Goal: Task Accomplishment & Management: Use online tool/utility

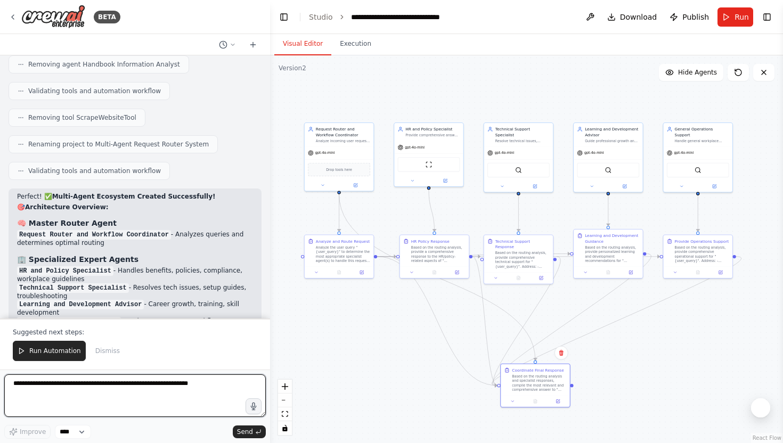
click at [75, 400] on textarea at bounding box center [134, 395] width 261 height 43
type textarea "**********"
drag, startPoint x: 70, startPoint y: 389, endPoint x: 0, endPoint y: 385, distance: 69.9
click at [0, 385] on div "BETA Based on the user's question and the website provided by the user, go and …" at bounding box center [135, 221] width 270 height 443
click at [115, 391] on textarea at bounding box center [134, 395] width 261 height 43
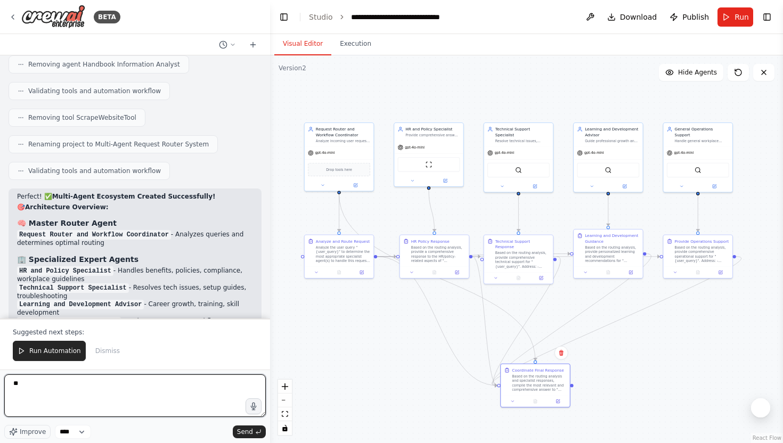
type textarea "*"
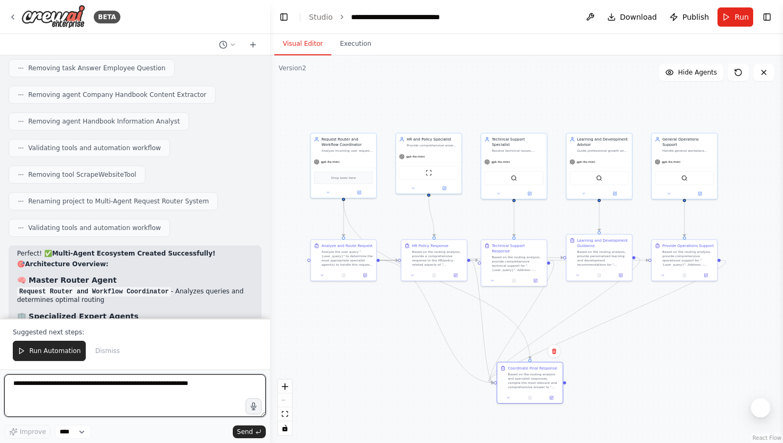
scroll to position [6303, 0]
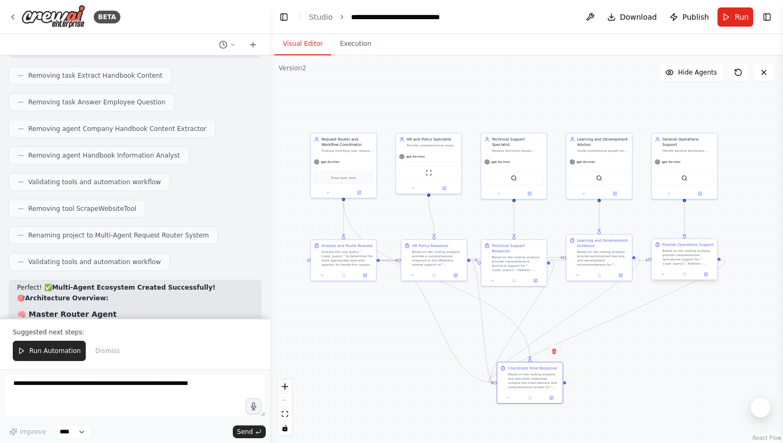
click at [683, 262] on div "Based on the routing analysis, provide comprehensive operational support for "{…" at bounding box center [688, 257] width 52 height 17
click at [692, 155] on div "gpt-4o-mini" at bounding box center [683, 161] width 65 height 12
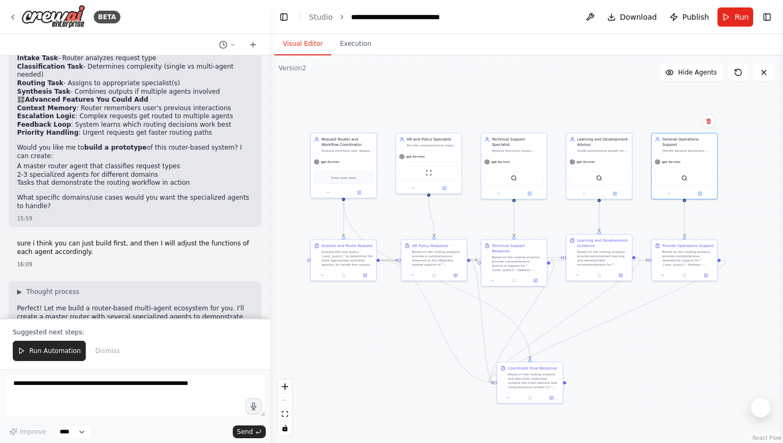
scroll to position [5411, 0]
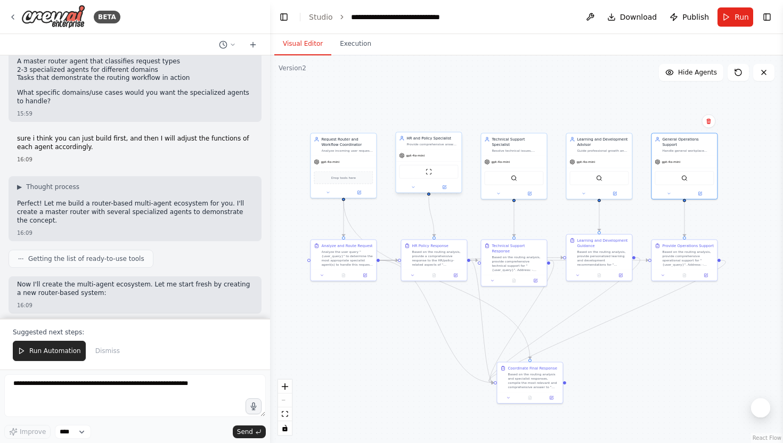
click at [430, 150] on div "gpt-4o-mini" at bounding box center [428, 156] width 65 height 12
click at [446, 190] on button at bounding box center [444, 187] width 30 height 6
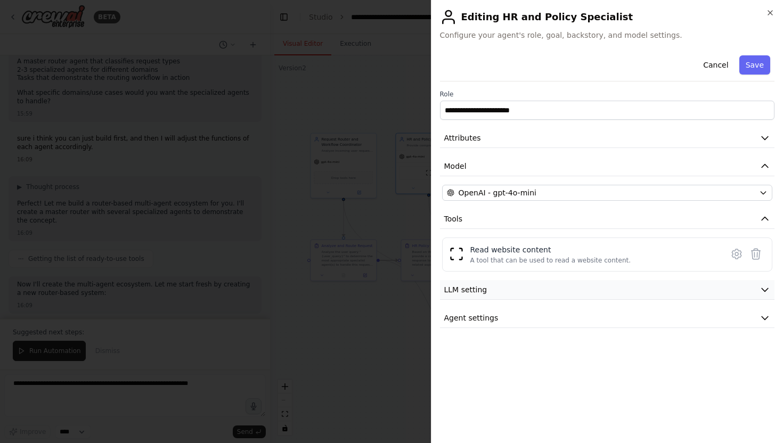
click at [516, 291] on button "LLM setting" at bounding box center [607, 290] width 335 height 20
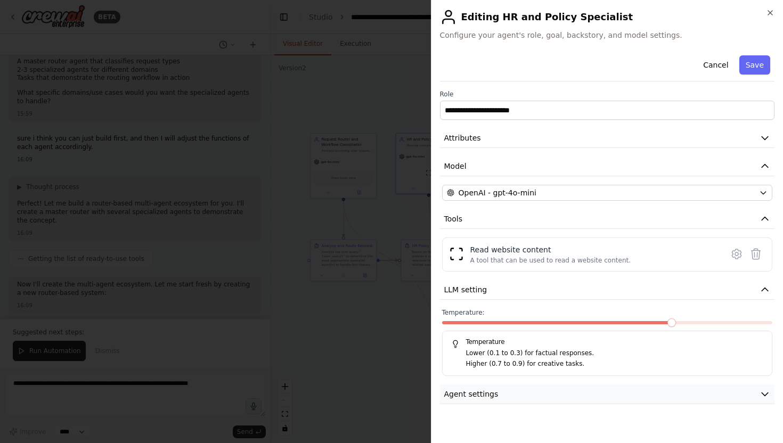
click at [496, 400] on button "Agent settings" at bounding box center [607, 394] width 335 height 20
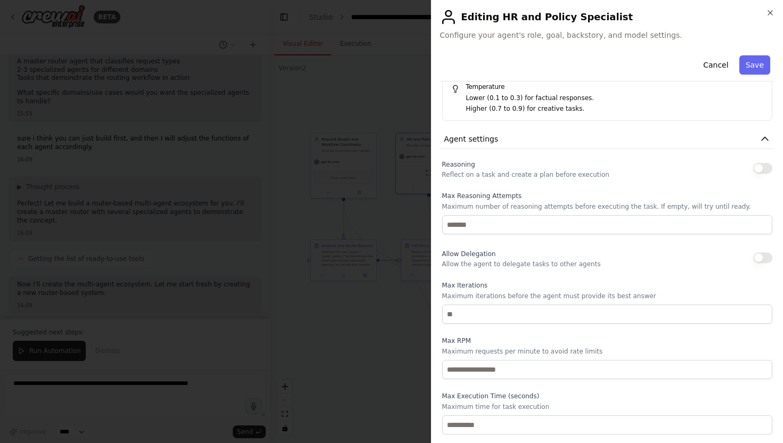
scroll to position [0, 0]
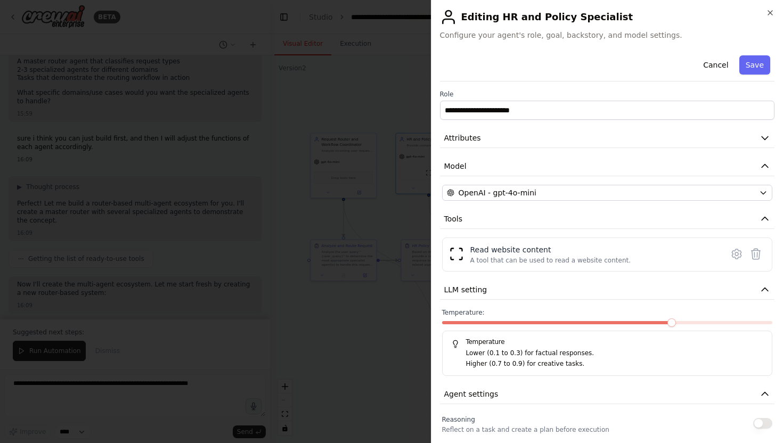
click at [338, 299] on div at bounding box center [391, 221] width 783 height 443
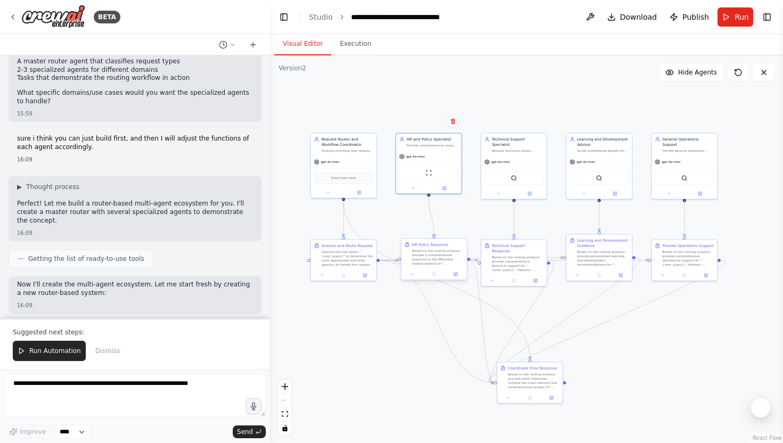
click at [425, 258] on div "Based on the routing analysis, provide a comprehensive response to the HR/polic…" at bounding box center [438, 257] width 52 height 17
click at [458, 278] on div at bounding box center [433, 274] width 65 height 11
click at [455, 276] on icon at bounding box center [455, 274] width 4 height 4
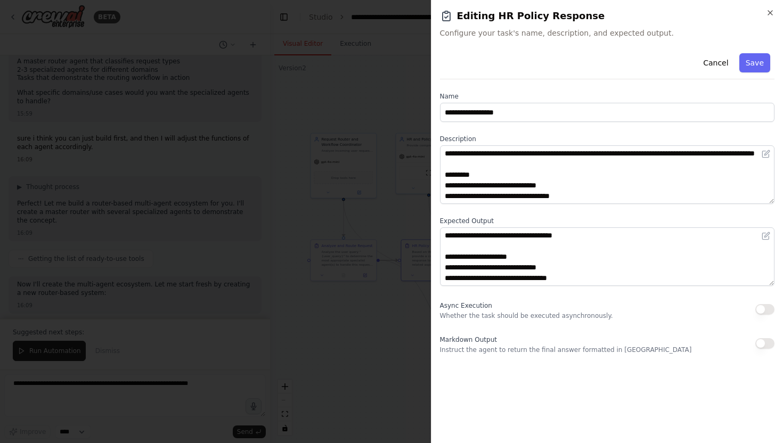
click at [397, 329] on div at bounding box center [391, 221] width 783 height 443
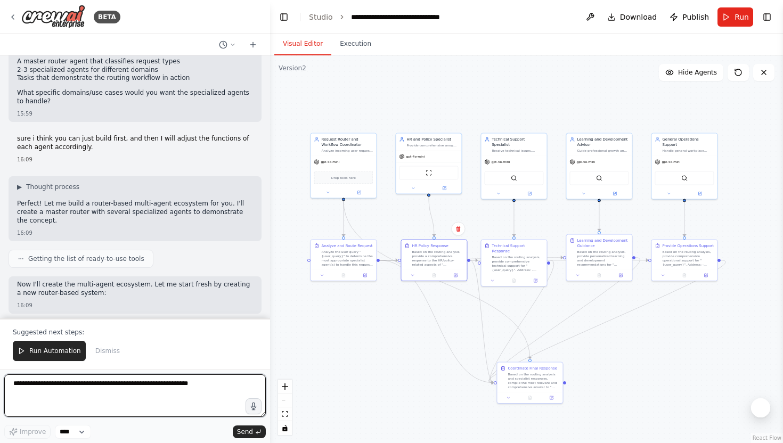
click at [106, 397] on textarea at bounding box center [134, 395] width 261 height 43
type textarea "**********"
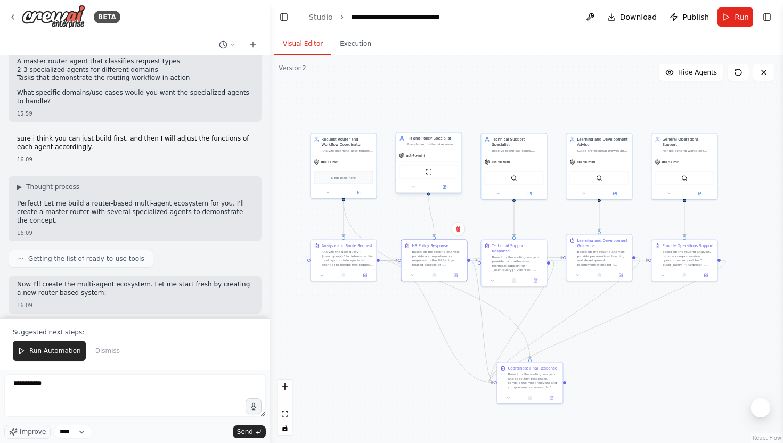
click at [437, 138] on div "HR and Policy Specialist" at bounding box center [432, 138] width 52 height 5
click at [447, 189] on button at bounding box center [444, 187] width 30 height 6
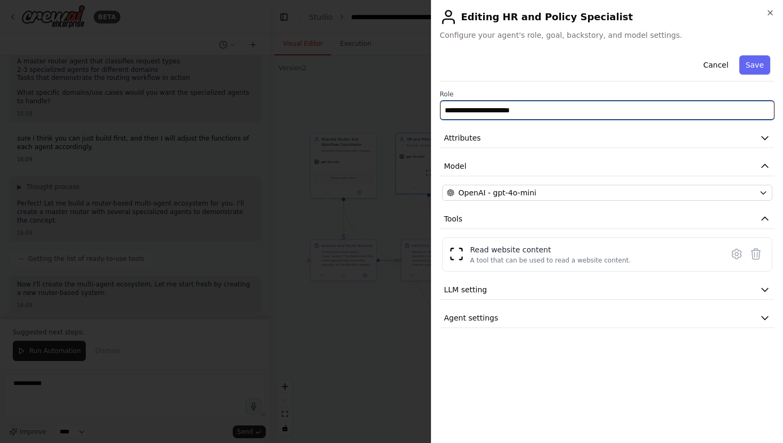
click at [471, 109] on input "**********" at bounding box center [607, 110] width 335 height 19
drag, startPoint x: 471, startPoint y: 109, endPoint x: 364, endPoint y: 109, distance: 107.0
click at [364, 109] on body "BETA Based on the user's question and the website provided by the user, go and …" at bounding box center [391, 221] width 783 height 443
type input "**********"
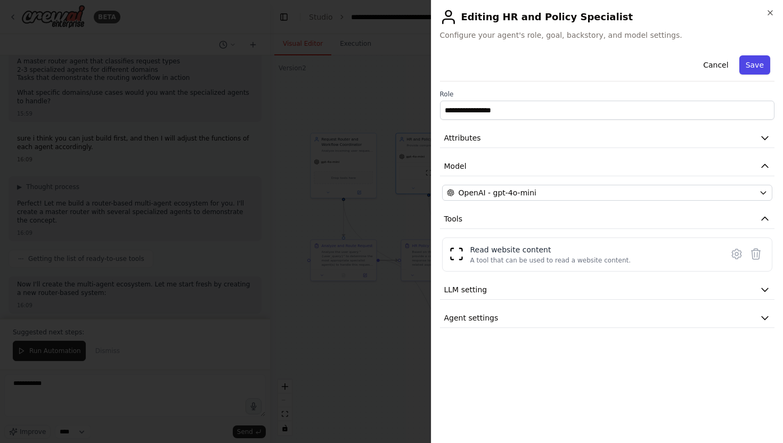
click at [763, 61] on button "Save" at bounding box center [754, 64] width 31 height 19
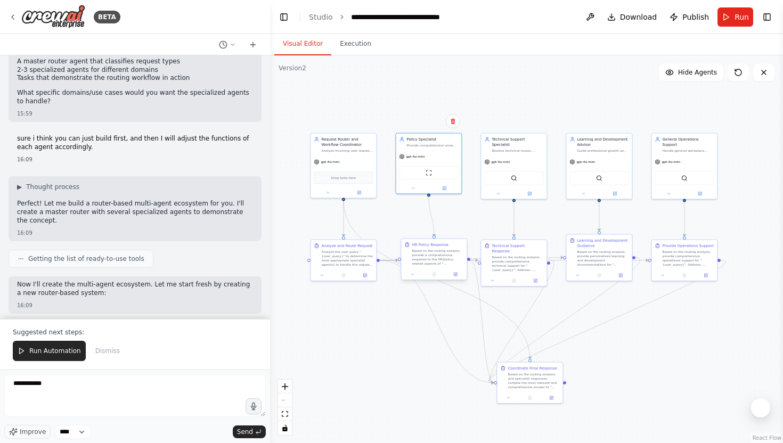
click at [437, 261] on div "Based on the routing analysis, provide a comprehensive response to the HR/polic…" at bounding box center [438, 257] width 52 height 17
click at [455, 273] on icon at bounding box center [455, 274] width 3 height 3
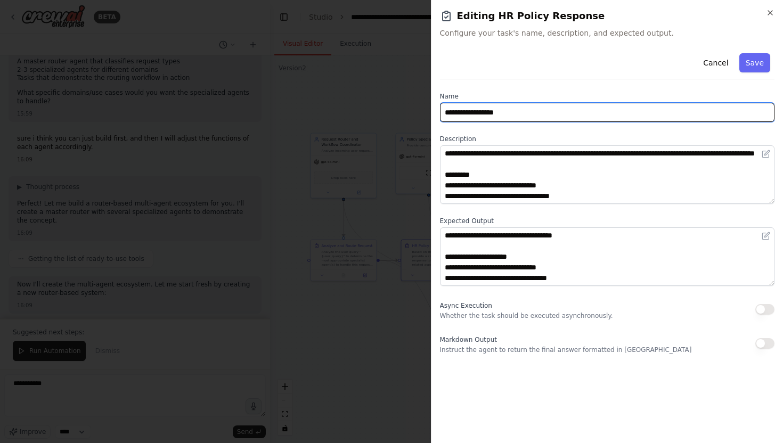
click at [457, 113] on input "**********" at bounding box center [607, 112] width 335 height 19
drag, startPoint x: 457, startPoint y: 113, endPoint x: 419, endPoint y: 113, distance: 38.3
click at [420, 113] on body "BETA Based on the user's question and the website provided by the user, go and …" at bounding box center [391, 221] width 783 height 443
type input "**********"
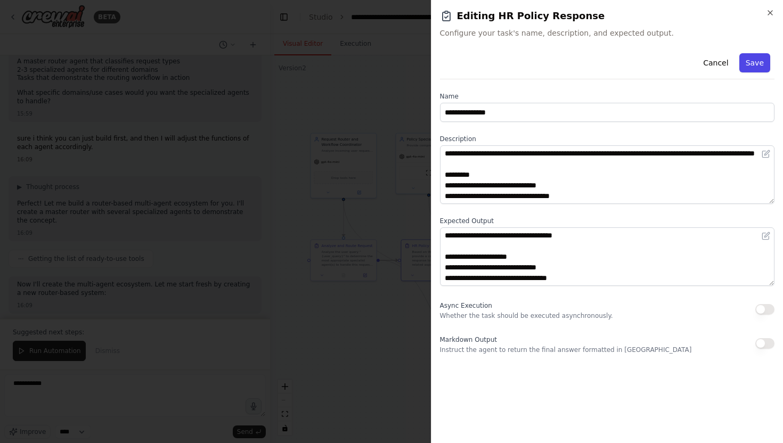
click at [760, 61] on button "Save" at bounding box center [754, 62] width 31 height 19
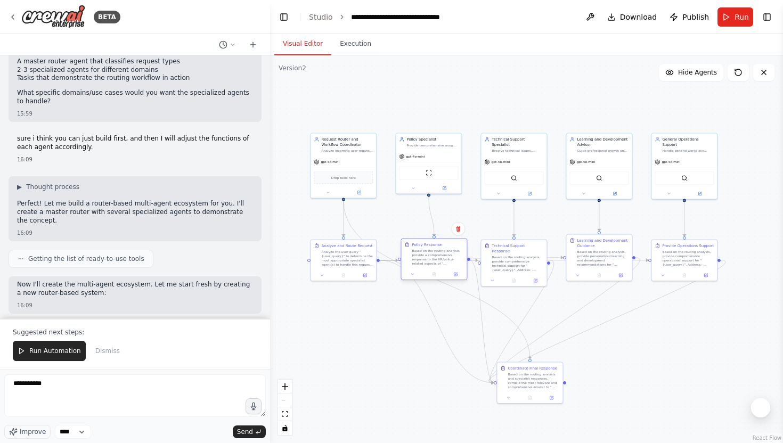
click at [434, 255] on div "Based on the routing analysis, provide a comprehensive response to the HR/polic…" at bounding box center [438, 257] width 52 height 17
click at [72, 381] on textarea "**********" at bounding box center [134, 395] width 261 height 43
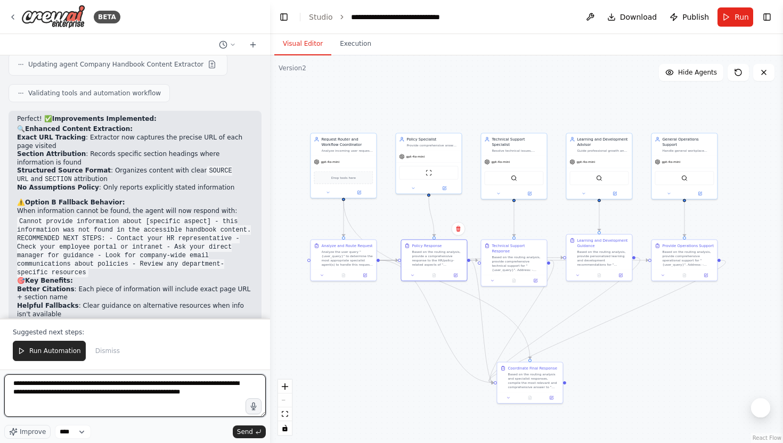
scroll to position [4281, 0]
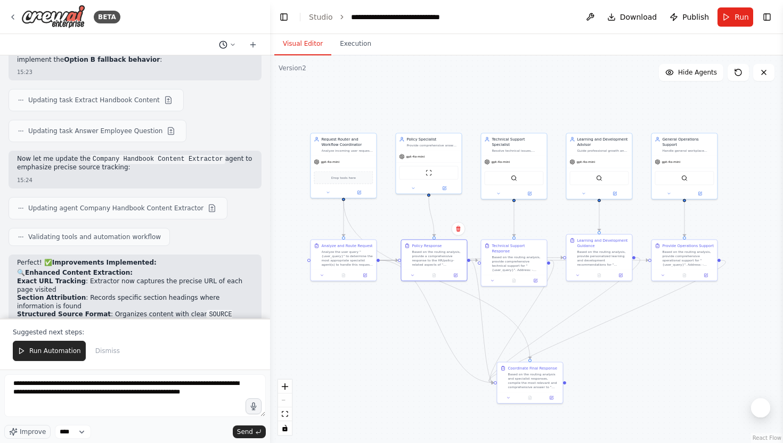
click at [225, 46] on icon at bounding box center [223, 44] width 9 height 9
click at [211, 72] on button "can tell the agent to provide all the sources and the link that is used to gene…" at bounding box center [206, 66] width 127 height 17
click at [732, 76] on button at bounding box center [737, 72] width 21 height 17
click at [767, 16] on button "Toggle Right Sidebar" at bounding box center [766, 17] width 15 height 15
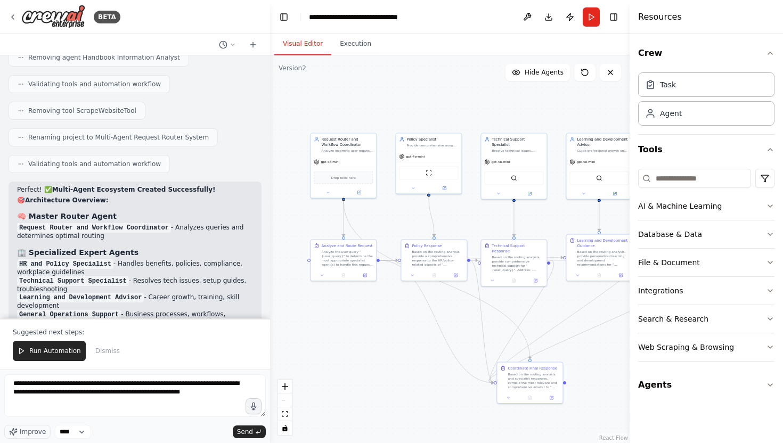
scroll to position [6566, 0]
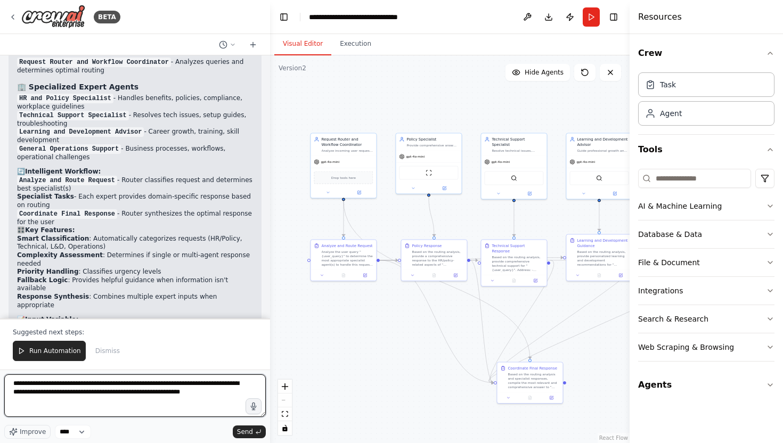
click at [93, 386] on textarea "**********" at bounding box center [134, 395] width 261 height 43
click at [127, 388] on textarea "**********" at bounding box center [134, 395] width 261 height 43
click at [209, 409] on textarea "**********" at bounding box center [134, 395] width 261 height 43
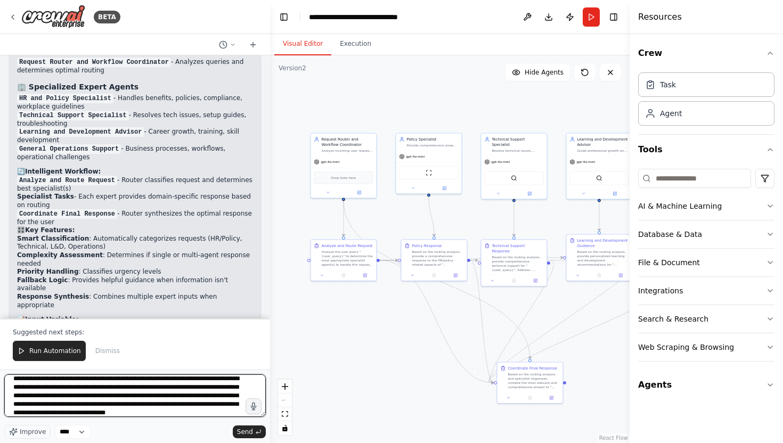
scroll to position [13, 0]
type textarea "**********"
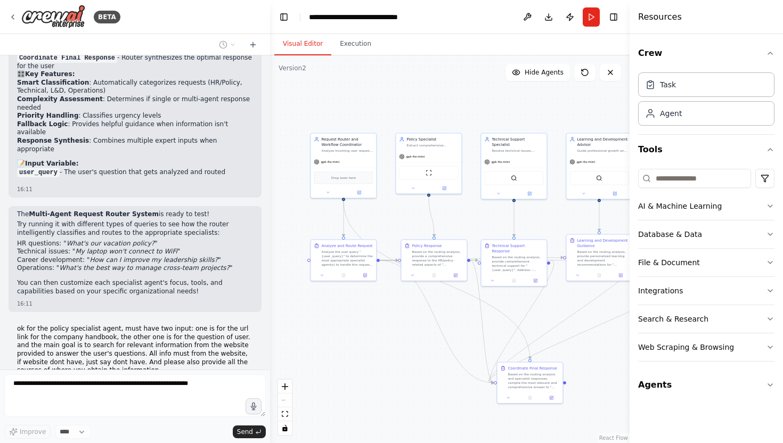
scroll to position [6753, 0]
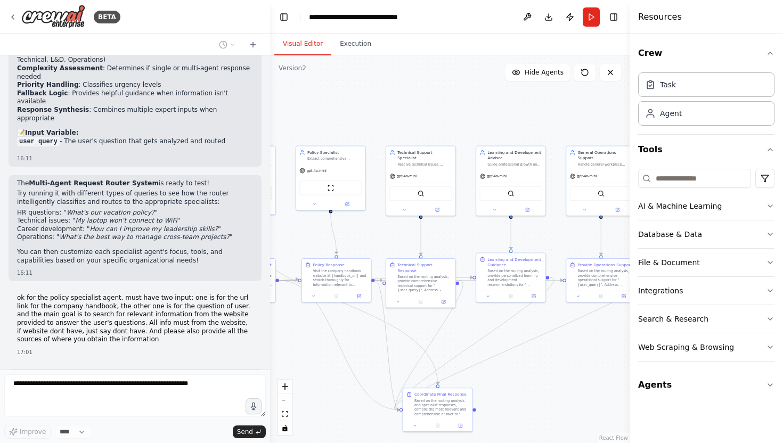
drag, startPoint x: 333, startPoint y: 333, endPoint x: 235, endPoint y: 353, distance: 99.9
click at [235, 353] on div "BETA Based on the user's question and the website provided by the user, go and …" at bounding box center [391, 221] width 783 height 443
click at [283, 395] on button "zoom out" at bounding box center [285, 401] width 14 height 14
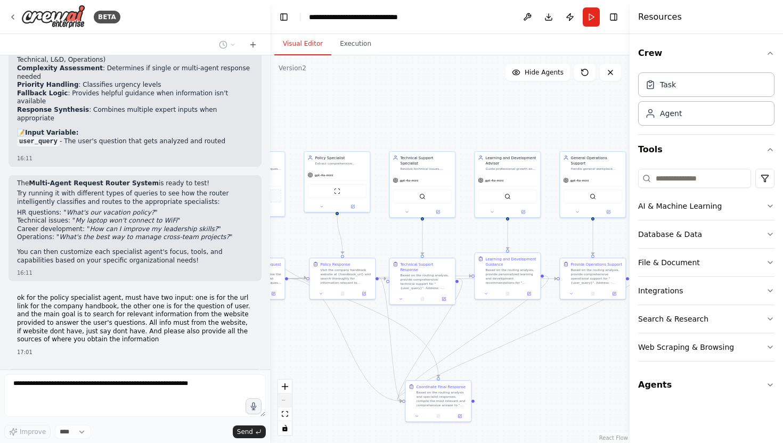
click at [283, 395] on div "React Flow controls" at bounding box center [285, 407] width 14 height 55
click at [283, 394] on div "React Flow controls" at bounding box center [285, 407] width 14 height 55
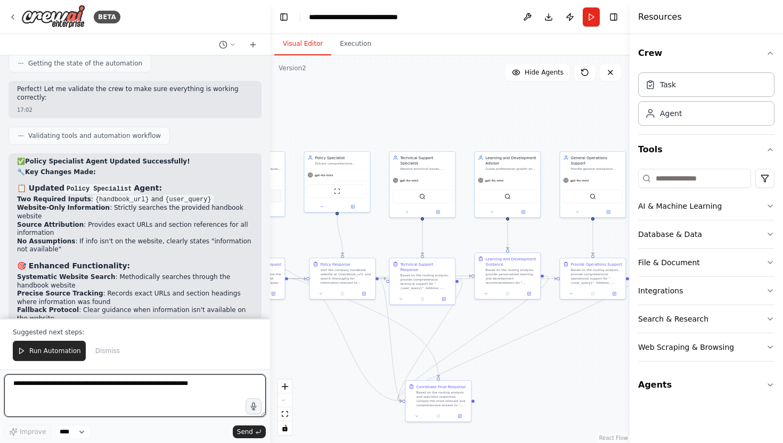
scroll to position [7259, 0]
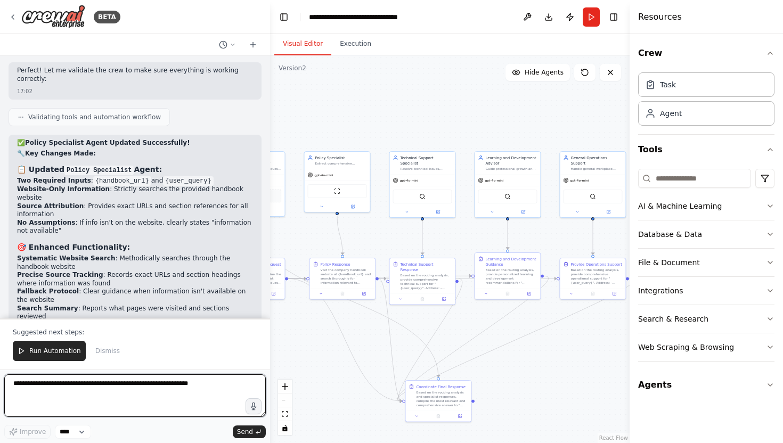
click at [153, 395] on textarea at bounding box center [134, 395] width 261 height 43
type textarea "*"
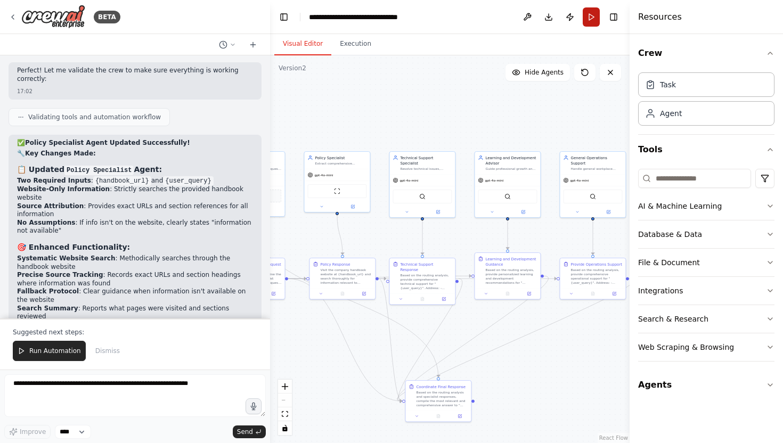
click at [598, 13] on button "Run" at bounding box center [591, 16] width 17 height 19
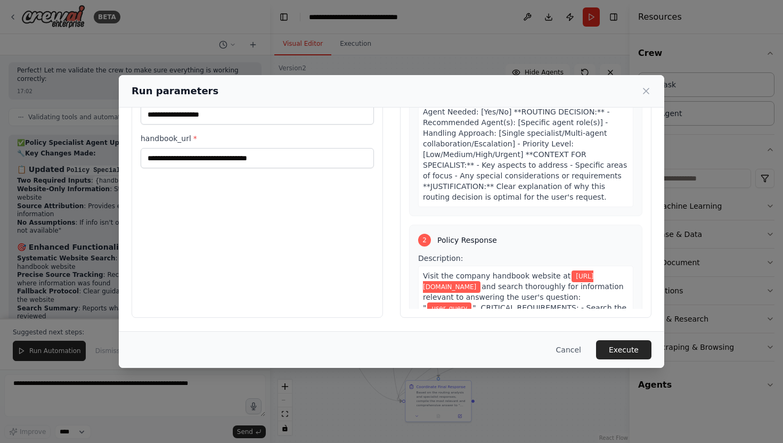
scroll to position [0, 0]
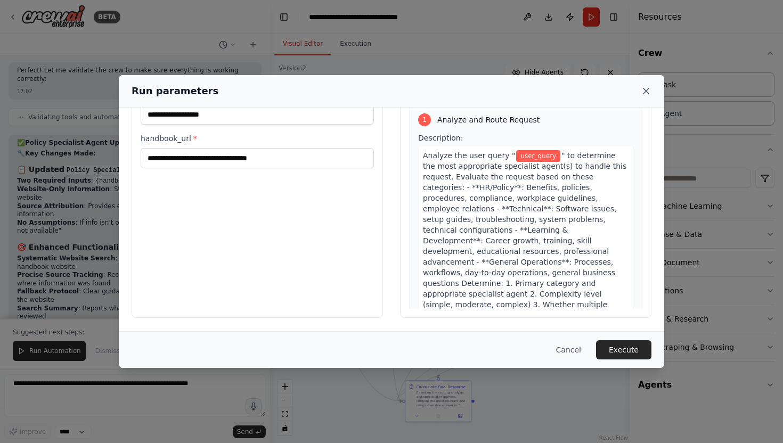
click at [647, 93] on icon at bounding box center [645, 90] width 5 height 5
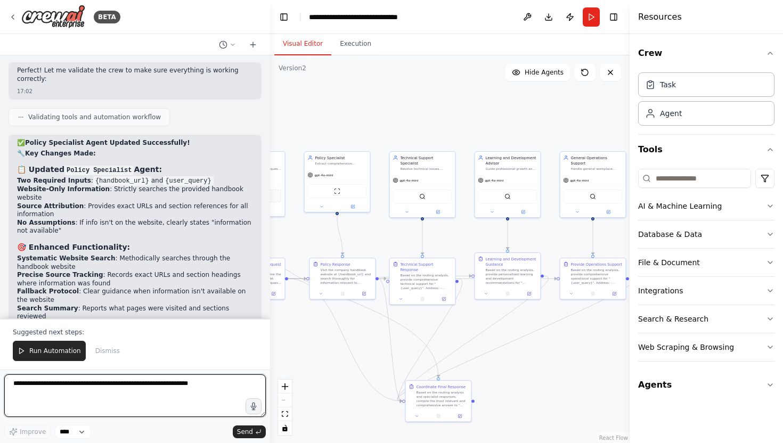
click at [212, 376] on textarea at bounding box center [134, 395] width 261 height 43
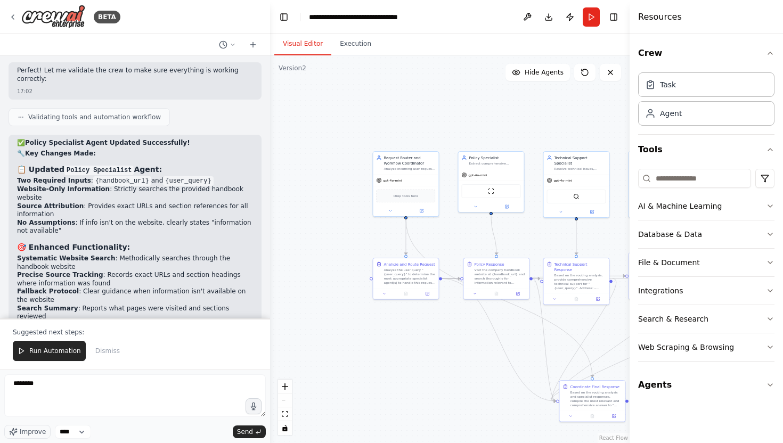
drag, startPoint x: 396, startPoint y: 135, endPoint x: 558, endPoint y: 135, distance: 162.4
click at [558, 135] on div ".deletable-edge-delete-btn { width: 20px; height: 20px; border: 0px solid #ffff…" at bounding box center [449, 249] width 359 height 388
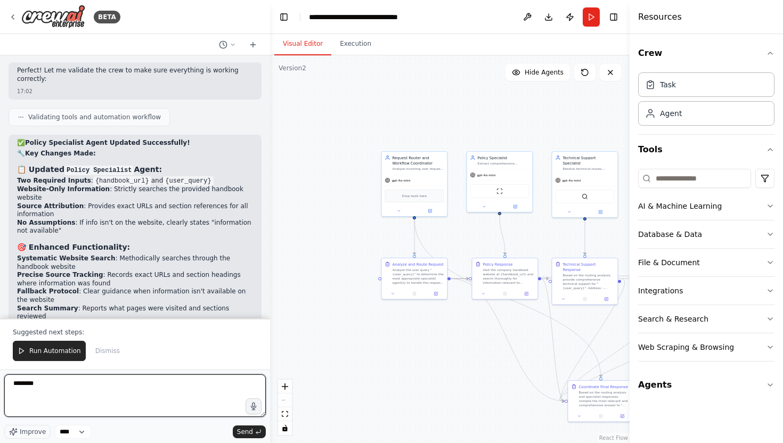
click at [154, 391] on textarea "*******" at bounding box center [134, 395] width 261 height 43
type textarea "**********"
drag, startPoint x: 85, startPoint y: 392, endPoint x: 7, endPoint y: 383, distance: 77.7
click at [7, 383] on textarea "**********" at bounding box center [134, 395] width 261 height 43
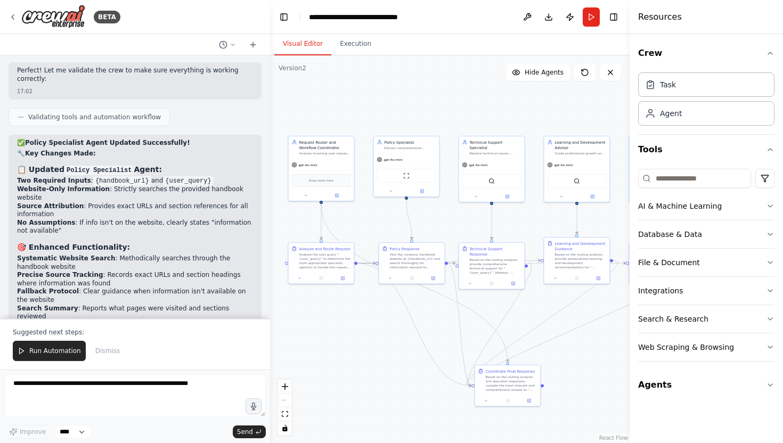
drag, startPoint x: 497, startPoint y: 96, endPoint x: 404, endPoint y: 80, distance: 94.5
click at [404, 80] on div ".deletable-edge-delete-btn { width: 20px; height: 20px; border: 0px solid #ffff…" at bounding box center [449, 249] width 359 height 388
click at [119, 394] on textarea at bounding box center [134, 395] width 261 height 43
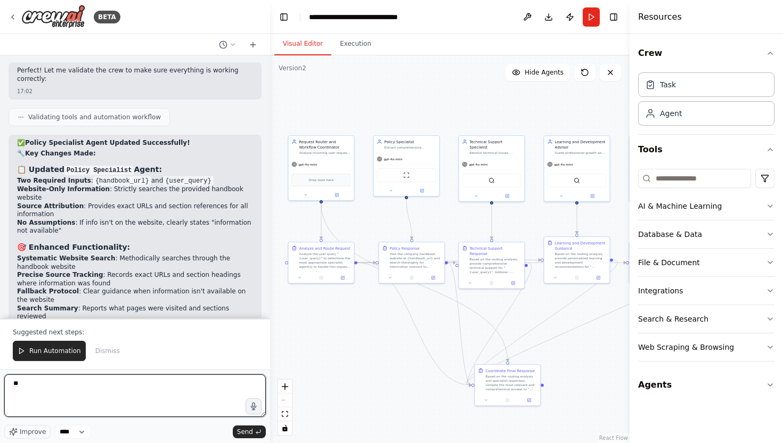
type textarea "*"
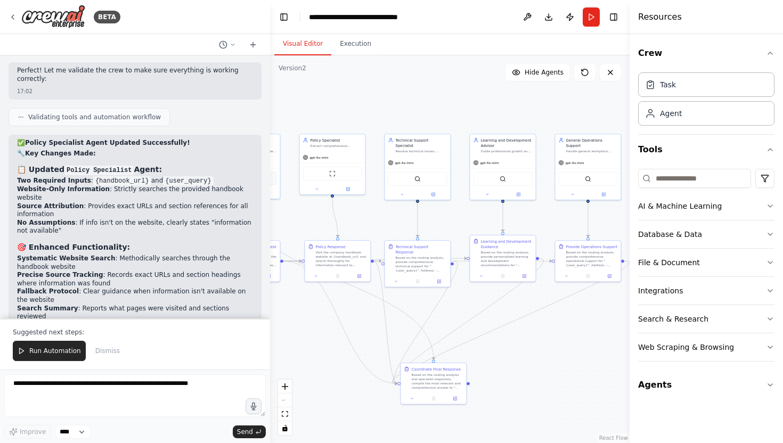
drag, startPoint x: 459, startPoint y: 104, endPoint x: 385, endPoint y: 102, distance: 74.0
click at [385, 102] on div ".deletable-edge-delete-btn { width: 20px; height: 20px; border: 0px solid #ffff…" at bounding box center [449, 249] width 359 height 388
click at [610, 276] on icon at bounding box center [609, 275] width 3 height 3
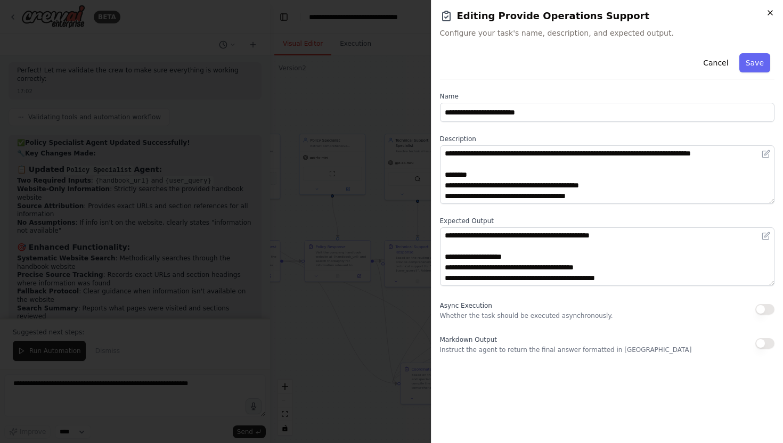
click at [769, 13] on icon "button" at bounding box center [770, 13] width 4 height 4
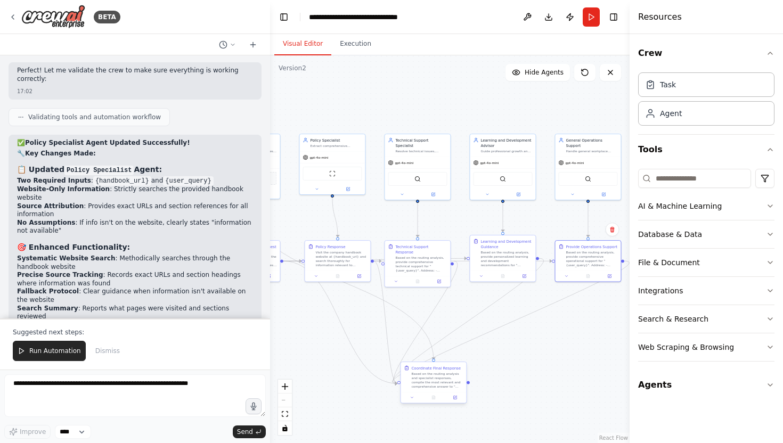
click at [436, 374] on div "Based on the routing analysis and specialist responses, compile the most releva…" at bounding box center [437, 380] width 52 height 17
click at [457, 401] on div at bounding box center [432, 397] width 65 height 11
click at [456, 398] on icon at bounding box center [454, 397] width 3 height 3
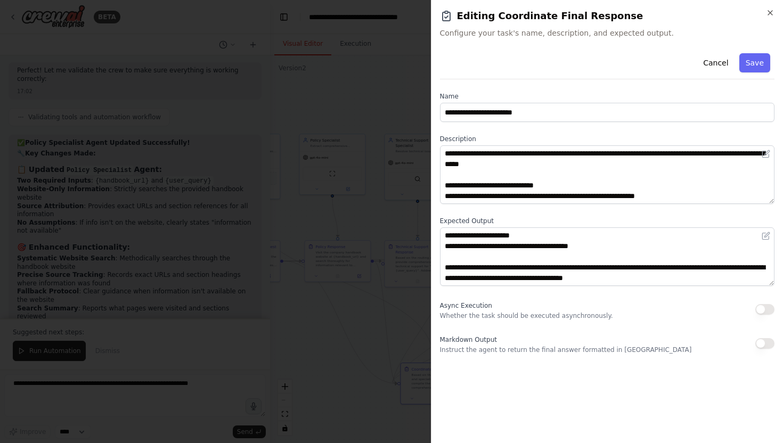
scroll to position [122, 0]
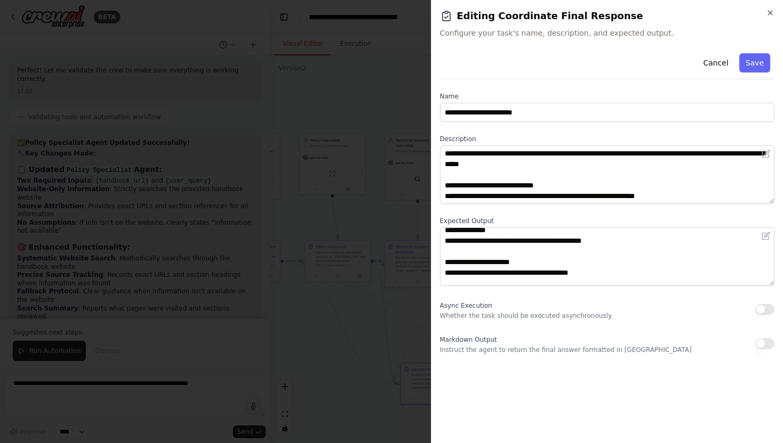
click at [774, 17] on div "**********" at bounding box center [607, 221] width 353 height 443
click at [767, 9] on icon "button" at bounding box center [770, 13] width 9 height 9
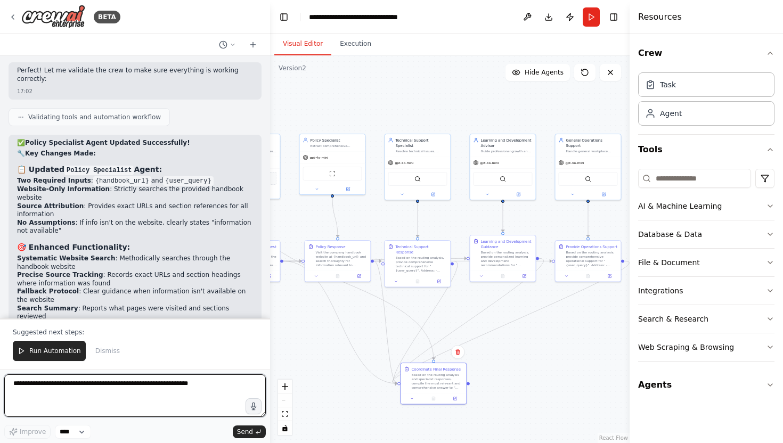
click at [102, 397] on textarea at bounding box center [134, 395] width 261 height 43
type textarea "*"
paste textarea "**********"
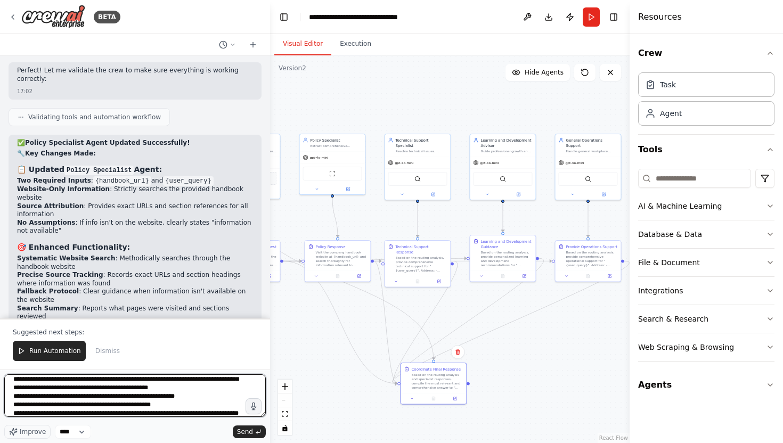
scroll to position [12, 0]
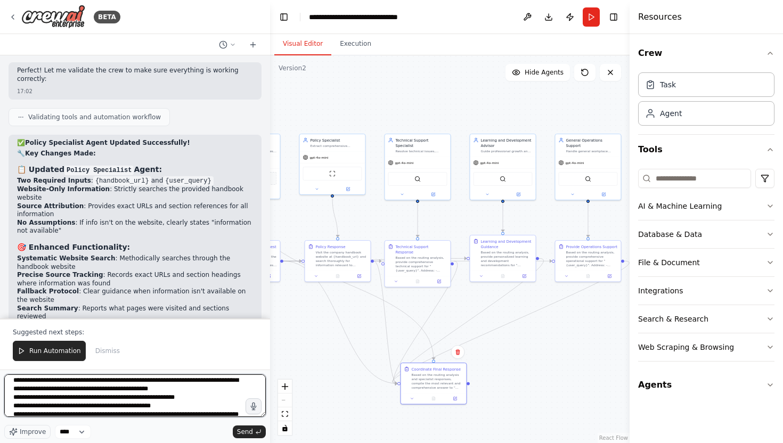
drag, startPoint x: 226, startPoint y: 380, endPoint x: 250, endPoint y: 388, distance: 25.4
click at [250, 388] on textarea "**********" at bounding box center [134, 395] width 261 height 43
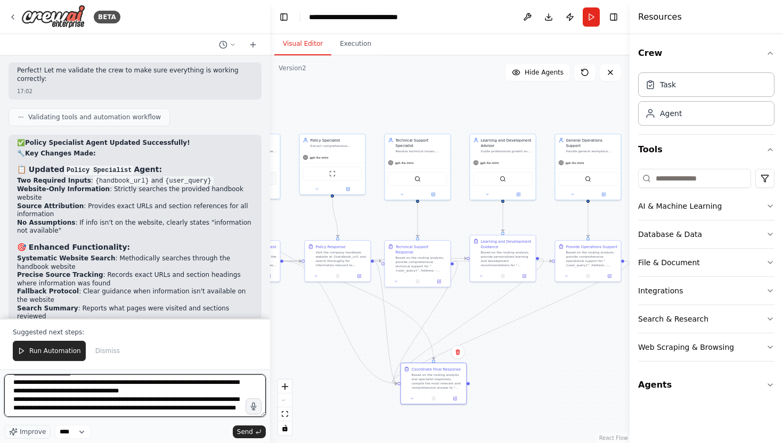
scroll to position [120, 0]
type textarea "**********"
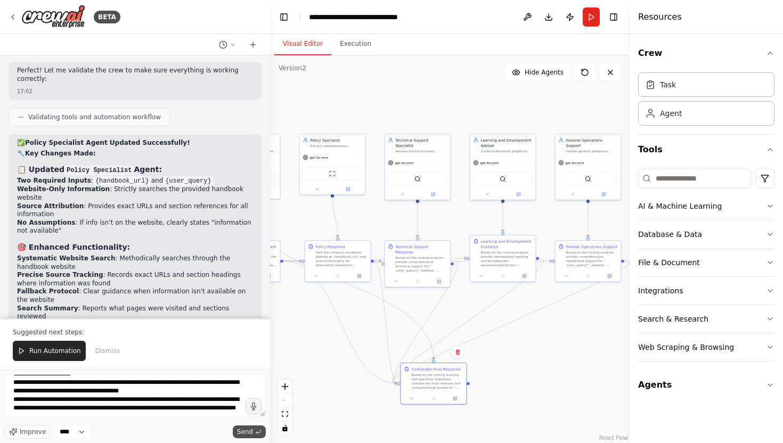
click at [242, 430] on span "Send" at bounding box center [245, 432] width 16 height 9
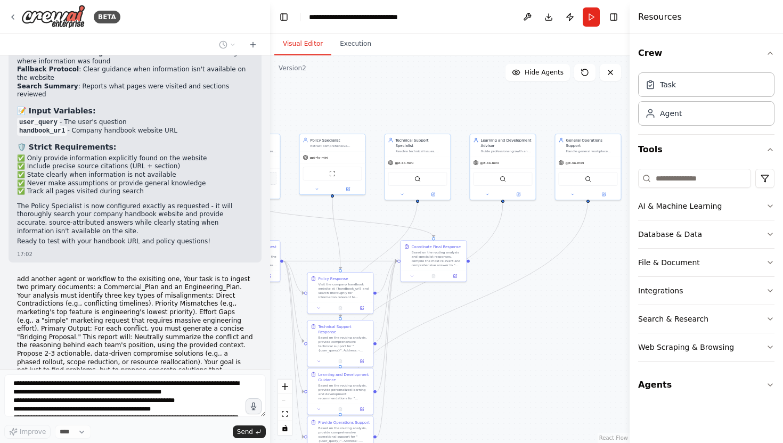
scroll to position [7472, 0]
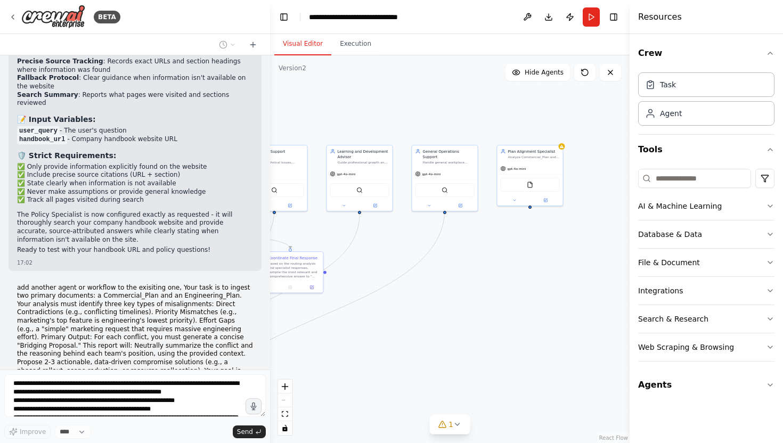
drag, startPoint x: 474, startPoint y: 340, endPoint x: 331, endPoint y: 351, distance: 143.7
click at [331, 351] on div ".deletable-edge-delete-btn { width: 20px; height: 20px; border: 0px solid #ffff…" at bounding box center [449, 249] width 359 height 388
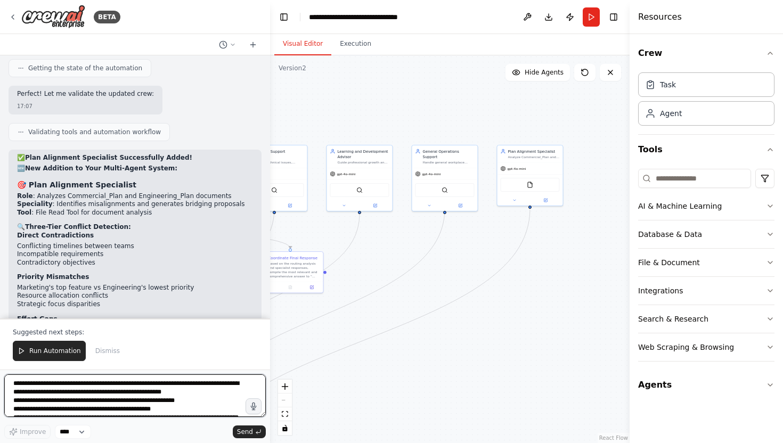
scroll to position [8206, 0]
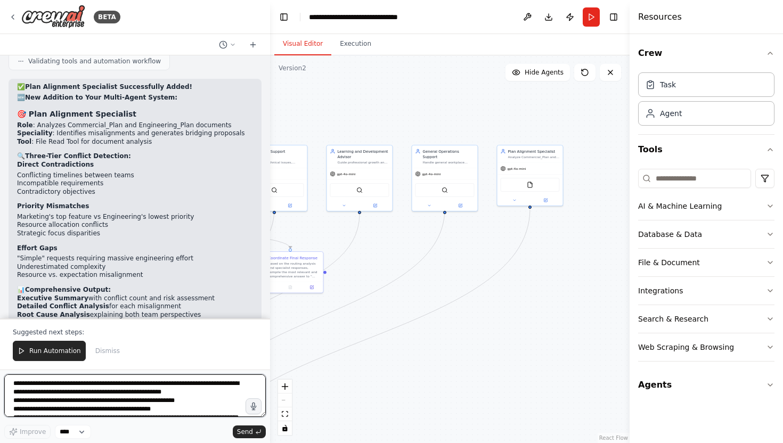
click at [162, 397] on textarea "**********" at bounding box center [134, 395] width 261 height 43
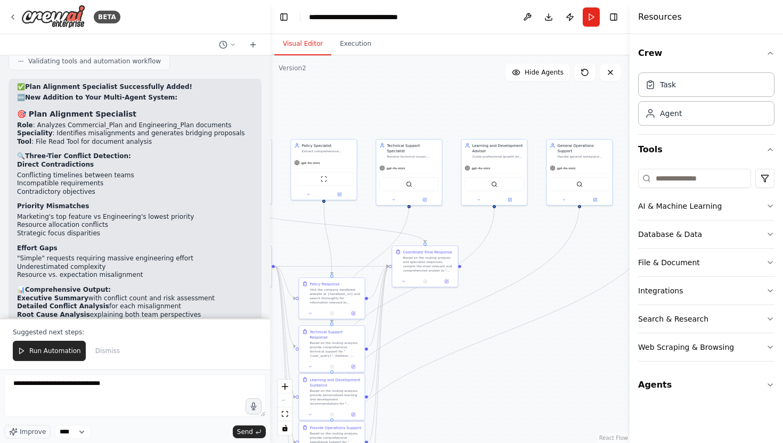
drag, startPoint x: 401, startPoint y: 304, endPoint x: 536, endPoint y: 298, distance: 134.8
click at [536, 298] on div ".deletable-edge-delete-btn { width: 20px; height: 20px; border: 0px solid #ffff…" at bounding box center [449, 249] width 359 height 388
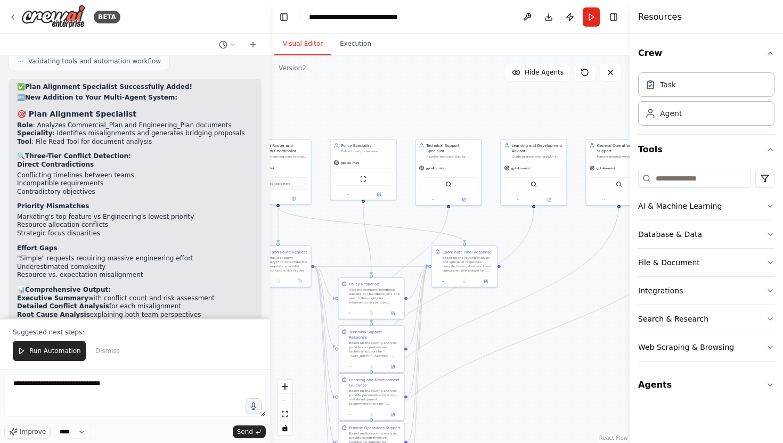
drag, startPoint x: 302, startPoint y: 241, endPoint x: 482, endPoint y: 241, distance: 180.0
click at [482, 241] on div ".deletable-edge-delete-btn { width: 20px; height: 20px; border: 0px solid #ffff…" at bounding box center [449, 249] width 359 height 388
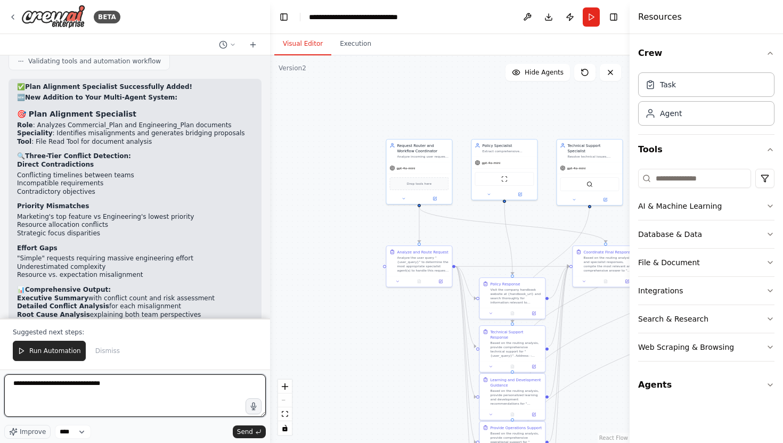
click at [119, 379] on textarea "**********" at bounding box center [134, 395] width 261 height 43
click at [119, 382] on textarea "**********" at bounding box center [134, 395] width 261 height 43
drag, startPoint x: 119, startPoint y: 382, endPoint x: 64, endPoint y: 382, distance: 54.8
click at [63, 382] on textarea "**********" at bounding box center [134, 395] width 261 height 43
click at [127, 388] on textarea "**********" at bounding box center [134, 395] width 261 height 43
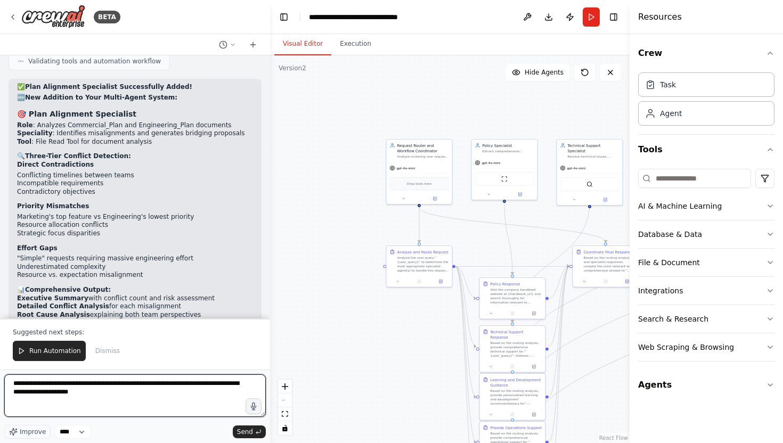
type textarea "**********"
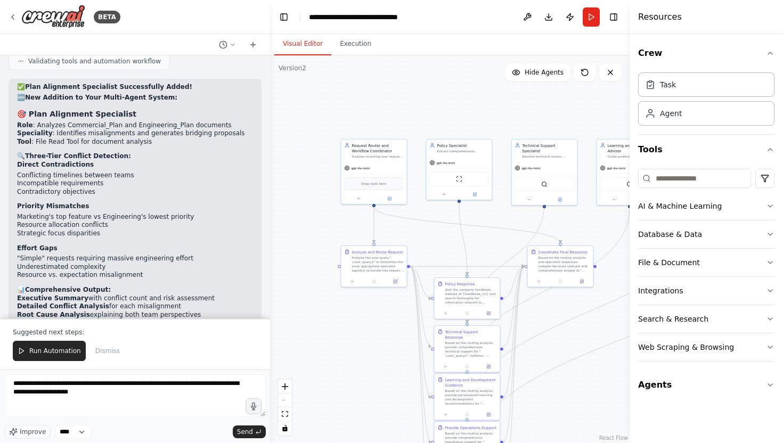
drag, startPoint x: 292, startPoint y: 217, endPoint x: 156, endPoint y: 221, distance: 135.9
click at [156, 221] on div "BETA Based on the user's question and the website provided by the user, go and …" at bounding box center [391, 221] width 783 height 443
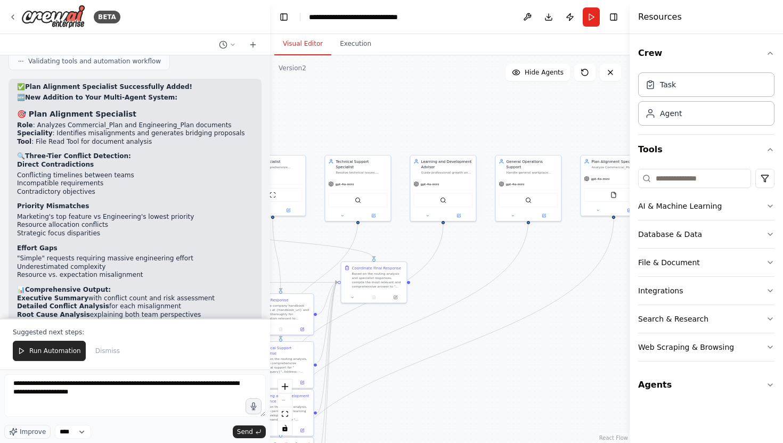
drag, startPoint x: 552, startPoint y: 253, endPoint x: 445, endPoint y: 268, distance: 108.1
click at [445, 268] on div ".deletable-edge-delete-btn { width: 20px; height: 20px; border: 0px solid #ffff…" at bounding box center [449, 249] width 359 height 388
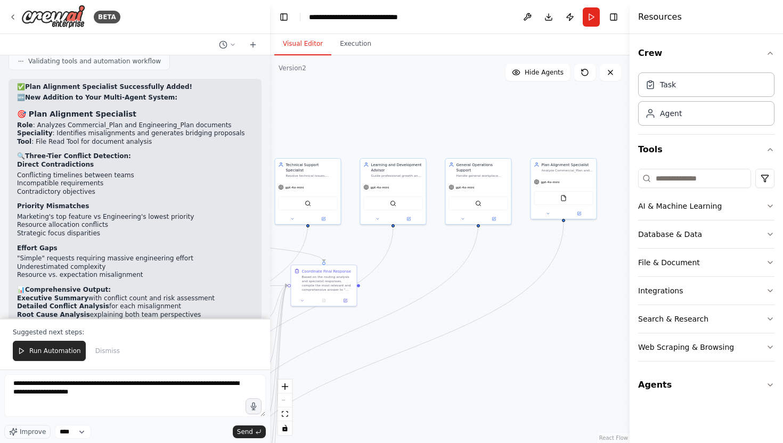
drag, startPoint x: 531, startPoint y: 257, endPoint x: 490, endPoint y: 257, distance: 41.0
click at [490, 257] on div ".deletable-edge-delete-btn { width: 20px; height: 20px; border: 0px solid #ffff…" at bounding box center [449, 249] width 359 height 388
click at [565, 175] on div "gpt-4o-mini FileReadTool" at bounding box center [560, 196] width 65 height 43
click at [579, 211] on icon at bounding box center [577, 212] width 4 height 4
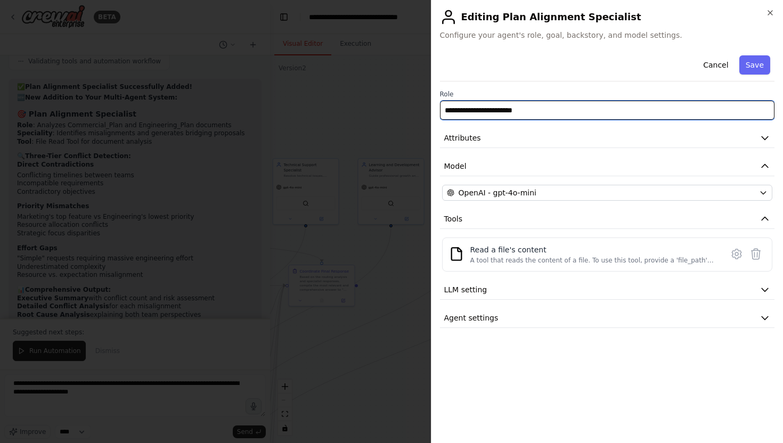
drag, startPoint x: 495, startPoint y: 110, endPoint x: 444, endPoint y: 110, distance: 51.1
click at [444, 110] on input "**********" at bounding box center [607, 110] width 335 height 19
type input "**********"
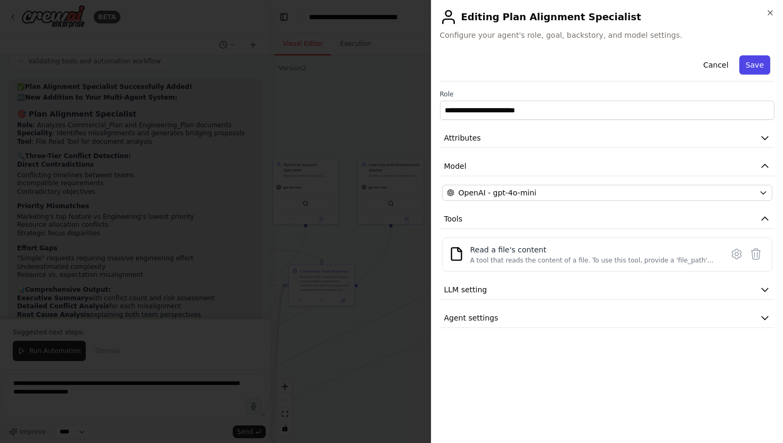
click at [752, 62] on button "Save" at bounding box center [754, 64] width 31 height 19
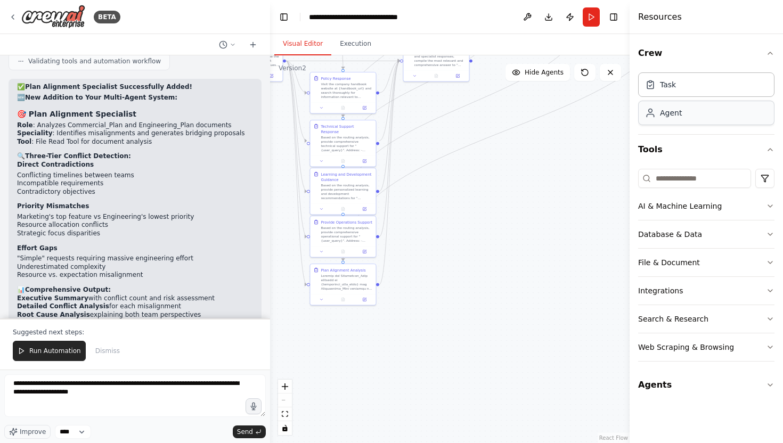
drag, startPoint x: 556, startPoint y: 328, endPoint x: 673, endPoint y: 103, distance: 253.4
click at [673, 103] on div "BETA Based on the user's question and the website provided by the user, go and …" at bounding box center [391, 221] width 783 height 443
click at [351, 281] on div at bounding box center [348, 280] width 52 height 17
click at [371, 298] on button at bounding box center [368, 298] width 18 height 6
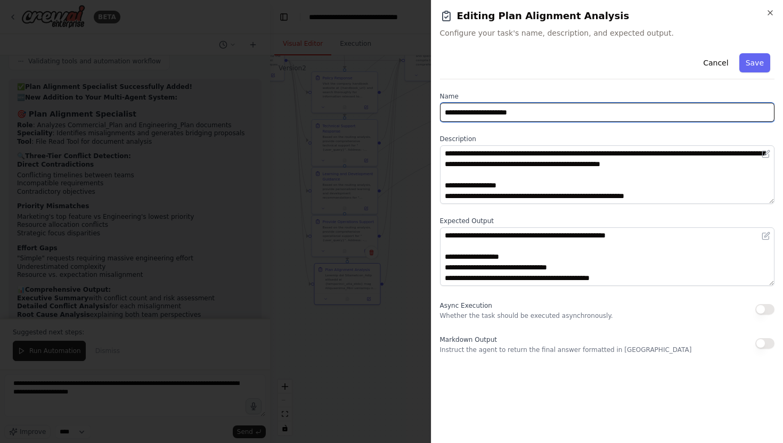
drag, startPoint x: 496, startPoint y: 113, endPoint x: 405, endPoint y: 113, distance: 91.1
click at [405, 113] on body "BETA Based on the user's question and the website provided by the user, go and …" at bounding box center [391, 221] width 783 height 443
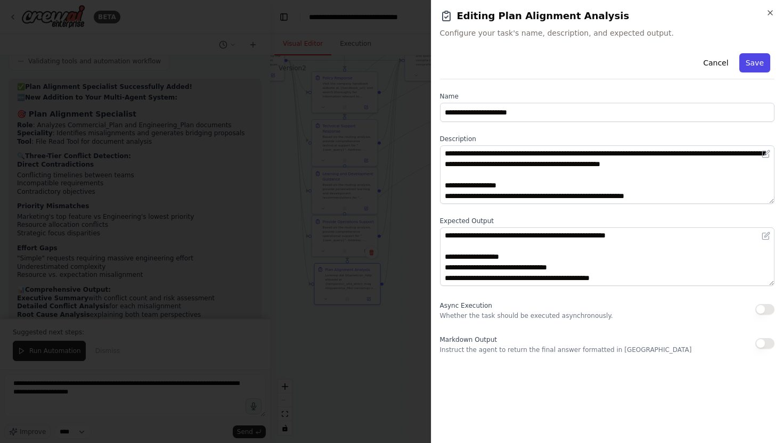
click at [763, 66] on button "Save" at bounding box center [754, 62] width 31 height 19
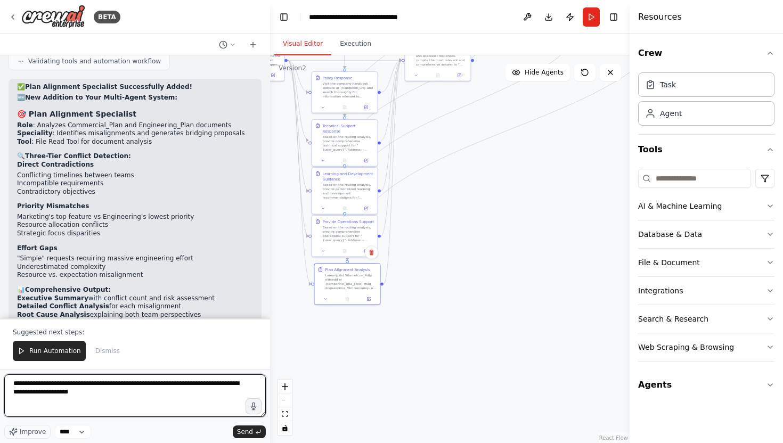
click at [122, 390] on textarea "**********" at bounding box center [134, 395] width 261 height 43
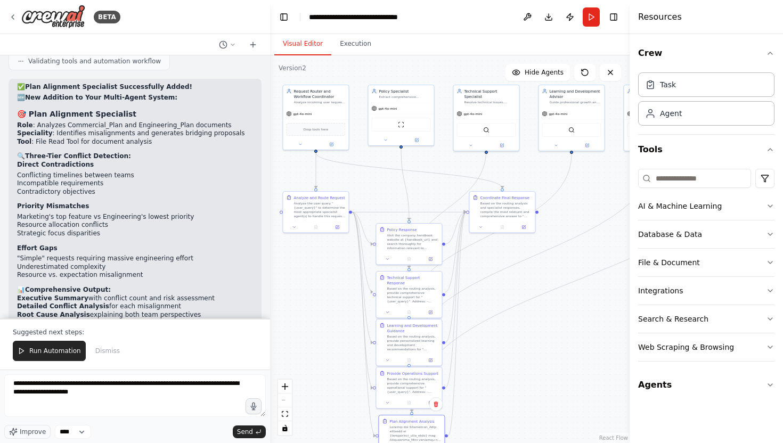
drag, startPoint x: 437, startPoint y: 264, endPoint x: 503, endPoint y: 413, distance: 163.8
click at [503, 413] on div ".deletable-edge-delete-btn { width: 20px; height: 20px; border: 0px solid #ffff…" at bounding box center [449, 249] width 359 height 388
click at [185, 406] on textarea "**********" at bounding box center [134, 395] width 261 height 43
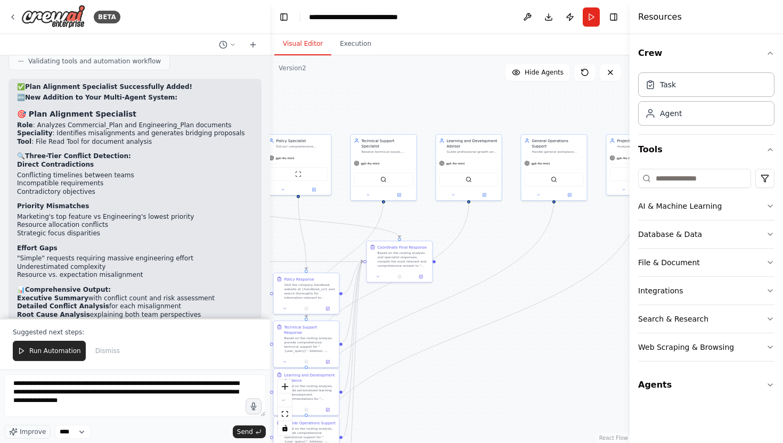
drag, startPoint x: 573, startPoint y: 204, endPoint x: 469, endPoint y: 256, distance: 116.9
click at [469, 256] on div ".deletable-edge-delete-btn { width: 20px; height: 20px; border: 0px solid #ffff…" at bounding box center [449, 249] width 359 height 388
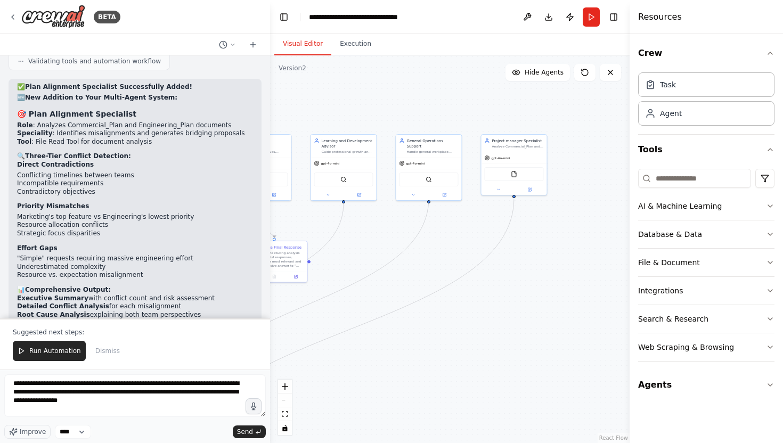
drag, startPoint x: 469, startPoint y: 256, endPoint x: 343, endPoint y: 256, distance: 125.1
click at [343, 256] on div ".deletable-edge-delete-btn { width: 20px; height: 20px; border: 0px solid #ffff…" at bounding box center [449, 249] width 359 height 388
click at [166, 407] on textarea "**********" at bounding box center [134, 395] width 261 height 43
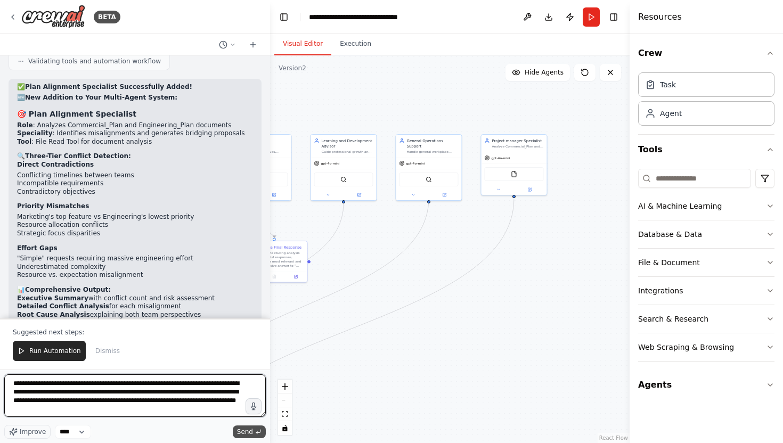
type textarea "**********"
click at [240, 433] on span "Send" at bounding box center [245, 432] width 16 height 9
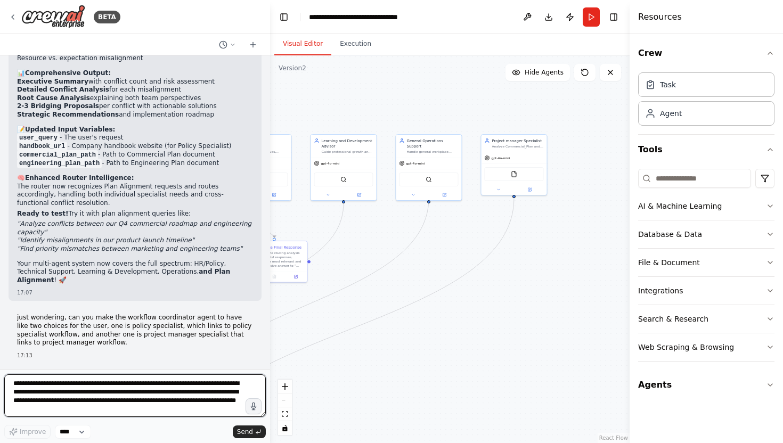
scroll to position [8430, 0]
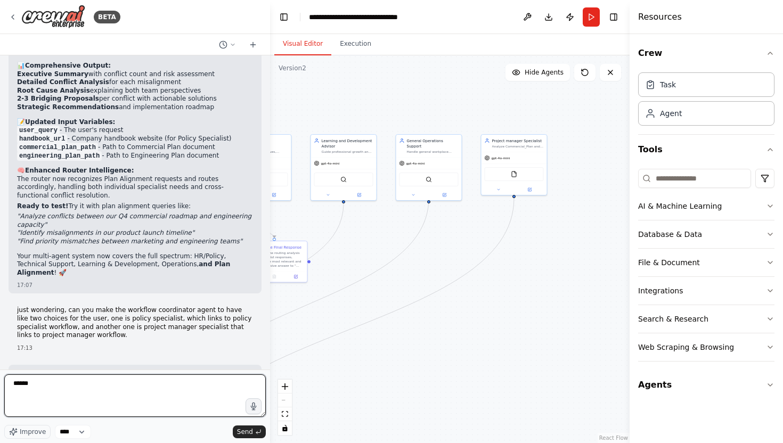
type textarea "******"
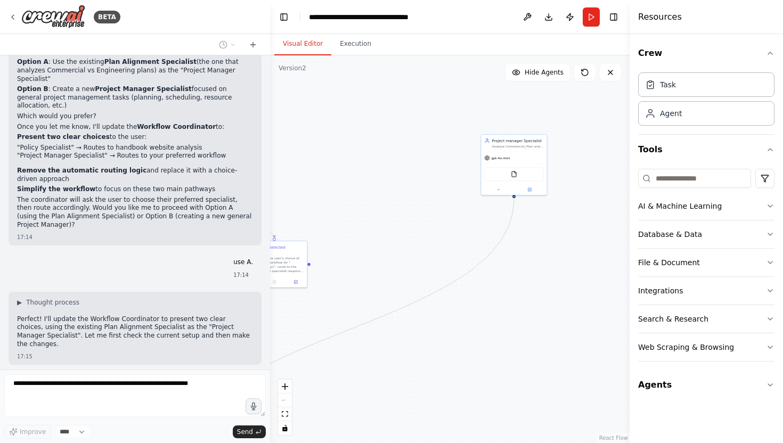
scroll to position [9332, 0]
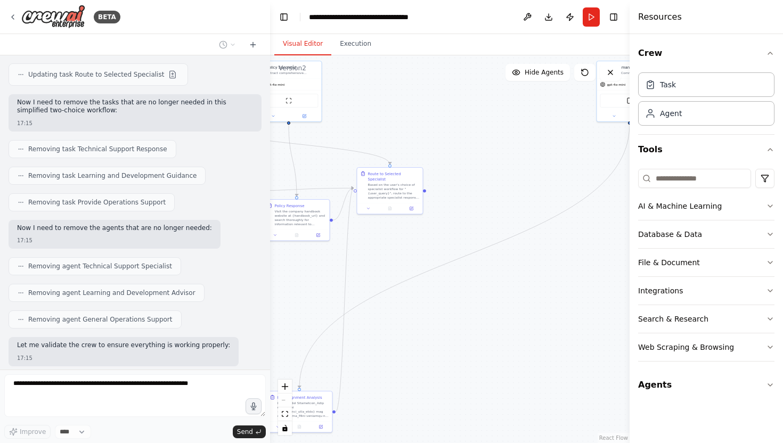
drag, startPoint x: 370, startPoint y: 174, endPoint x: 485, endPoint y: 101, distance: 136.9
click at [485, 101] on div ".deletable-edge-delete-btn { width: 20px; height: 20px; border: 0px solid #ffff…" at bounding box center [449, 249] width 359 height 388
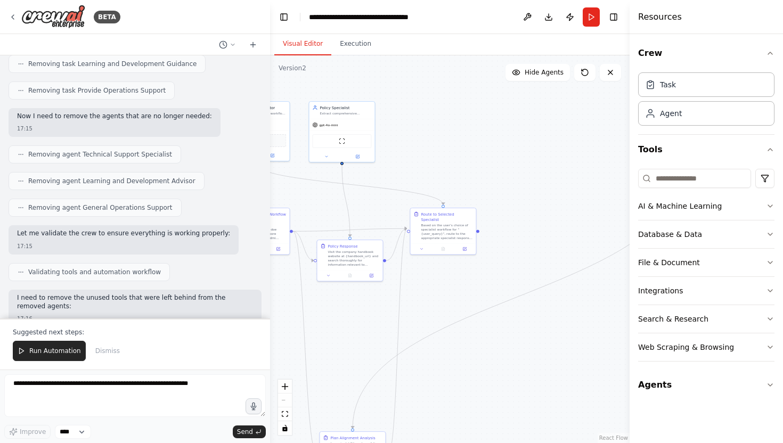
drag, startPoint x: 485, startPoint y: 101, endPoint x: 539, endPoint y: 142, distance: 67.6
click at [539, 142] on div ".deletable-edge-delete-btn { width: 20px; height: 20px; border: 0px solid #ffff…" at bounding box center [449, 249] width 359 height 388
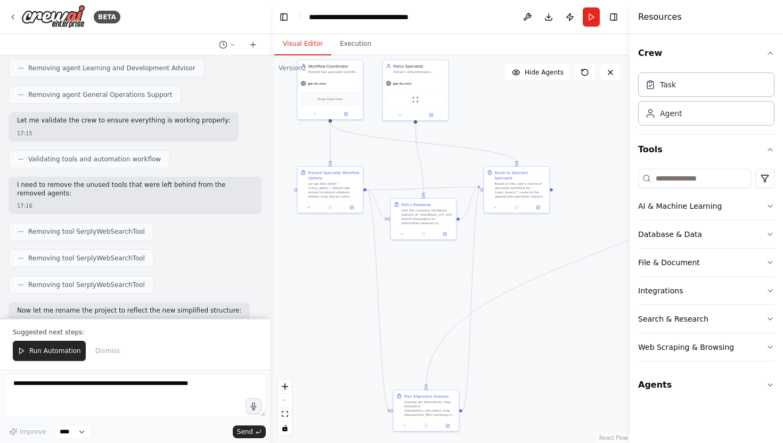
drag, startPoint x: 491, startPoint y: 149, endPoint x: 561, endPoint y: 104, distance: 82.6
click at [561, 104] on div ".deletable-edge-delete-btn { width: 20px; height: 20px; border: 0px solid #ffff…" at bounding box center [449, 249] width 359 height 388
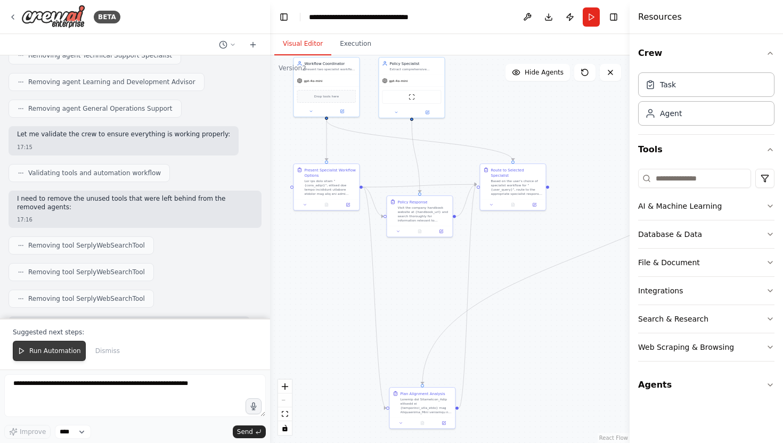
click at [48, 353] on span "Run Automation" at bounding box center [55, 351] width 52 height 9
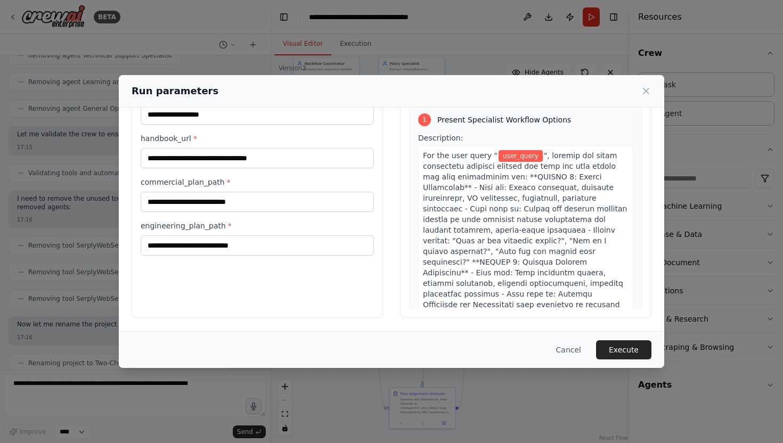
scroll to position [0, 0]
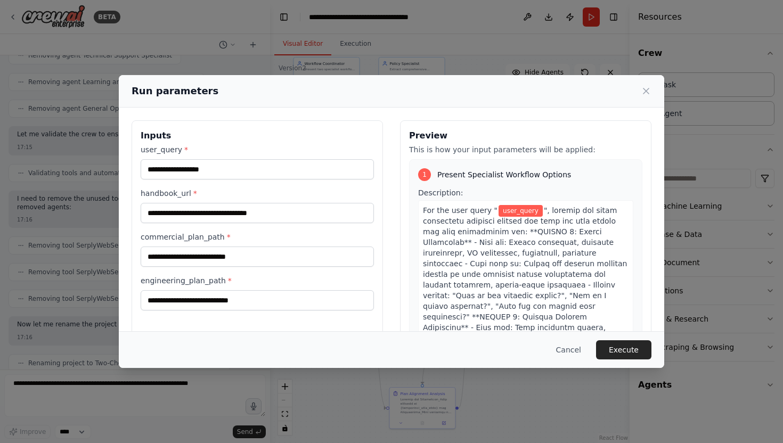
click at [650, 85] on div "Run parameters" at bounding box center [392, 91] width 520 height 15
click at [644, 90] on icon at bounding box center [646, 91] width 11 height 11
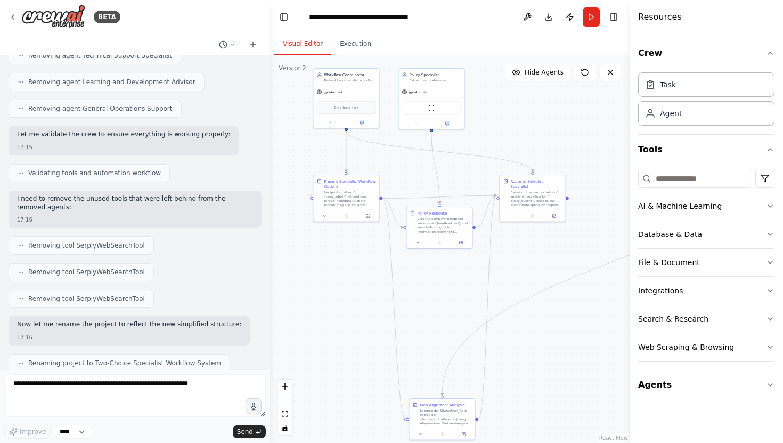
drag, startPoint x: 309, startPoint y: 228, endPoint x: 348, endPoint y: 251, distance: 45.1
click at [348, 251] on div ".deletable-edge-delete-btn { width: 20px; height: 20px; border: 0px solid #ffff…" at bounding box center [449, 249] width 359 height 388
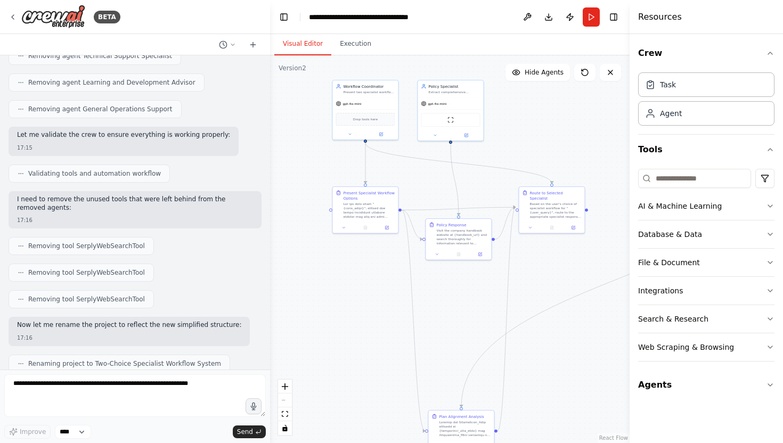
scroll to position [9637, 0]
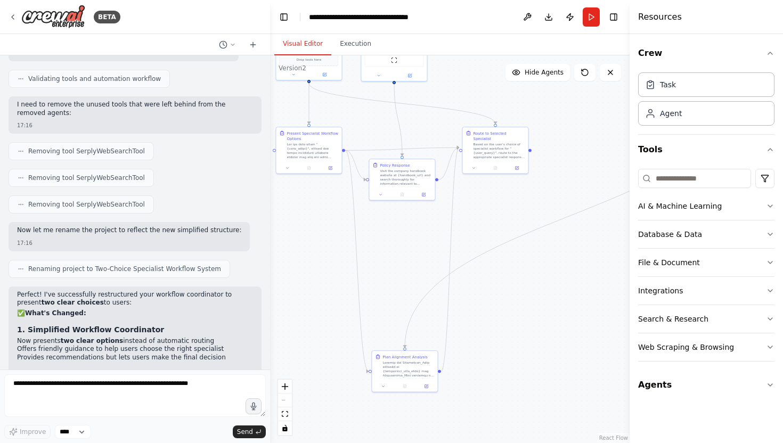
drag, startPoint x: 360, startPoint y: 315, endPoint x: 304, endPoint y: 256, distance: 82.1
click at [304, 256] on div ".deletable-edge-delete-btn { width: 20px; height: 20px; border: 0px solid #ffff…" at bounding box center [449, 249] width 359 height 388
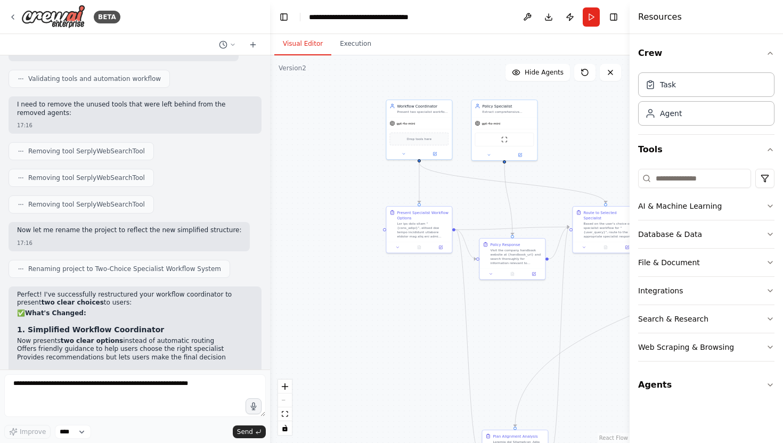
drag, startPoint x: 304, startPoint y: 256, endPoint x: 414, endPoint y: 335, distance: 135.8
click at [414, 335] on div ".deletable-edge-delete-btn { width: 20px; height: 20px; border: 0px solid #ffff…" at bounding box center [449, 249] width 359 height 388
click at [170, 387] on textarea at bounding box center [134, 395] width 261 height 43
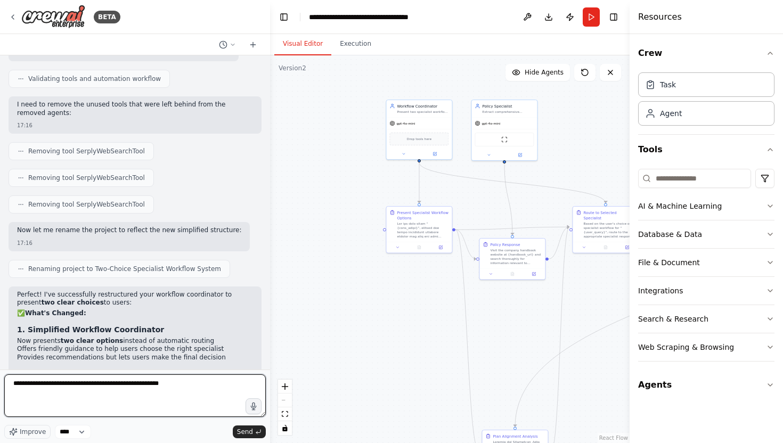
type textarea "**********"
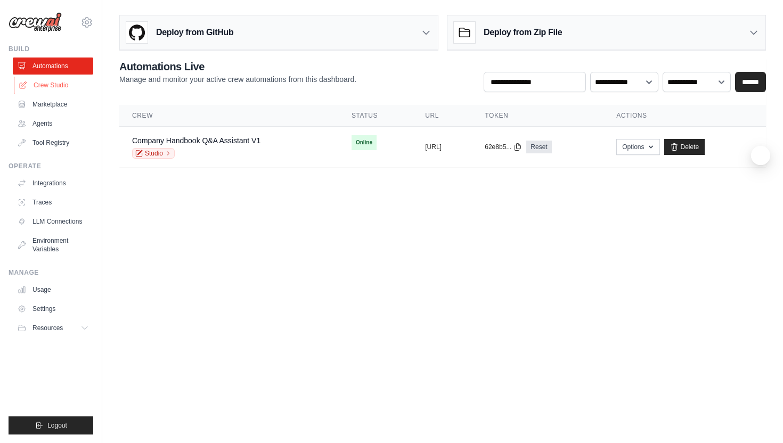
click at [69, 84] on link "Crew Studio" at bounding box center [54, 85] width 80 height 17
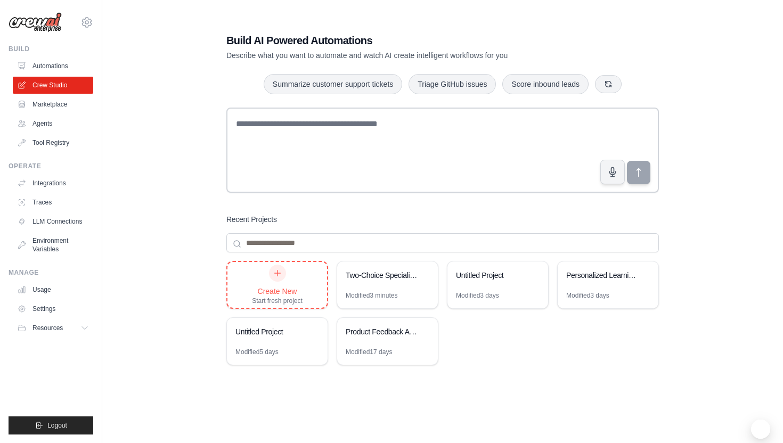
click at [254, 272] on div "Create New Start fresh project" at bounding box center [277, 285] width 51 height 40
click at [46, 63] on link "Automations" at bounding box center [54, 66] width 80 height 17
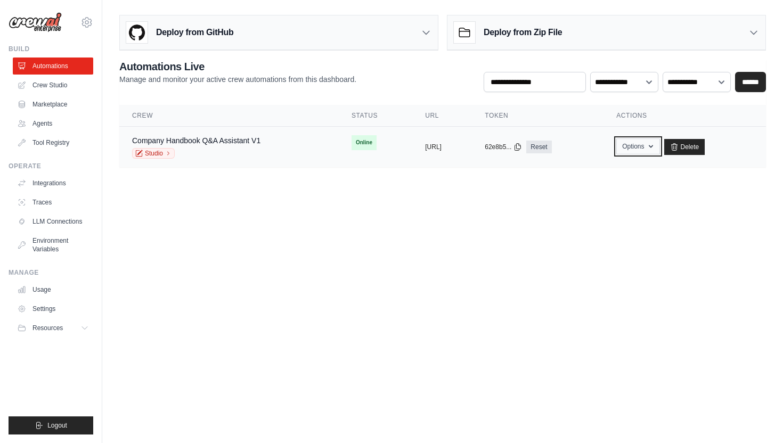
click at [655, 147] on button "Options" at bounding box center [637, 146] width 43 height 16
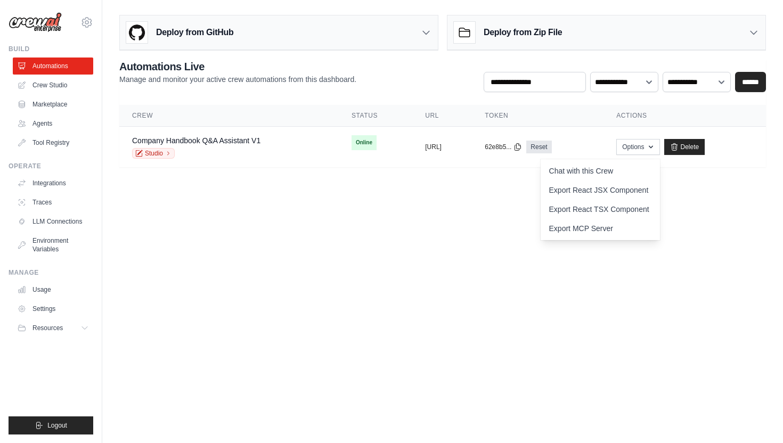
click at [478, 275] on body "[EMAIL_ADDRESS][DOMAIN_NAME] Settings Build Automations Crew Studio" at bounding box center [391, 221] width 783 height 443
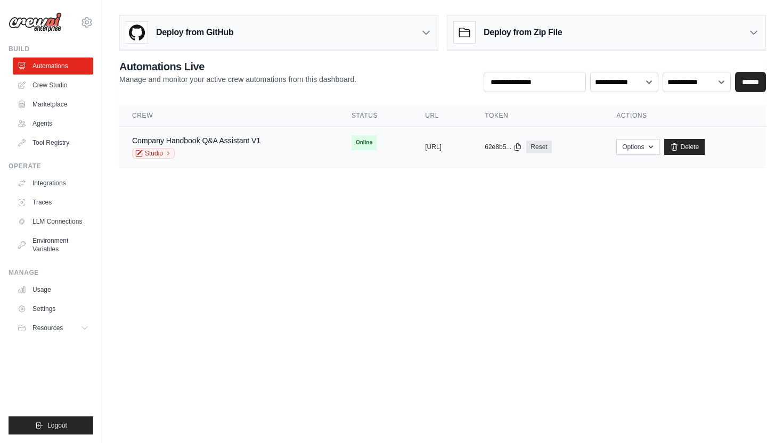
click at [236, 162] on td "Company Handbook Q&A Assistant V1 Studio" at bounding box center [228, 147] width 219 height 41
click at [158, 155] on link "Studio" at bounding box center [153, 153] width 43 height 11
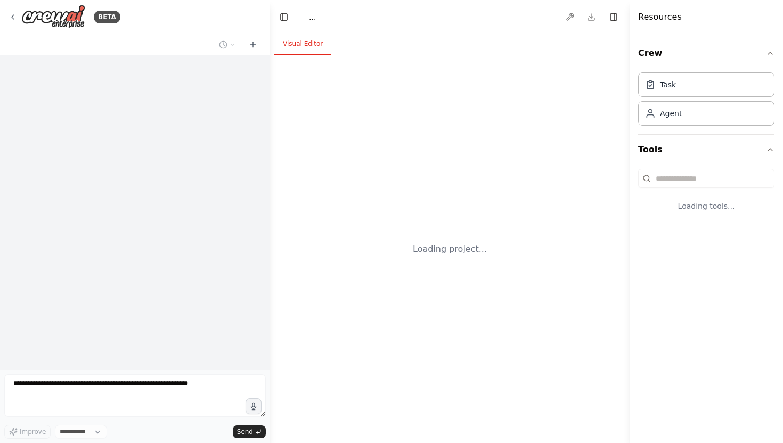
select select "****"
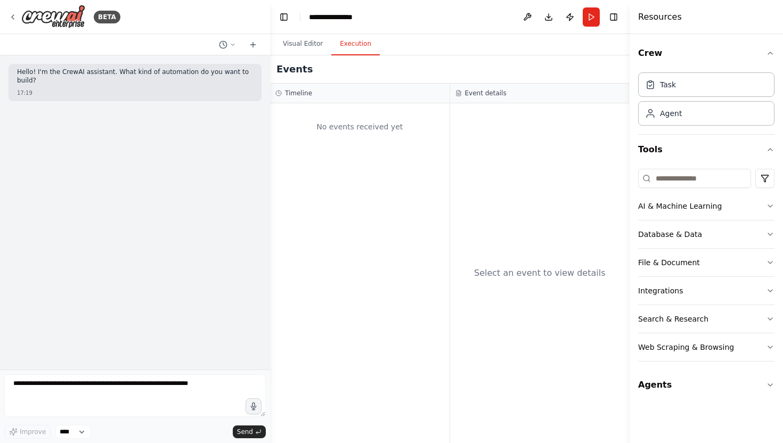
click at [366, 43] on button "Execution" at bounding box center [355, 44] width 48 height 22
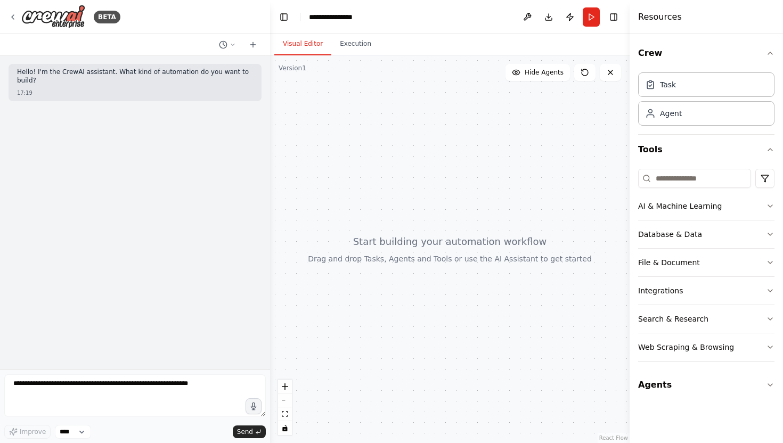
click at [312, 43] on button "Visual Editor" at bounding box center [302, 44] width 57 height 22
click at [593, 17] on button "Run" at bounding box center [591, 16] width 17 height 19
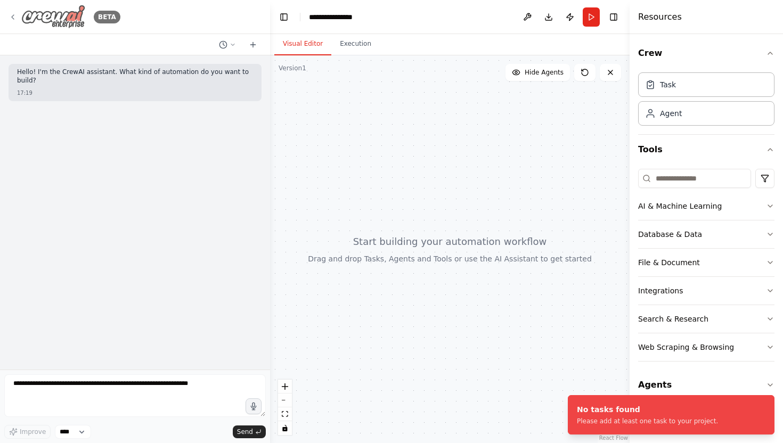
click at [9, 17] on icon at bounding box center [13, 17] width 9 height 9
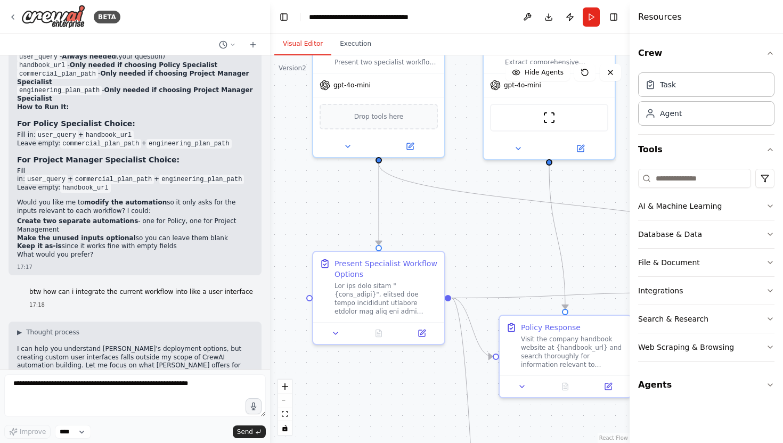
drag, startPoint x: 295, startPoint y: 266, endPoint x: 241, endPoint y: 65, distance: 208.5
click at [241, 65] on div "BETA Based on the user's question and the website provided by the user, go and …" at bounding box center [391, 221] width 783 height 443
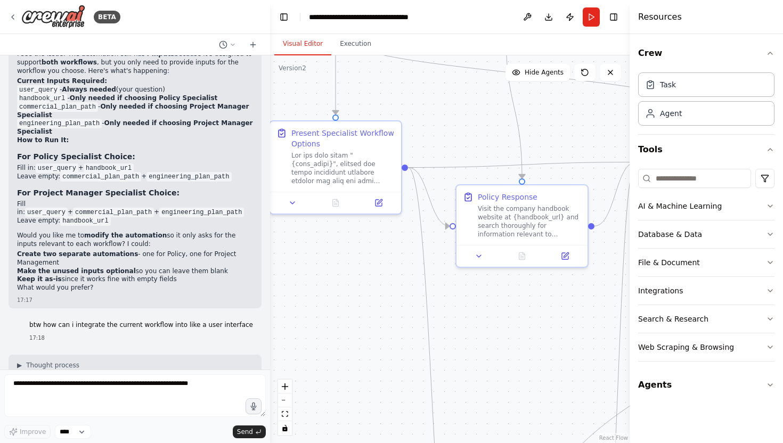
scroll to position [10324, 0]
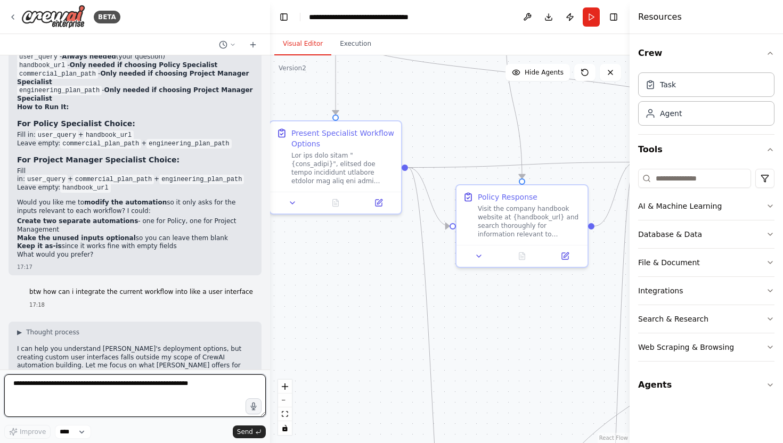
click at [120, 392] on textarea at bounding box center [134, 395] width 261 height 43
type textarea "**********"
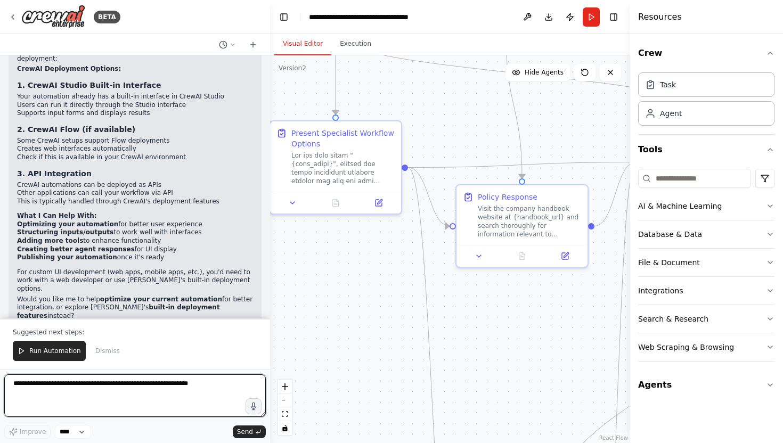
scroll to position [10640, 0]
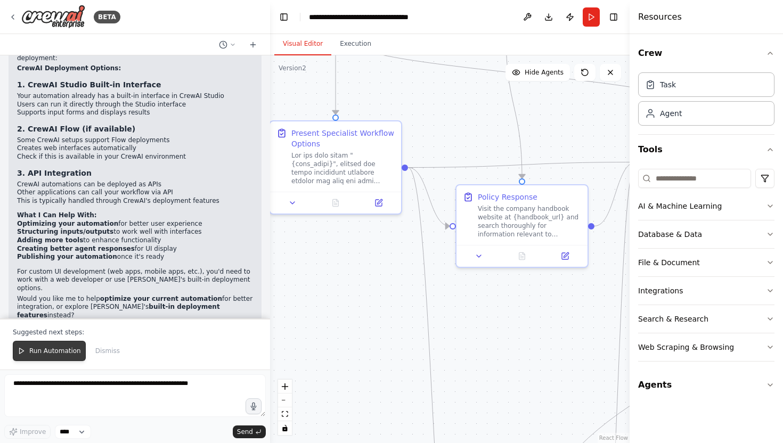
click at [70, 358] on button "Run Automation" at bounding box center [49, 351] width 73 height 20
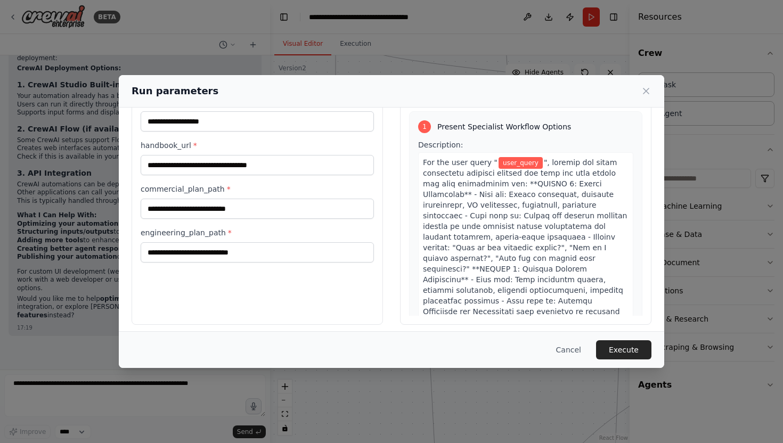
scroll to position [55, 0]
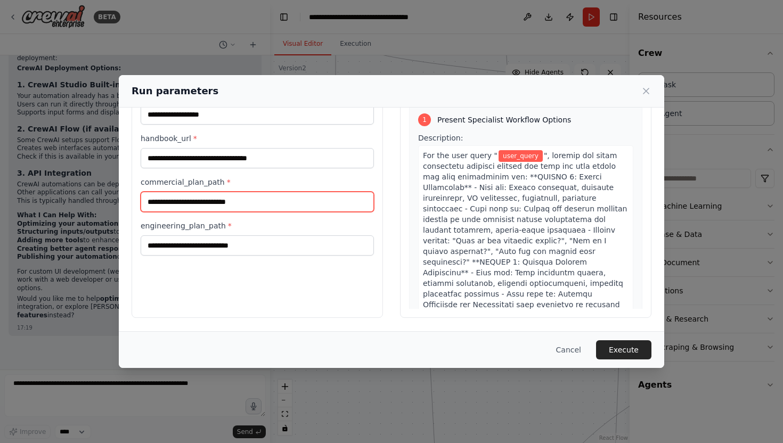
click at [282, 206] on input "commercial_plan_path *" at bounding box center [257, 202] width 233 height 20
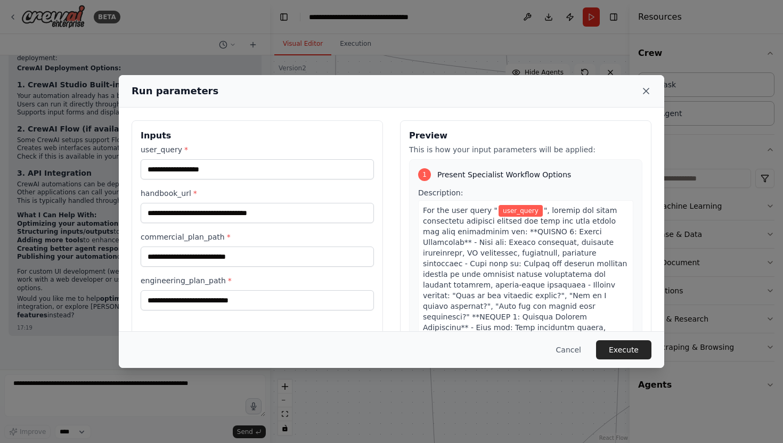
click at [644, 89] on icon at bounding box center [646, 91] width 11 height 11
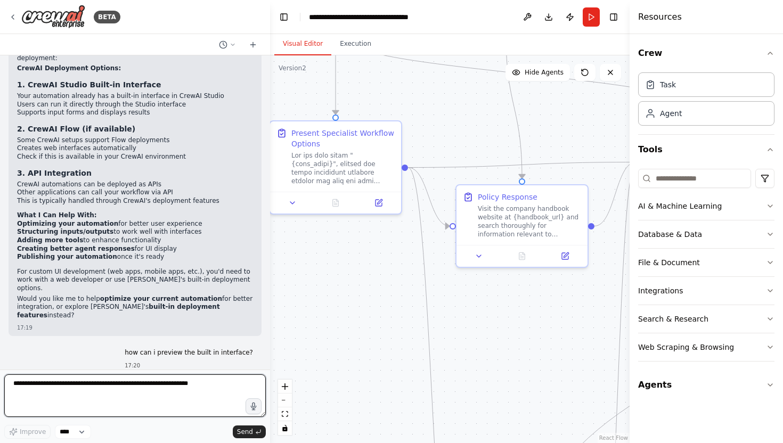
click at [161, 381] on textarea at bounding box center [134, 395] width 261 height 43
type textarea "*"
type textarea "*******"
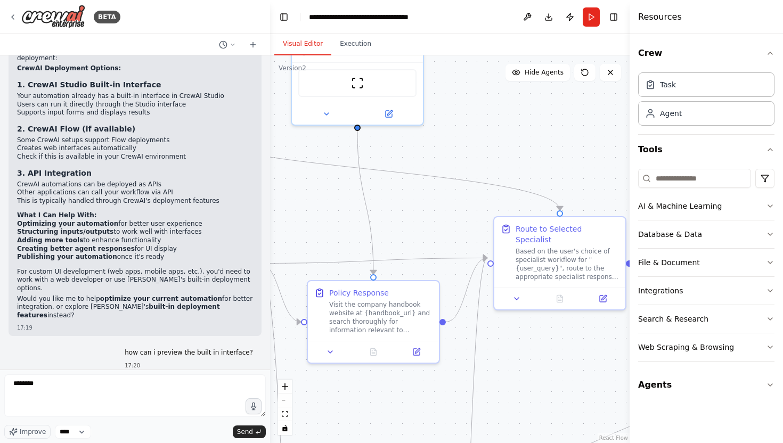
drag, startPoint x: 381, startPoint y: 257, endPoint x: 142, endPoint y: 349, distance: 256.2
click at [142, 349] on div "BETA Based on the user's question and the website provided by the user, go and …" at bounding box center [391, 221] width 783 height 443
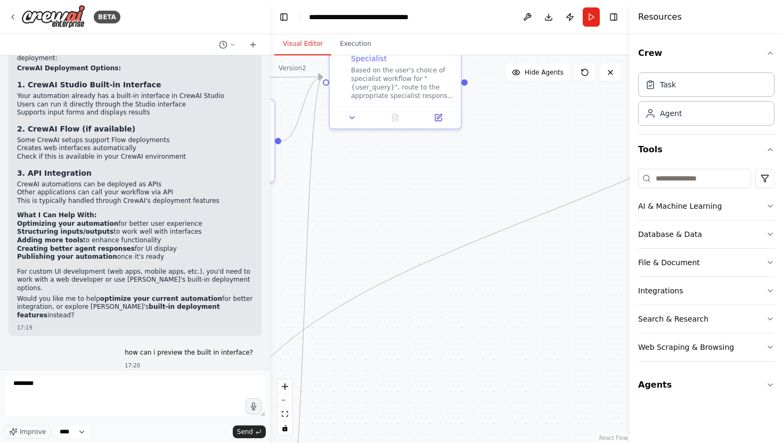
drag, startPoint x: 460, startPoint y: 364, endPoint x: 386, endPoint y: 187, distance: 192.1
click at [386, 187] on div ".deletable-edge-delete-btn { width: 20px; height: 20px; border: 0px solid #ffff…" at bounding box center [449, 249] width 359 height 388
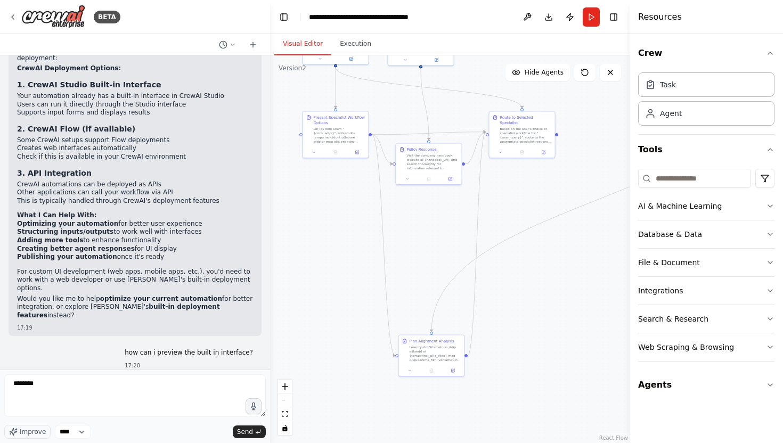
drag, startPoint x: 386, startPoint y: 187, endPoint x: 517, endPoint y: 187, distance: 131.5
click at [517, 187] on div ".deletable-edge-delete-btn { width: 20px; height: 20px; border: 0px solid #ffff…" at bounding box center [449, 249] width 359 height 388
drag, startPoint x: 517, startPoint y: 187, endPoint x: 184, endPoint y: 289, distance: 348.5
click at [184, 289] on div "BETA Based on the user's question and the website provided by the user, go and …" at bounding box center [391, 221] width 783 height 443
drag, startPoint x: 280, startPoint y: 214, endPoint x: 313, endPoint y: 198, distance: 36.0
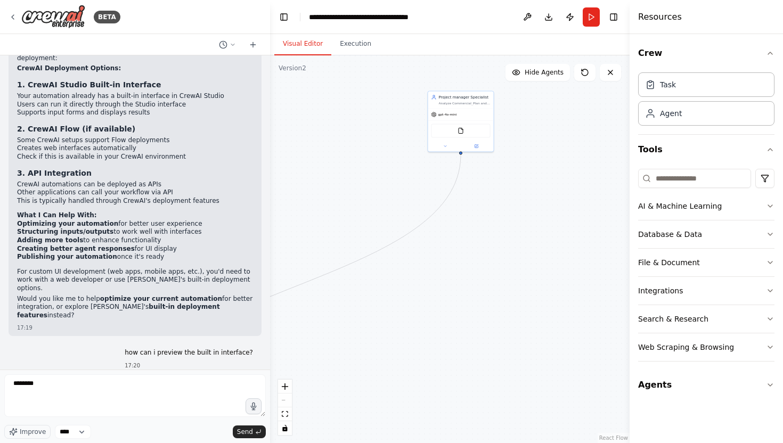
click at [313, 198] on div ".deletable-edge-delete-btn { width: 20px; height: 20px; border: 0px solid #ffff…" at bounding box center [449, 249] width 359 height 388
click at [472, 133] on div "FileReadTool" at bounding box center [460, 130] width 59 height 14
click at [477, 145] on icon at bounding box center [475, 145] width 3 height 3
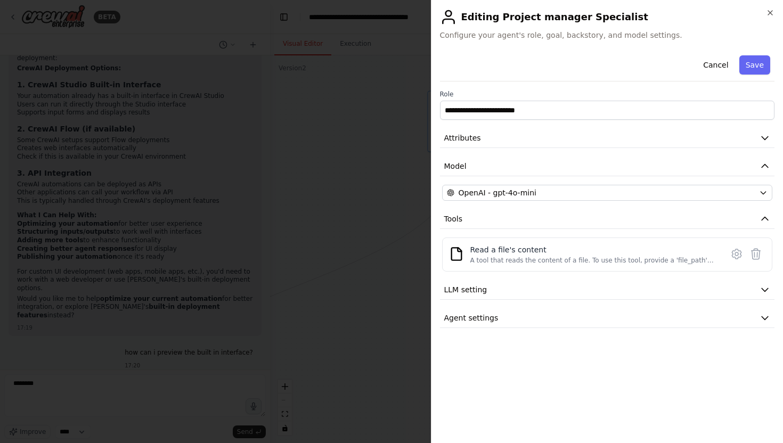
click at [401, 198] on div at bounding box center [391, 221] width 783 height 443
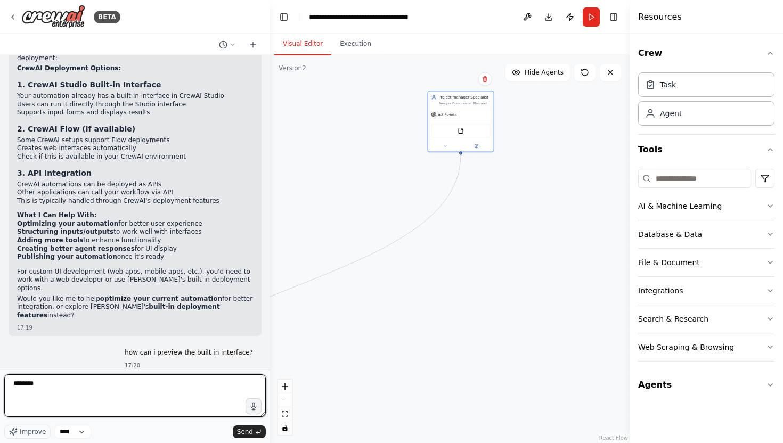
click at [129, 389] on textarea "*******" at bounding box center [134, 395] width 261 height 43
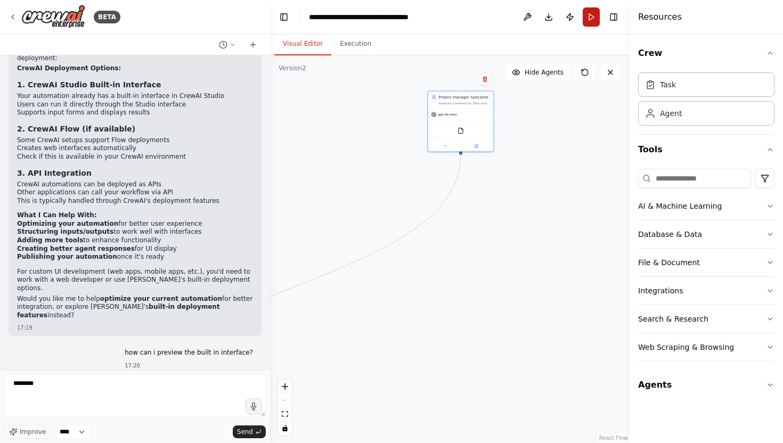
click at [593, 20] on button "Run" at bounding box center [591, 16] width 17 height 19
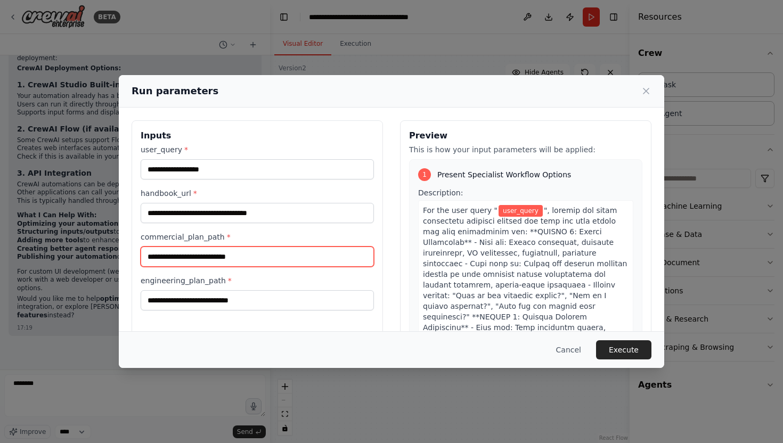
click at [288, 257] on input "commercial_plan_path *" at bounding box center [257, 257] width 233 height 20
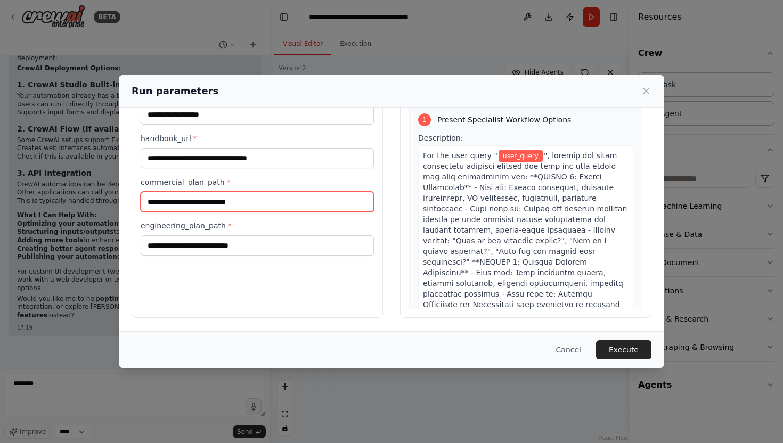
click at [240, 198] on input "commercial_plan_path *" at bounding box center [257, 202] width 233 height 20
click at [220, 210] on input "commercial_plan_path *" at bounding box center [257, 202] width 233 height 20
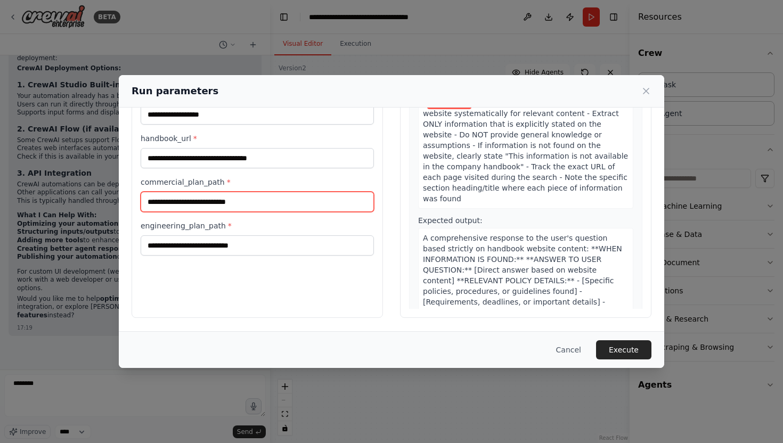
scroll to position [0, 0]
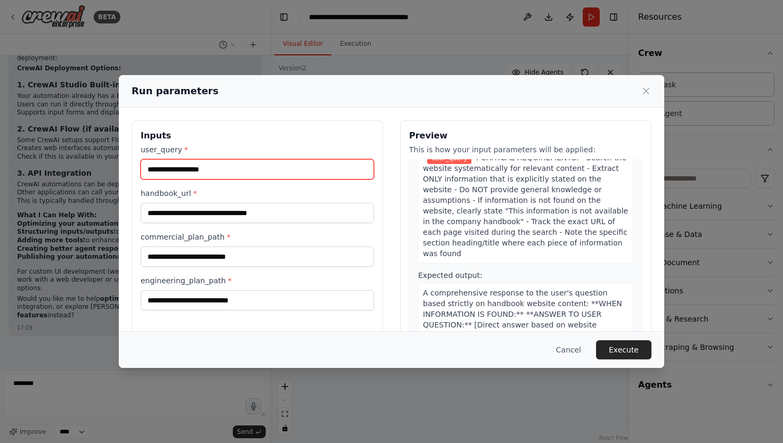
click at [278, 175] on input "user_query *" at bounding box center [257, 169] width 233 height 20
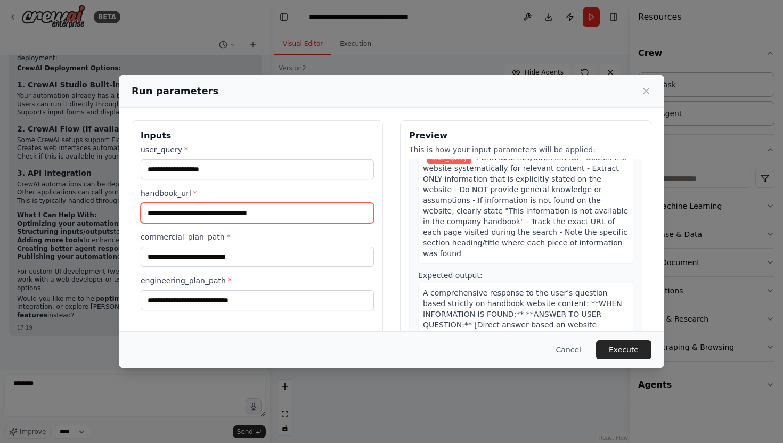
click at [307, 207] on input "**********" at bounding box center [257, 213] width 233 height 20
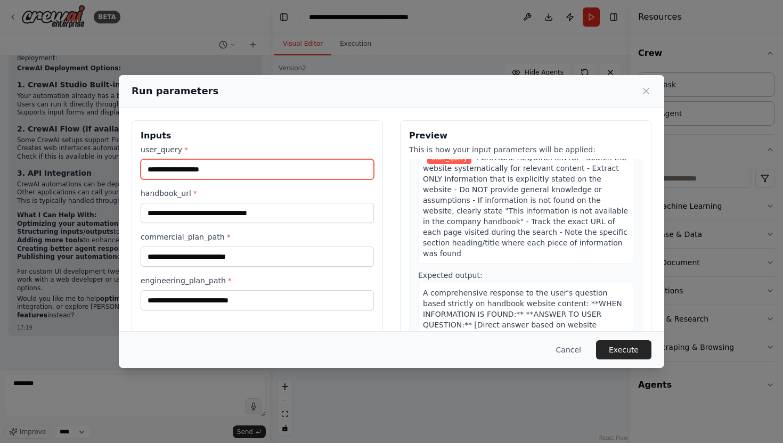
click at [298, 166] on input "user_query *" at bounding box center [257, 169] width 233 height 20
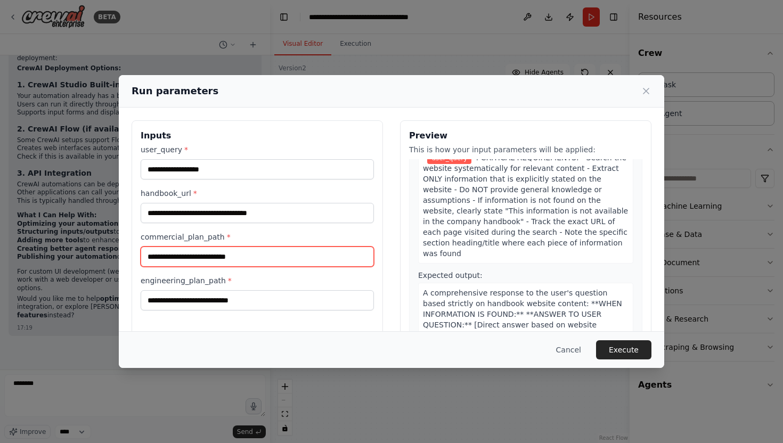
click at [300, 260] on input "commercial_plan_path *" at bounding box center [257, 257] width 233 height 20
type input "*"
type input "**"
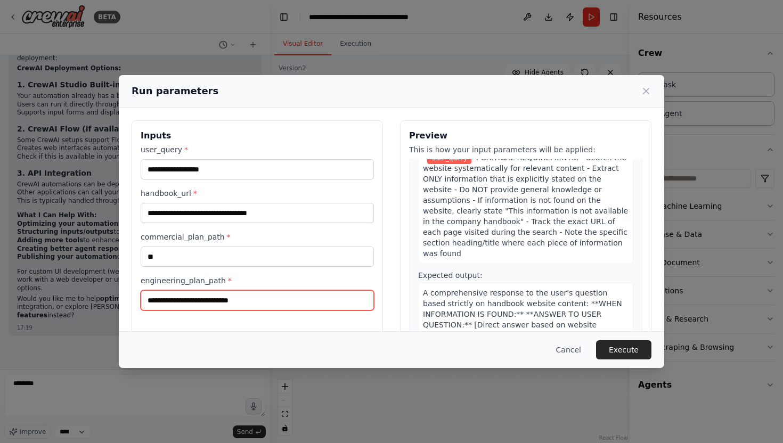
click at [264, 300] on input "engineering_plan_path *" at bounding box center [257, 300] width 233 height 20
type input "**"
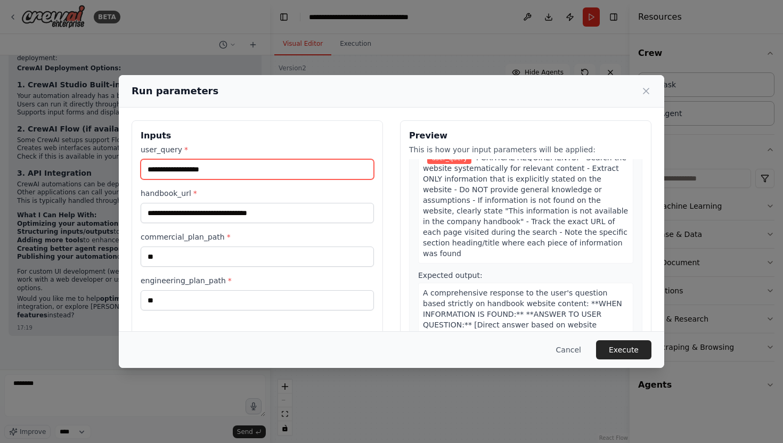
click at [250, 175] on input "user_query *" at bounding box center [257, 169] width 233 height 20
paste input "**********"
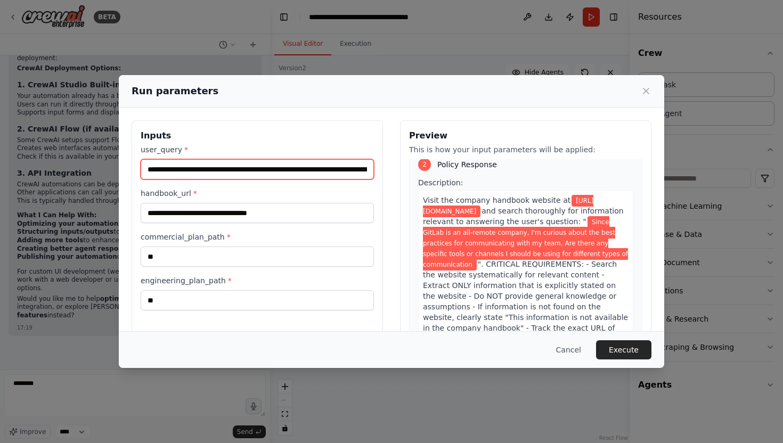
scroll to position [821, 0]
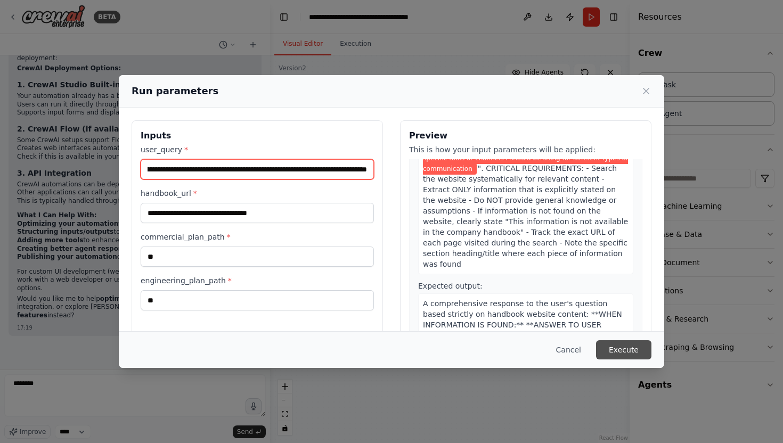
type input "**********"
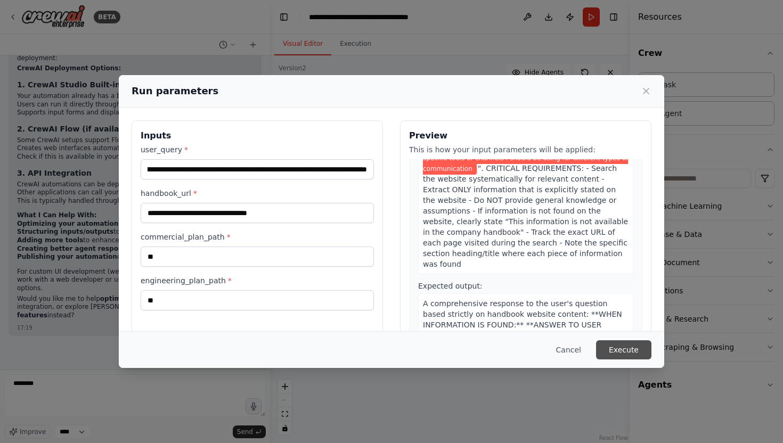
click at [640, 351] on button "Execute" at bounding box center [623, 349] width 55 height 19
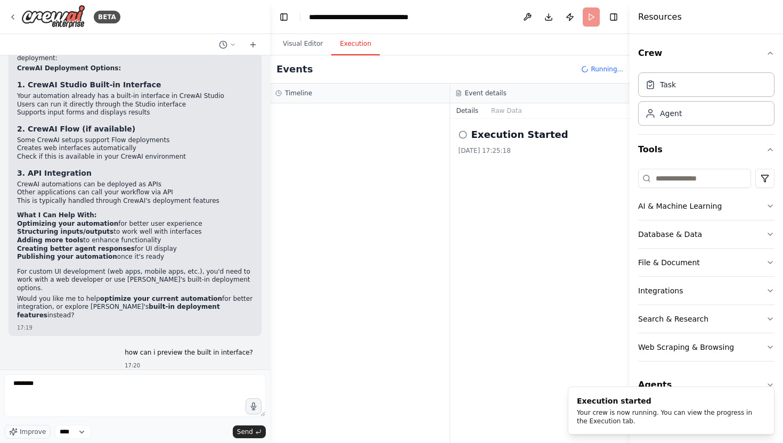
click at [356, 51] on button "Execution" at bounding box center [355, 44] width 48 height 22
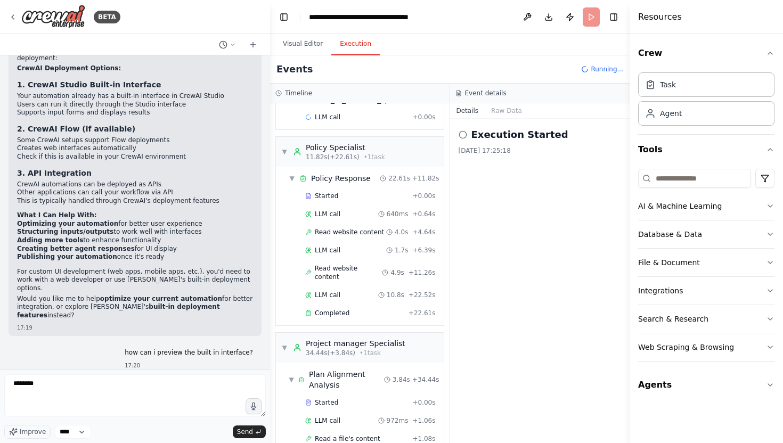
scroll to position [237, 0]
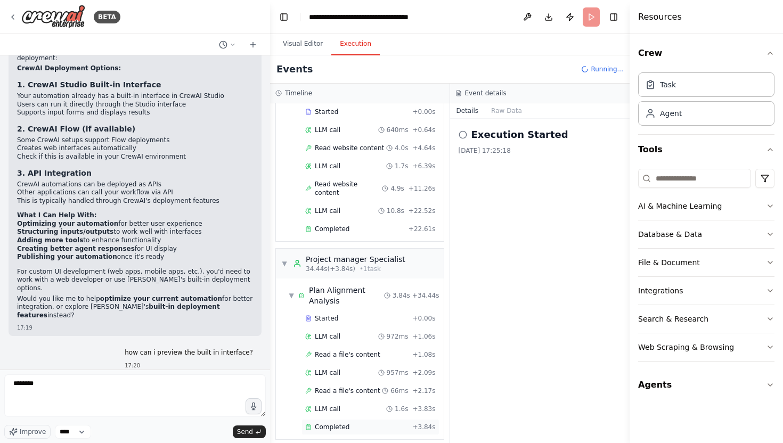
click at [375, 423] on div "Completed" at bounding box center [356, 427] width 103 height 9
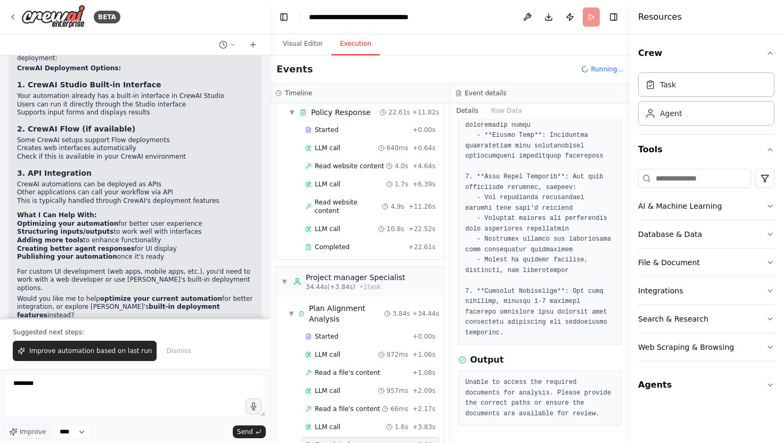
scroll to position [256, 0]
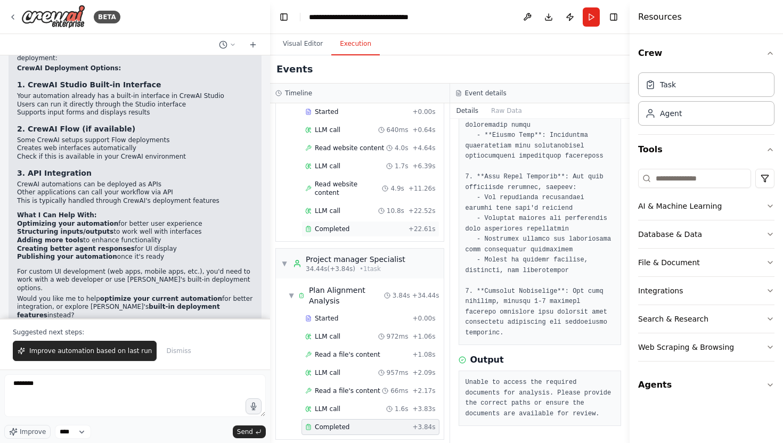
click at [348, 225] on div "Completed" at bounding box center [354, 229] width 99 height 9
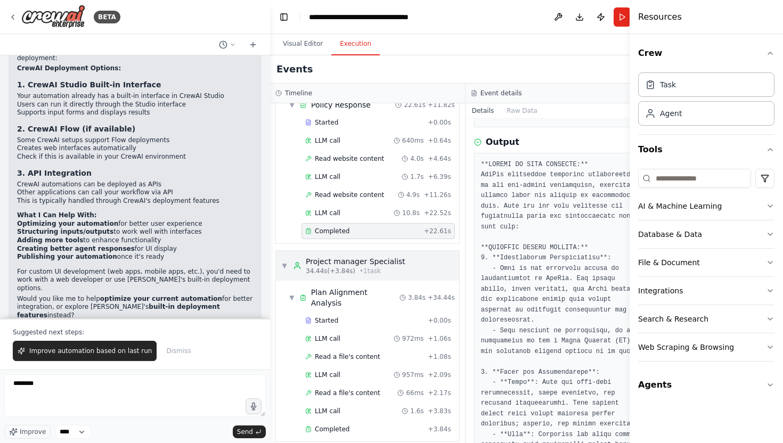
click at [331, 260] on div "Project manager Specialist" at bounding box center [356, 261] width 100 height 11
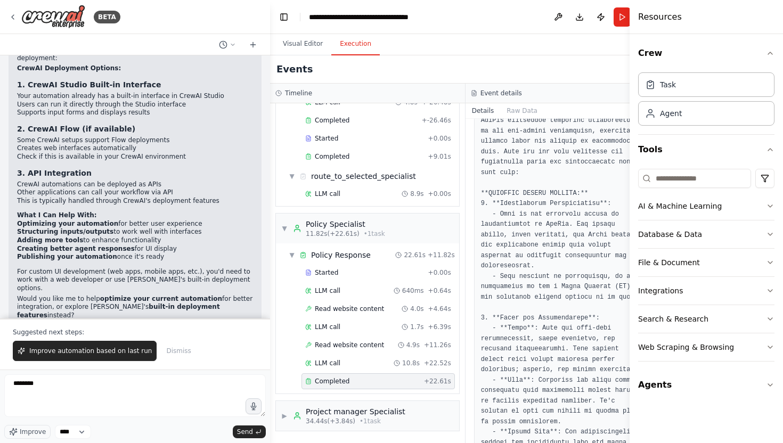
scroll to position [319, 0]
click at [664, 21] on h4 "Resources" at bounding box center [660, 17] width 44 height 13
click at [622, 16] on button "Run" at bounding box center [621, 16] width 17 height 19
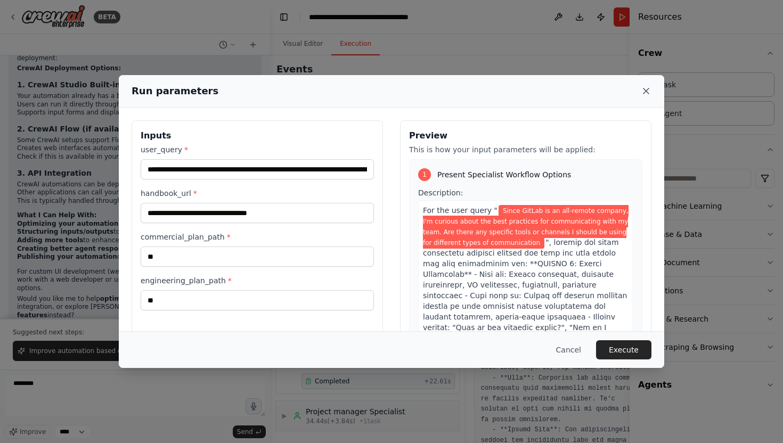
click at [648, 91] on icon at bounding box center [646, 91] width 11 height 11
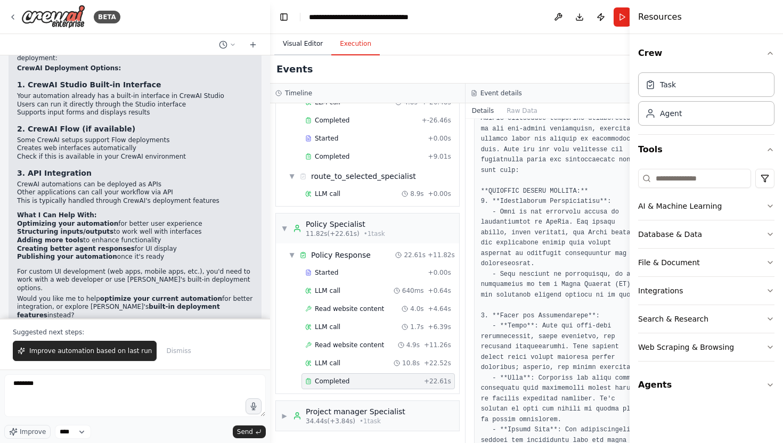
click at [312, 45] on button "Visual Editor" at bounding box center [302, 44] width 57 height 22
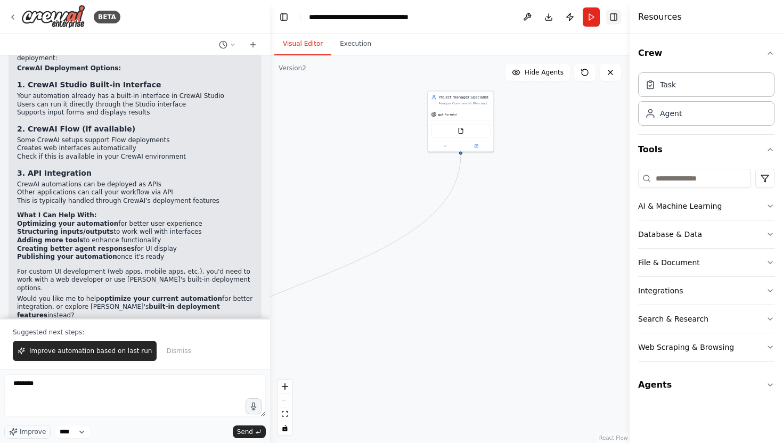
click at [619, 20] on button "Toggle Right Sidebar" at bounding box center [613, 17] width 15 height 15
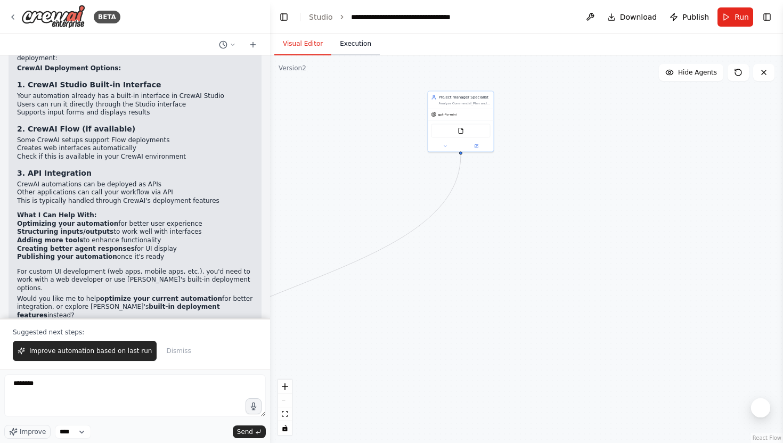
click at [356, 40] on button "Execution" at bounding box center [355, 44] width 48 height 22
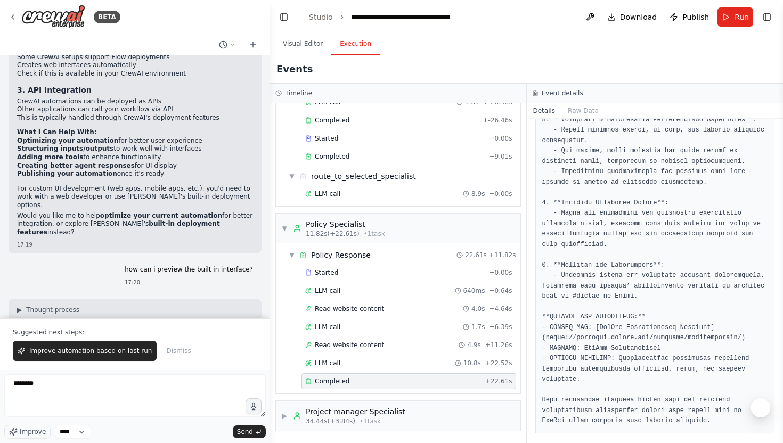
scroll to position [730, 0]
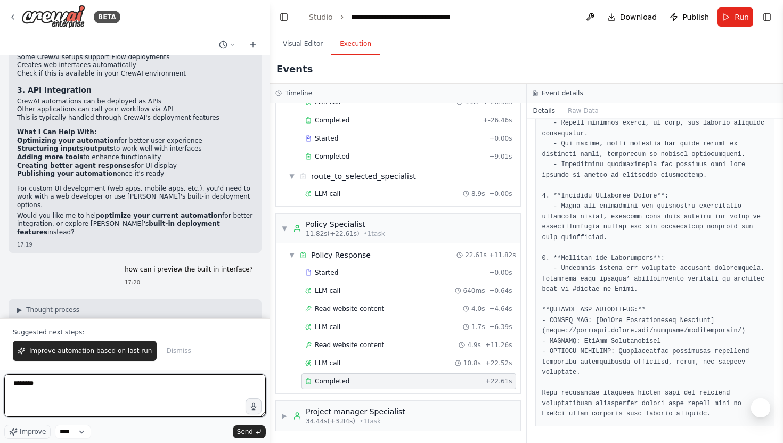
click at [63, 391] on textarea "*******" at bounding box center [134, 395] width 261 height 43
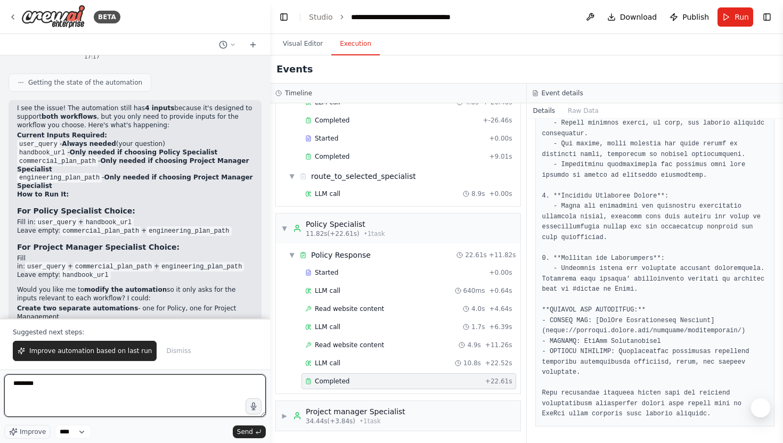
scroll to position [9899, 0]
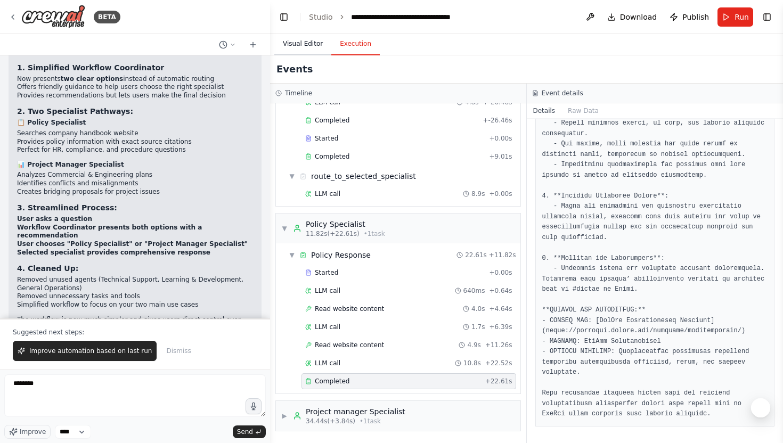
click at [314, 38] on button "Visual Editor" at bounding box center [302, 44] width 57 height 22
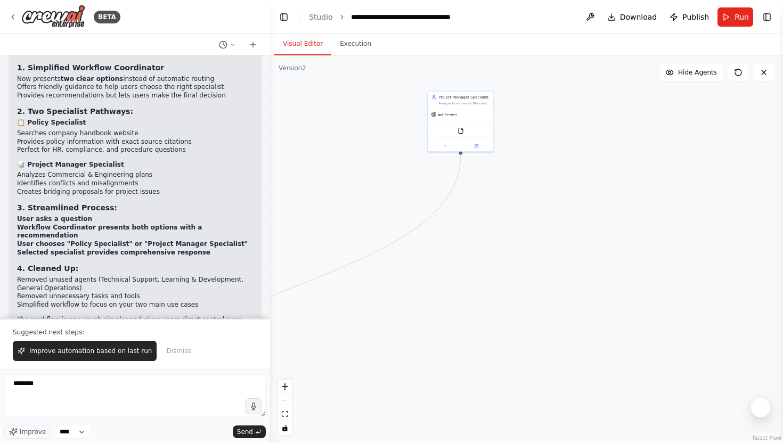
click at [402, 149] on div ".deletable-edge-delete-btn { width: 20px; height: 20px; border: 0px solid #ffff…" at bounding box center [526, 249] width 513 height 388
click at [104, 386] on textarea "*******" at bounding box center [134, 395] width 261 height 43
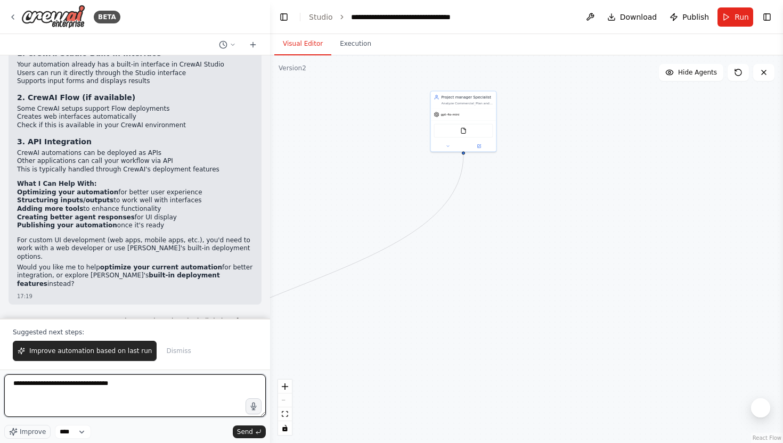
scroll to position [10723, 0]
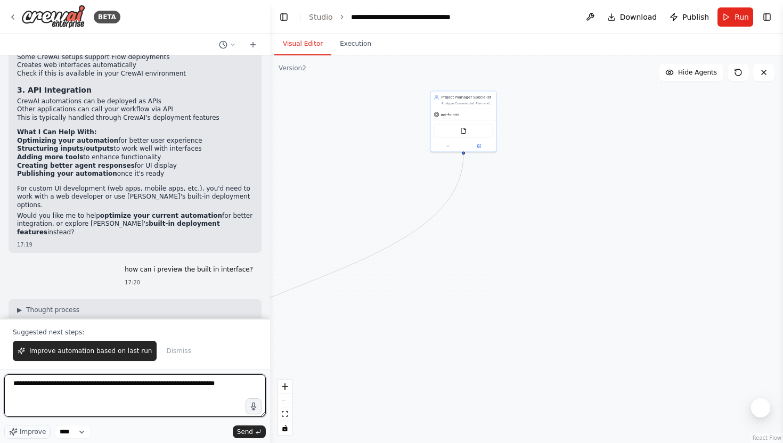
type textarea "**********"
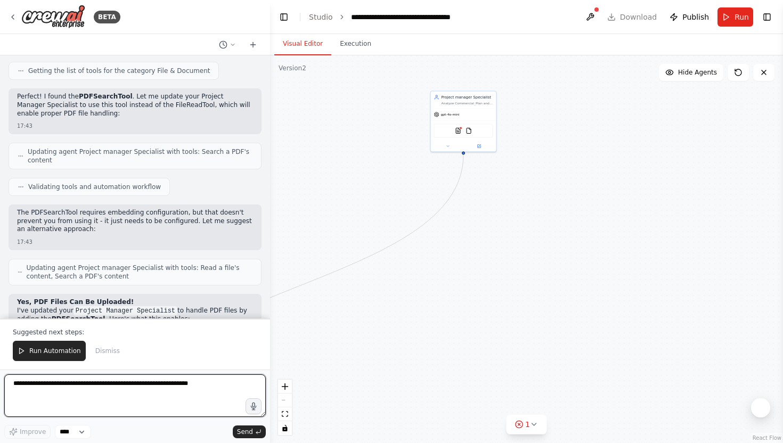
scroll to position [11586, 0]
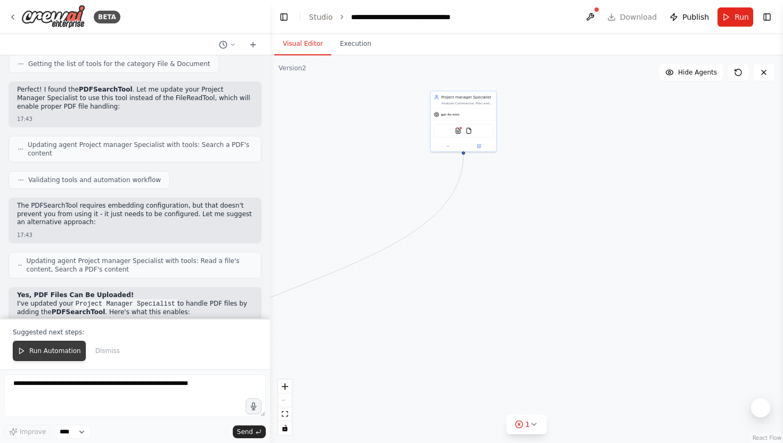
click at [46, 359] on button "Run Automation" at bounding box center [49, 351] width 73 height 20
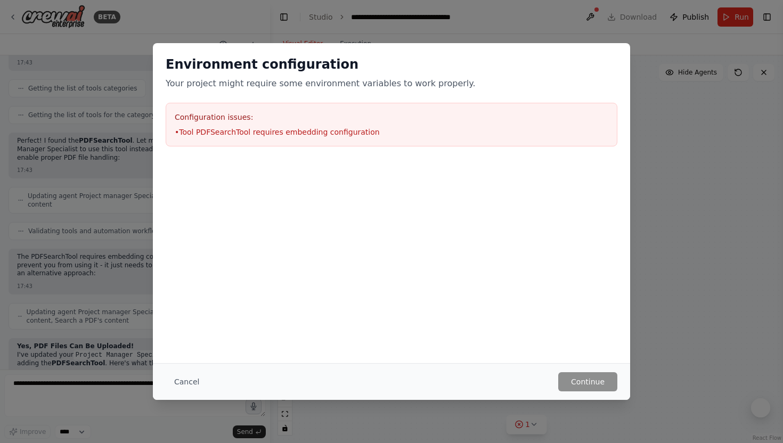
click at [343, 126] on div "Configuration issues: • Tool PDFSearchTool requires embedding configuration" at bounding box center [392, 125] width 452 height 44
click at [180, 383] on button "Cancel" at bounding box center [187, 381] width 42 height 19
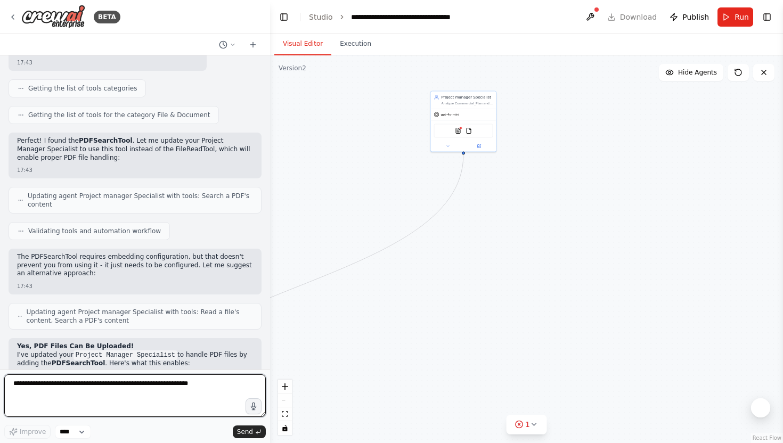
click at [74, 386] on textarea at bounding box center [134, 395] width 261 height 43
type textarea "*"
type textarea "**********"
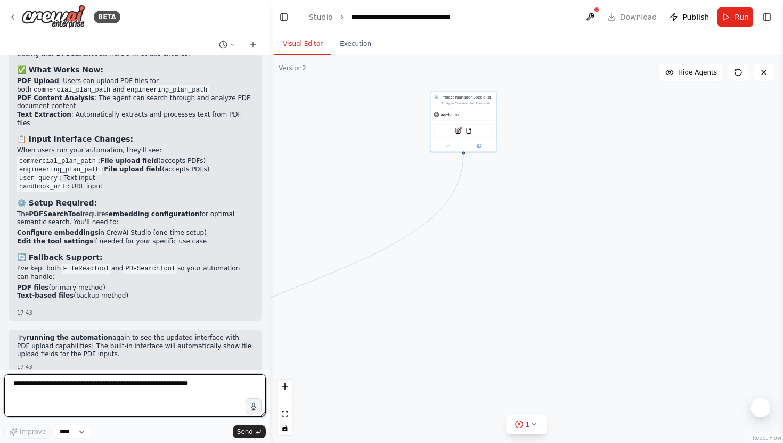
scroll to position [11821, 0]
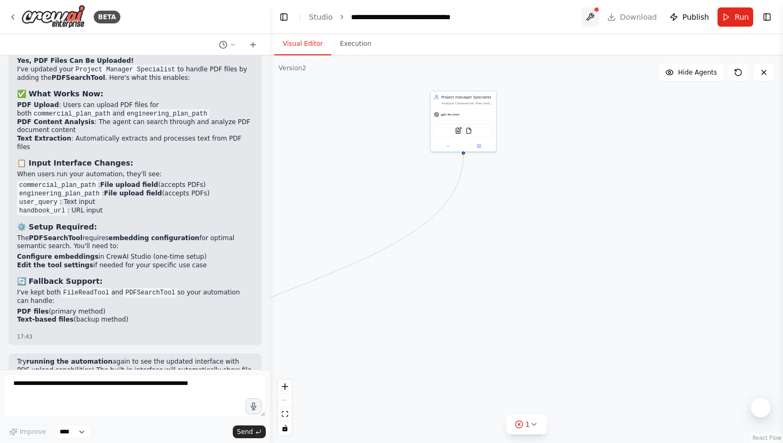
click at [594, 13] on button at bounding box center [589, 16] width 17 height 19
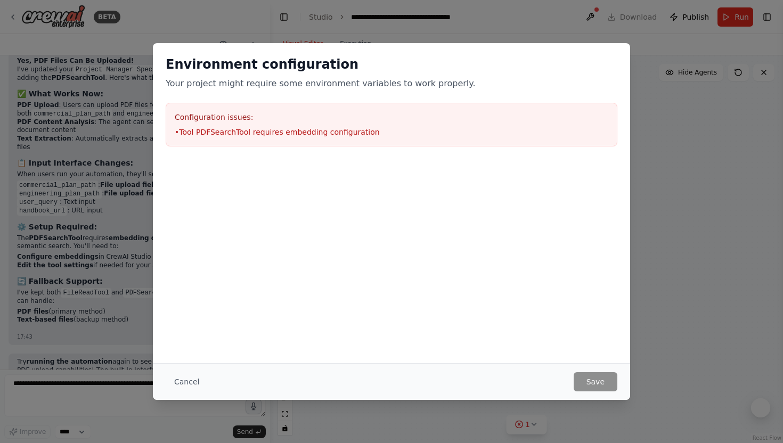
click at [388, 124] on div "Configuration issues: • Tool PDFSearchTool requires embedding configuration" at bounding box center [392, 125] width 452 height 44
click at [186, 383] on button "Cancel" at bounding box center [187, 381] width 42 height 19
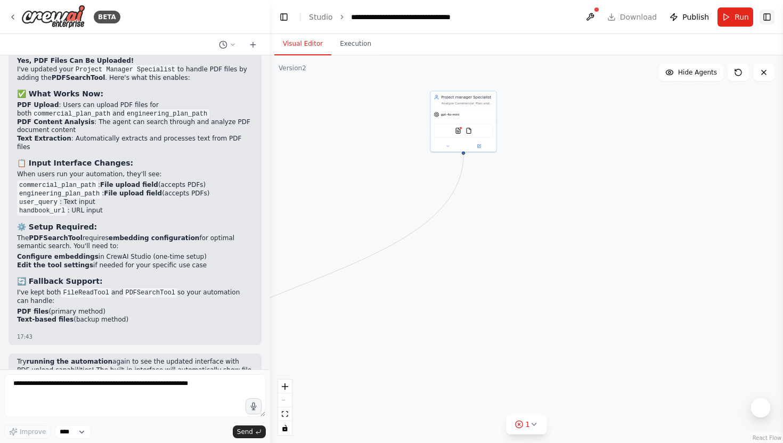
click at [770, 18] on button "Toggle Right Sidebar" at bounding box center [766, 17] width 15 height 15
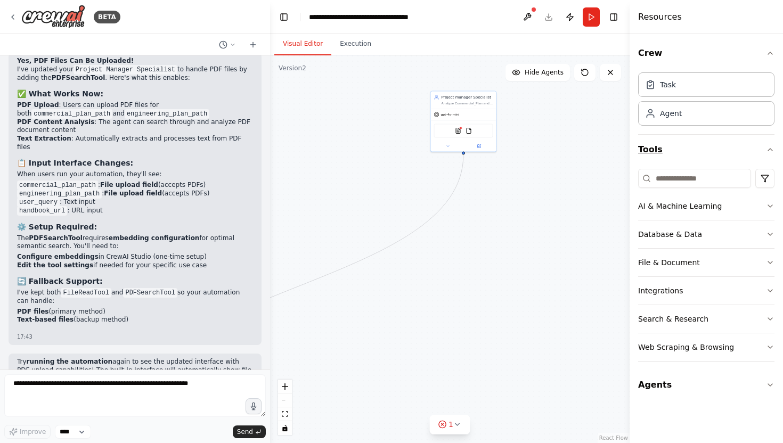
click at [759, 153] on button "Tools" at bounding box center [706, 150] width 136 height 30
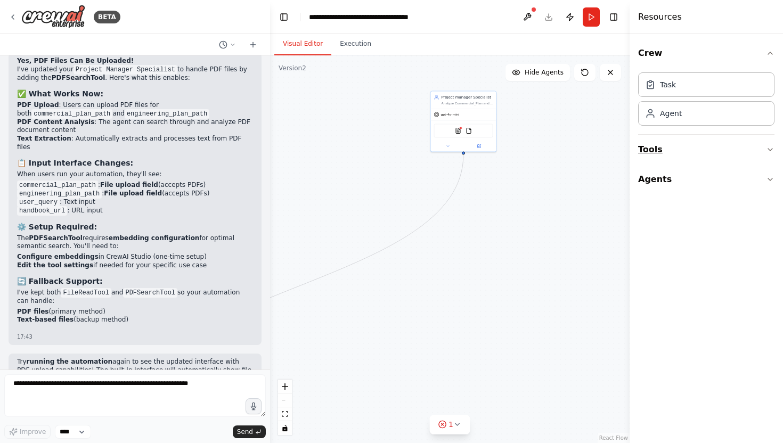
click at [759, 153] on button "Tools" at bounding box center [706, 150] width 136 height 30
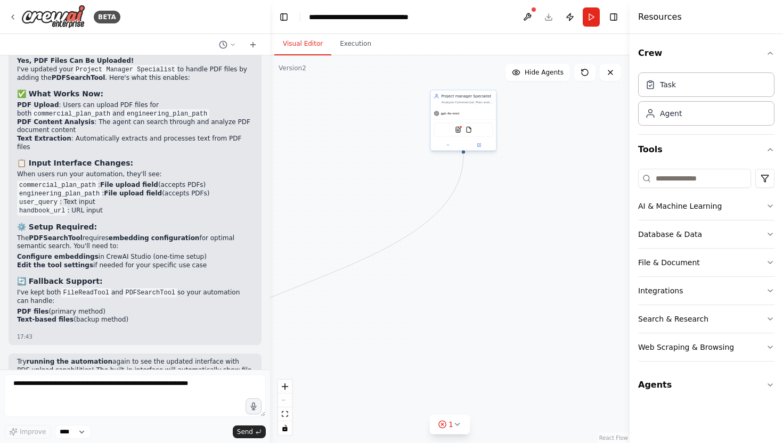
click at [476, 104] on div "Project manager Specialist Analyze Commercial_Plan and Engineering_Plan documen…" at bounding box center [463, 99] width 65 height 17
drag, startPoint x: 496, startPoint y: 181, endPoint x: 570, endPoint y: 244, distance: 97.0
click at [570, 244] on div ".deletable-edge-delete-btn { width: 20px; height: 20px; border: 0px solid #ffff…" at bounding box center [449, 249] width 359 height 388
click at [529, 169] on div "Project manager Specialist Analyze Commercial_Plan and Engineering_Plan documen…" at bounding box center [536, 162] width 65 height 17
click at [534, 193] on img at bounding box center [531, 193] width 6 height 6
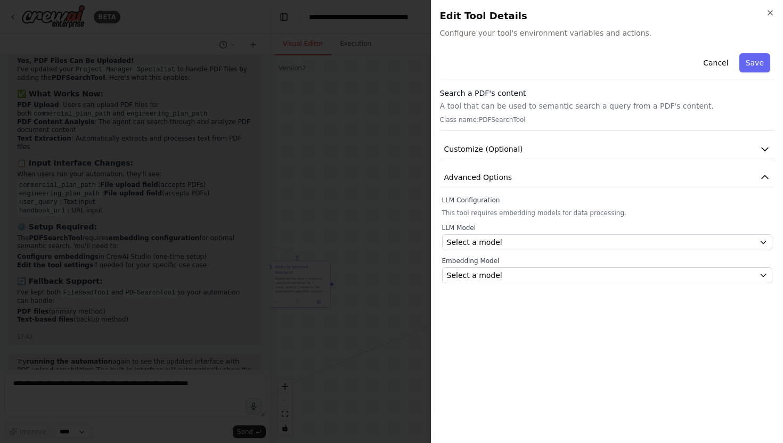
click at [567, 52] on div "Cancel Save" at bounding box center [607, 64] width 335 height 30
click at [551, 144] on button "Customize (Optional)" at bounding box center [607, 150] width 335 height 20
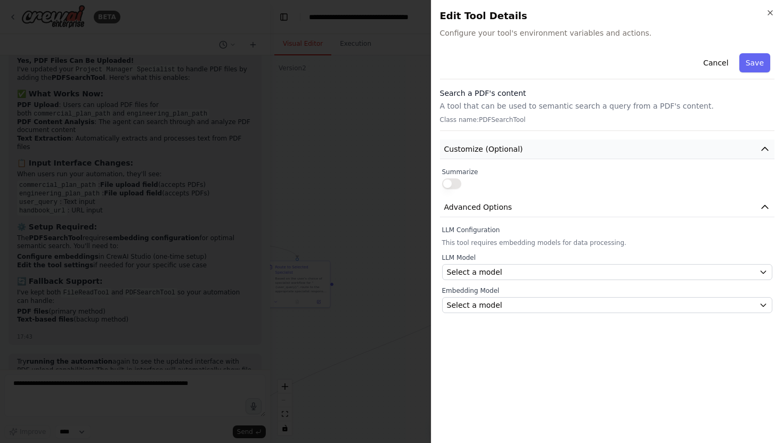
click at [551, 144] on button "Customize (Optional)" at bounding box center [607, 150] width 335 height 20
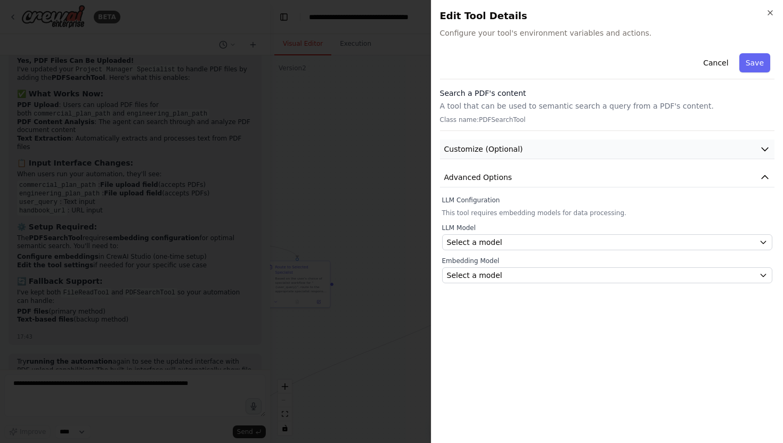
click at [546, 155] on button "Customize (Optional)" at bounding box center [607, 150] width 335 height 20
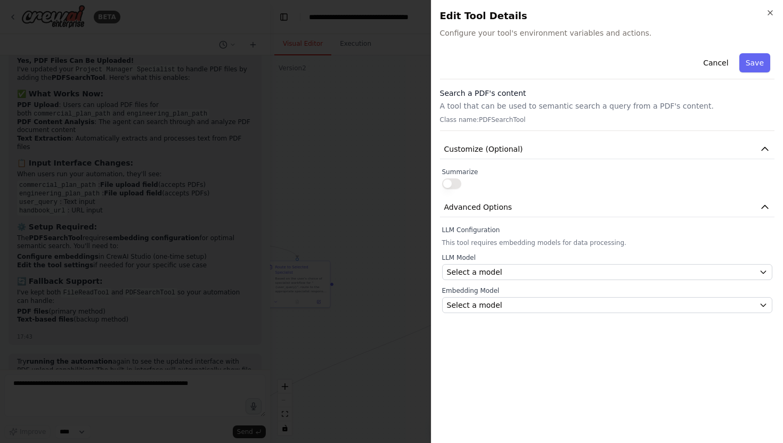
click at [450, 185] on button "button" at bounding box center [451, 183] width 19 height 11
click at [455, 184] on button "button" at bounding box center [451, 183] width 19 height 11
click at [480, 198] on button "Advanced Options" at bounding box center [607, 208] width 335 height 20
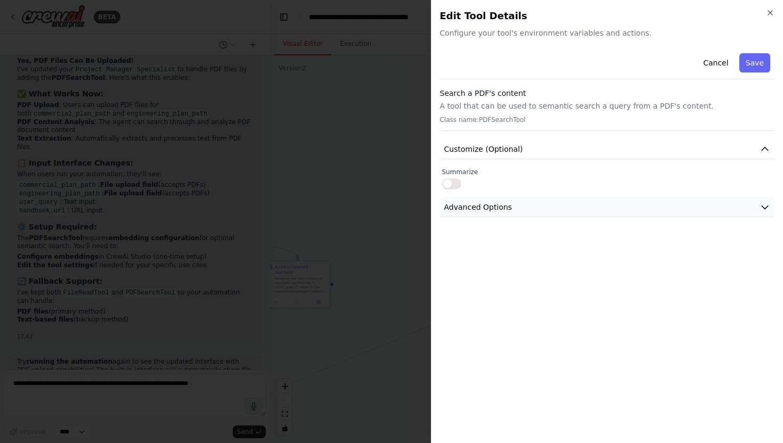
click at [480, 198] on button "Advanced Options" at bounding box center [607, 208] width 335 height 20
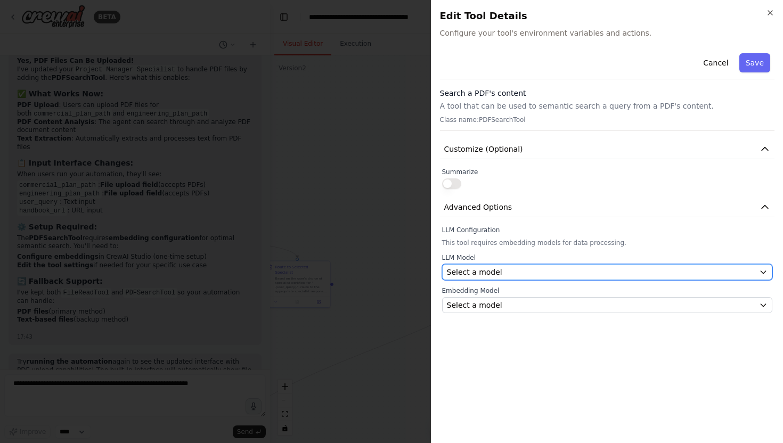
click at [490, 269] on span "Select a model" at bounding box center [474, 272] width 55 height 11
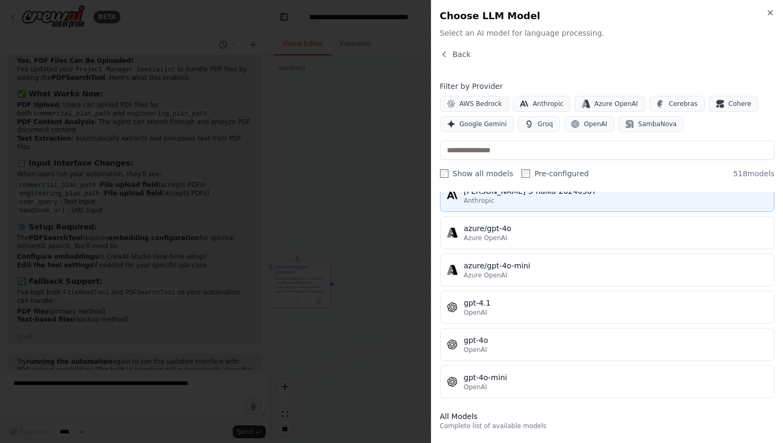
scroll to position [0, 0]
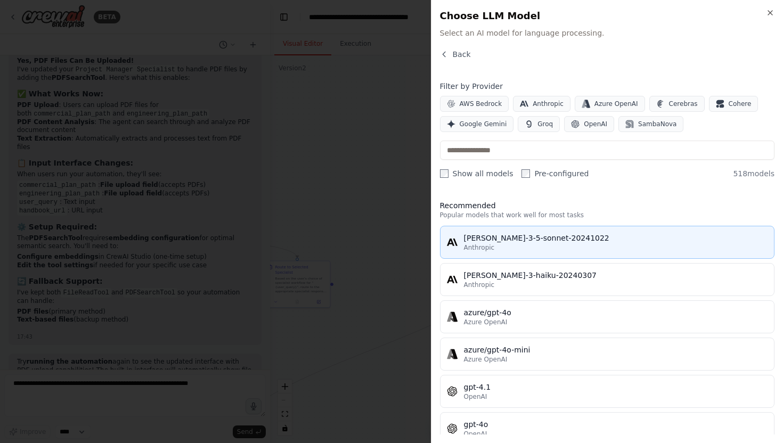
click at [553, 240] on div "claude-3-5-sonnet-20241022" at bounding box center [616, 238] width 304 height 11
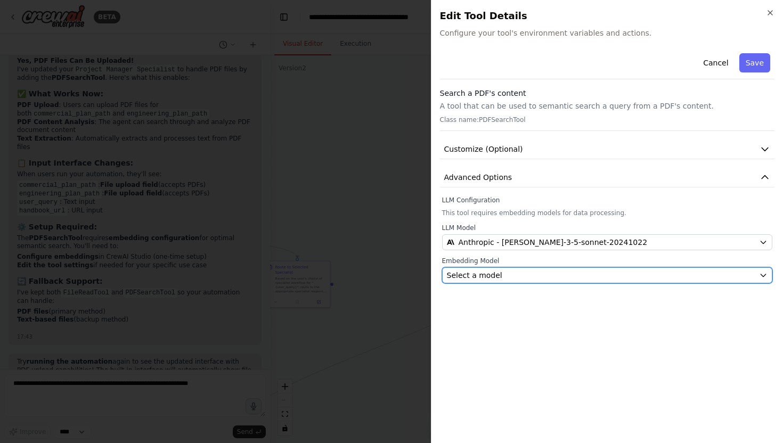
click at [547, 276] on div "Select a model" at bounding box center [601, 275] width 308 height 11
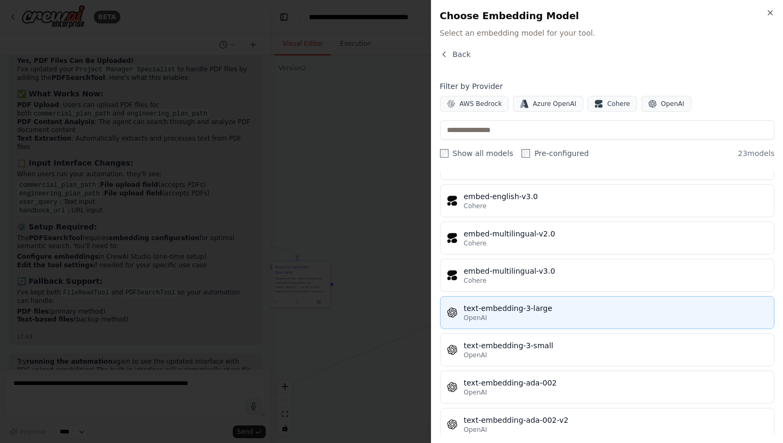
scroll to position [633, 0]
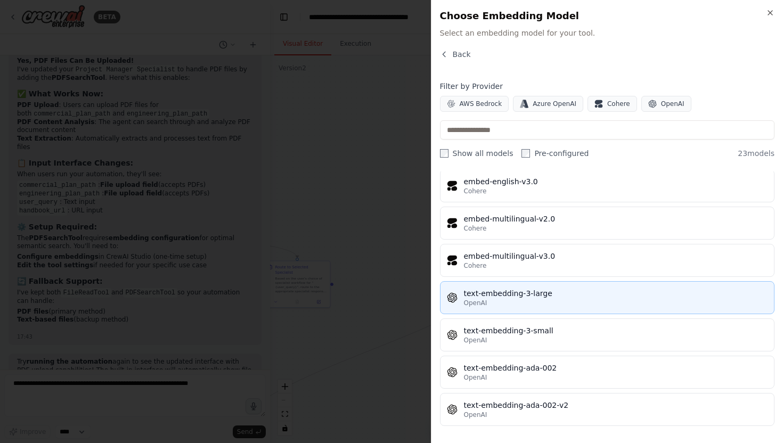
click at [568, 295] on div "text-embedding-3-large" at bounding box center [616, 293] width 304 height 11
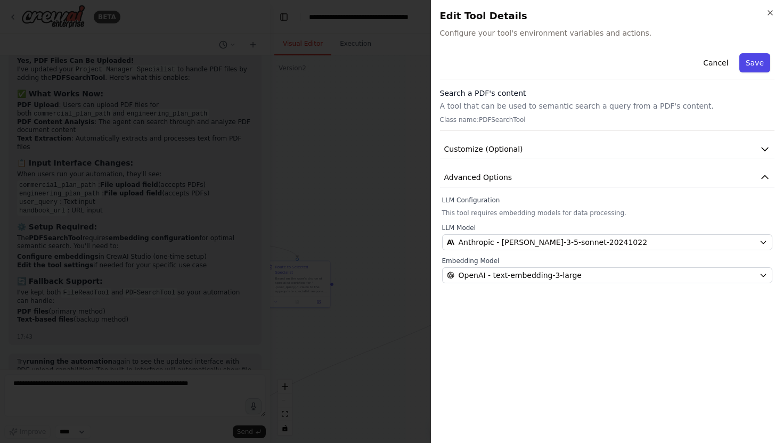
click at [761, 61] on button "Save" at bounding box center [754, 62] width 31 height 19
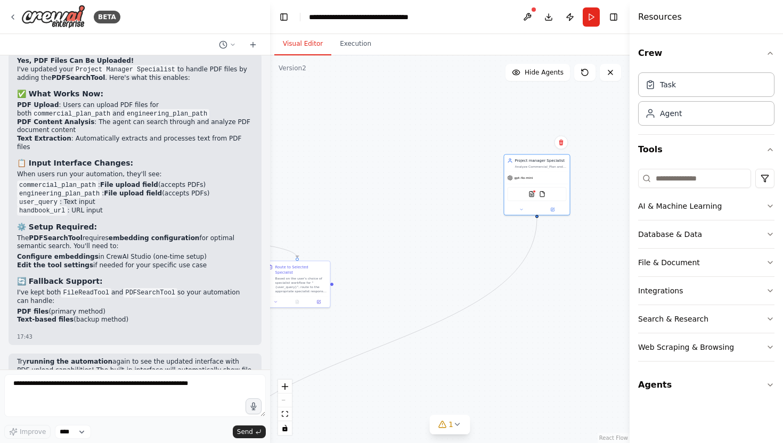
scroll to position [12051, 0]
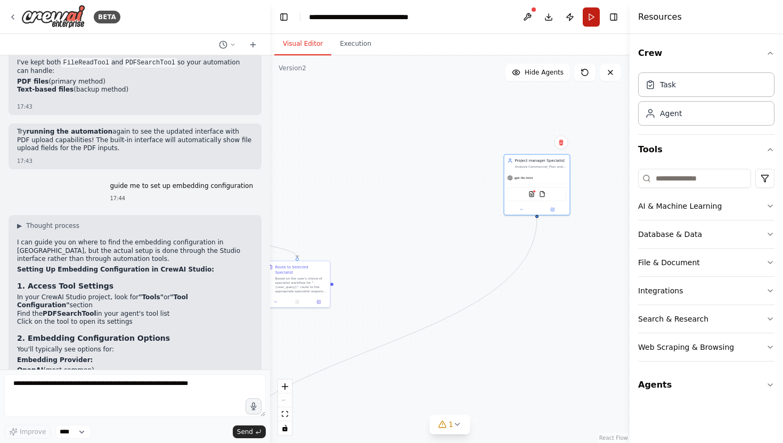
click at [589, 17] on button "Run" at bounding box center [591, 16] width 17 height 19
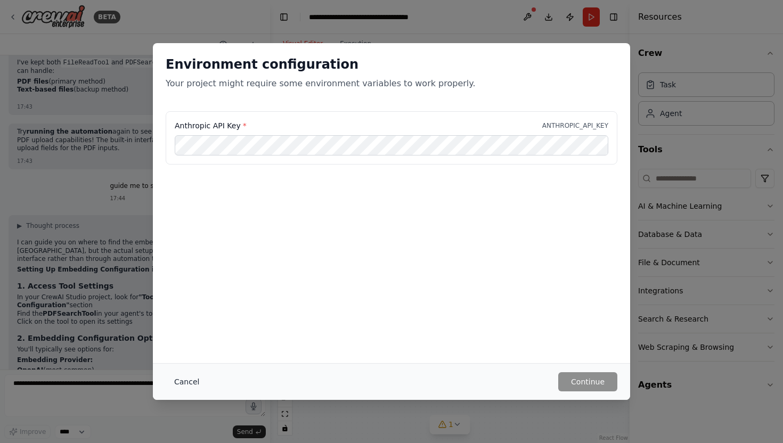
click at [191, 376] on button "Cancel" at bounding box center [187, 381] width 42 height 19
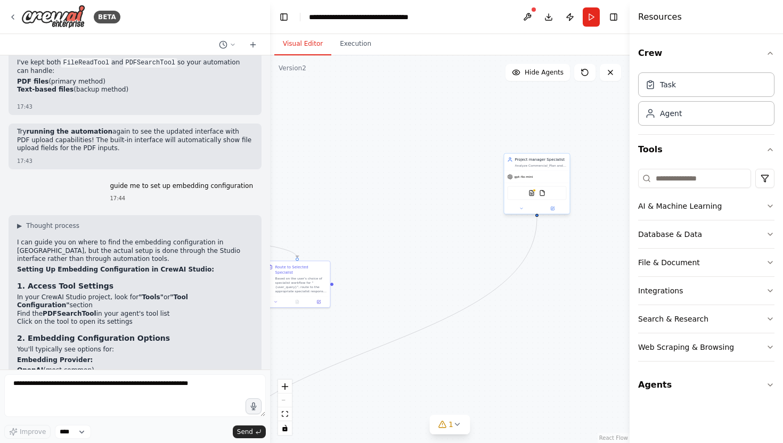
click at [532, 163] on div "Analyze Commercial_Plan and Engineering_Plan documents to identify and resolve …" at bounding box center [541, 165] width 52 height 4
click at [532, 192] on img at bounding box center [531, 193] width 6 height 6
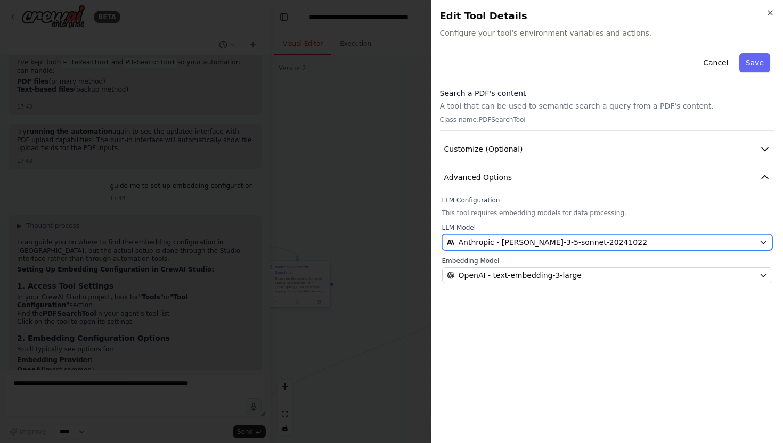
click at [503, 244] on span "Anthropic - claude-3-5-sonnet-20241022" at bounding box center [552, 242] width 189 height 11
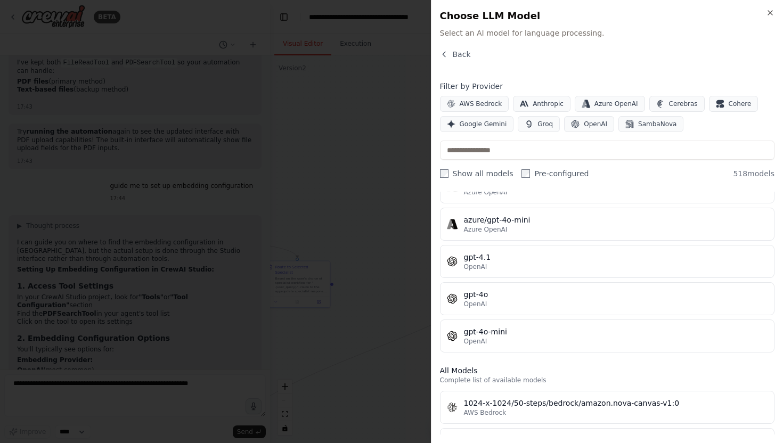
scroll to position [131, 0]
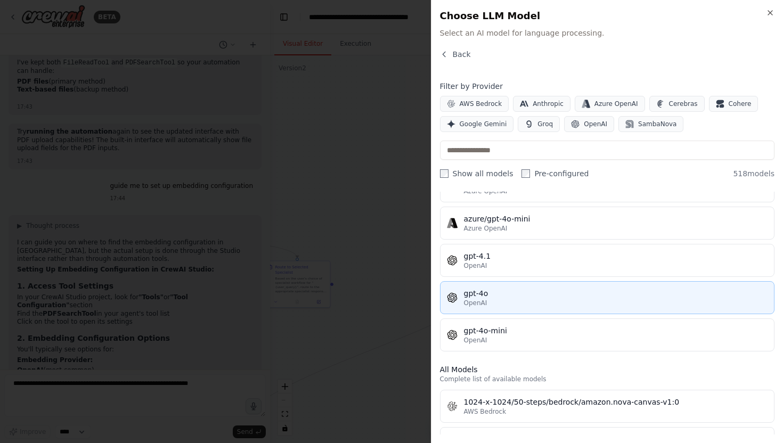
click at [511, 294] on div "gpt-4o" at bounding box center [616, 293] width 304 height 11
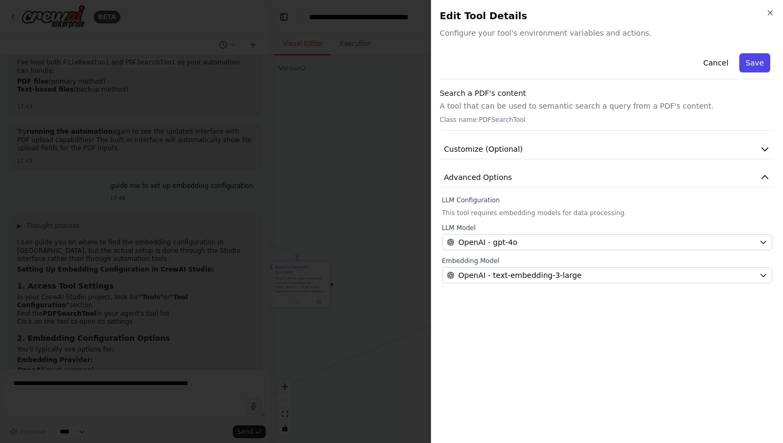
click at [757, 67] on button "Save" at bounding box center [754, 62] width 31 height 19
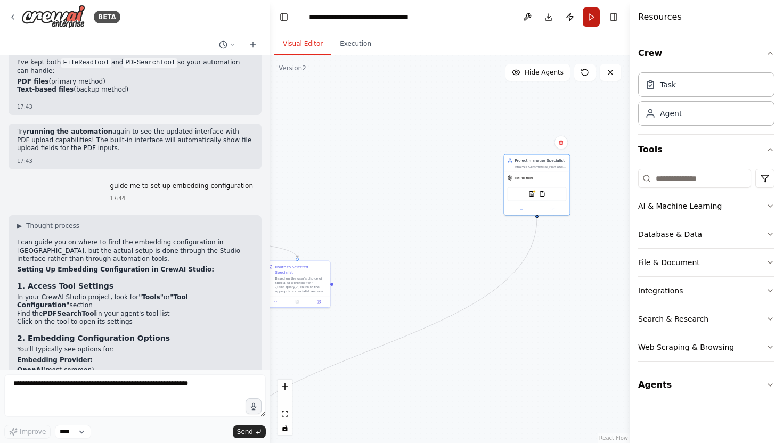
click at [599, 17] on button "Run" at bounding box center [591, 16] width 17 height 19
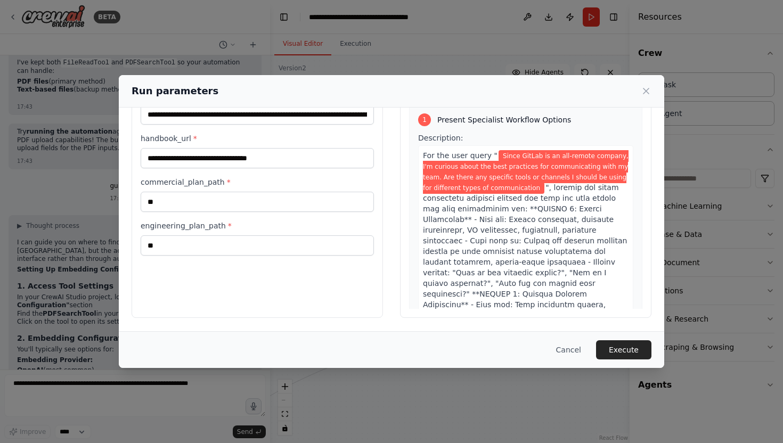
scroll to position [1, 0]
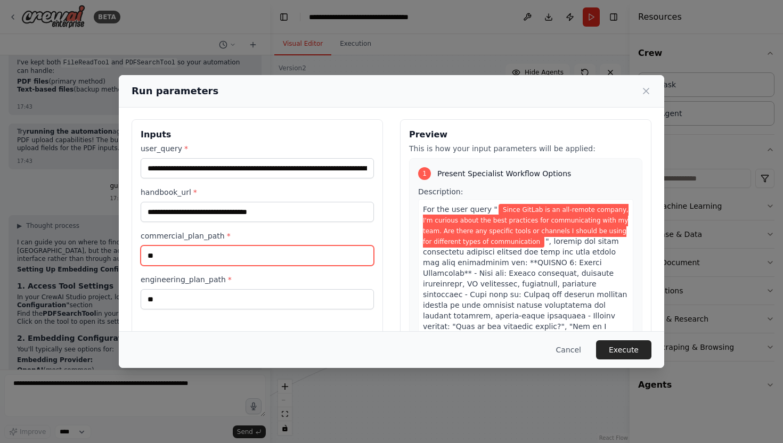
click at [310, 250] on input "**" at bounding box center [257, 255] width 233 height 20
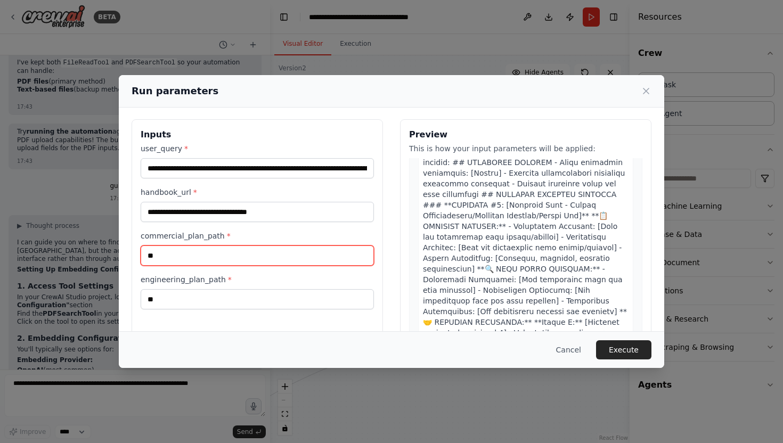
scroll to position [55, 0]
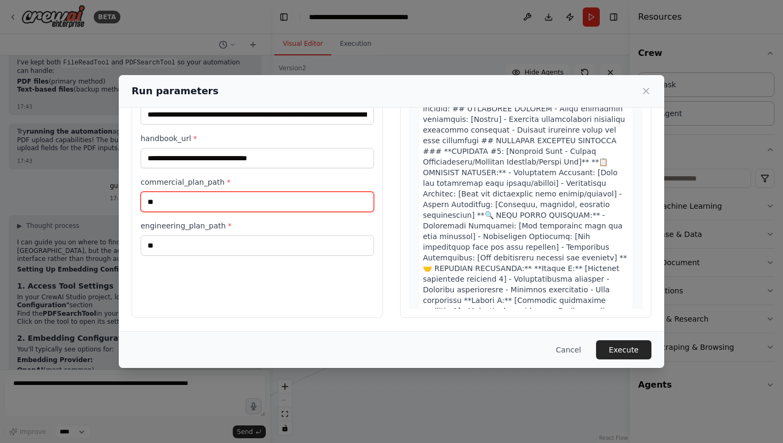
click at [253, 209] on input "**" at bounding box center [257, 202] width 233 height 20
type input "*"
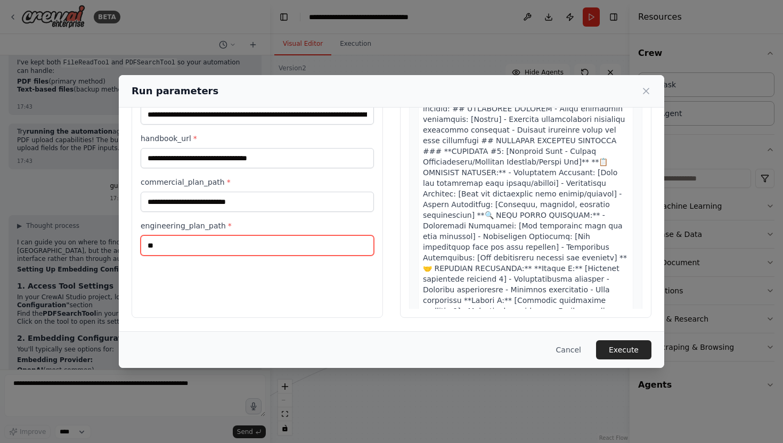
click at [240, 252] on input "**" at bounding box center [257, 245] width 233 height 20
type input "*"
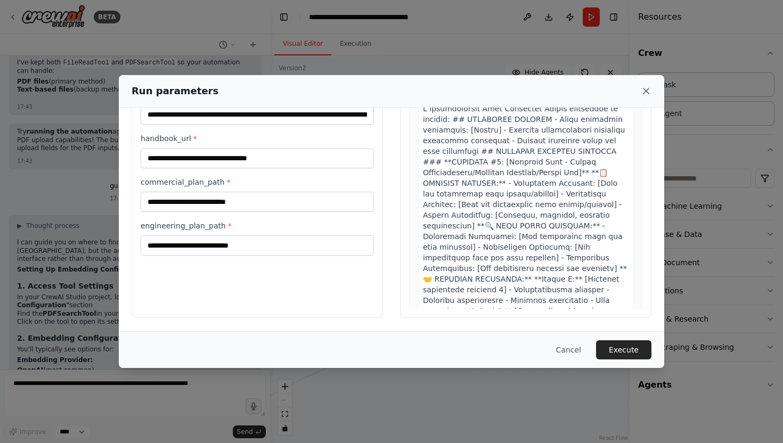
click at [641, 94] on icon at bounding box center [646, 91] width 11 height 11
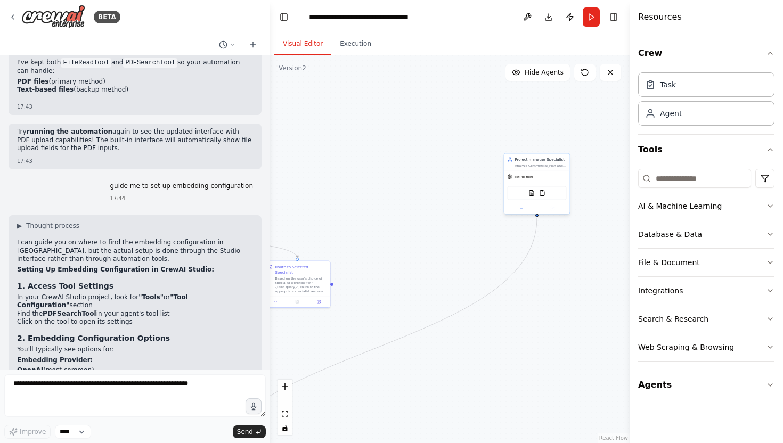
click at [545, 163] on div "Analyze Commercial_Plan and Engineering_Plan documents to identify and resolve …" at bounding box center [541, 165] width 52 height 4
click at [555, 209] on button at bounding box center [552, 209] width 30 height 6
click at [556, 204] on div at bounding box center [536, 208] width 65 height 11
click at [554, 212] on div at bounding box center [536, 208] width 65 height 11
click at [551, 208] on icon at bounding box center [552, 208] width 3 height 3
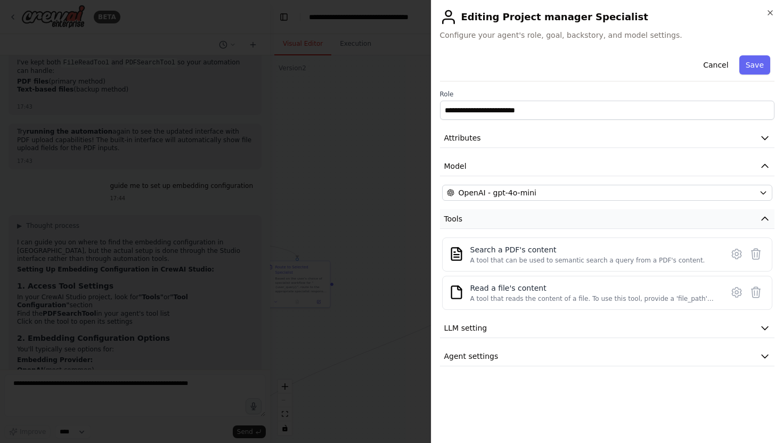
click at [641, 222] on button "Tools" at bounding box center [607, 219] width 335 height 20
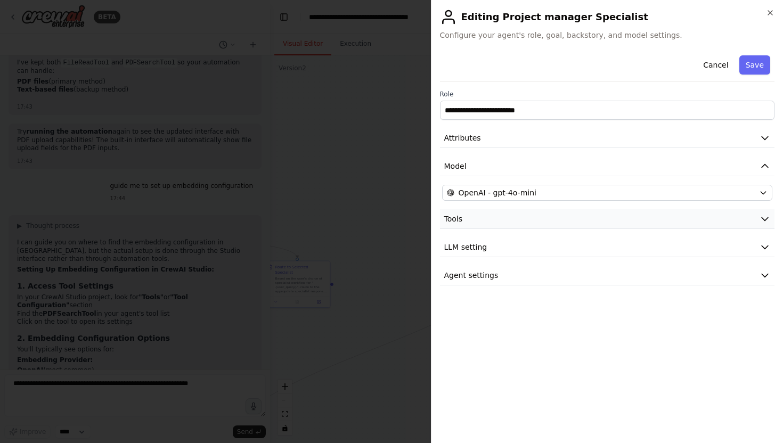
click at [641, 222] on button "Tools" at bounding box center [607, 219] width 335 height 20
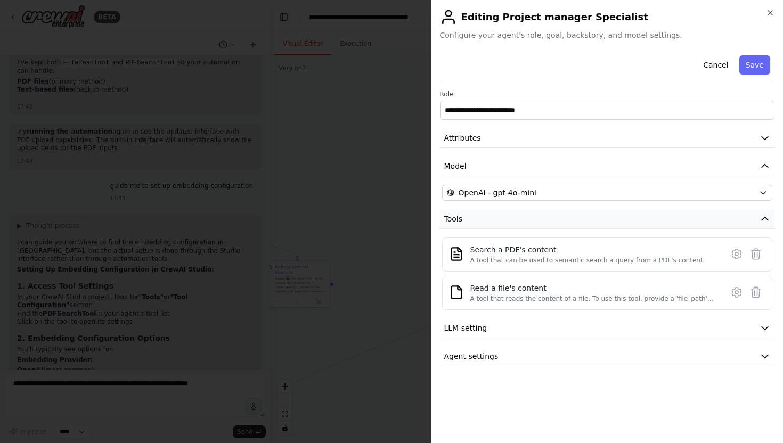
click at [641, 222] on button "Tools" at bounding box center [607, 219] width 335 height 20
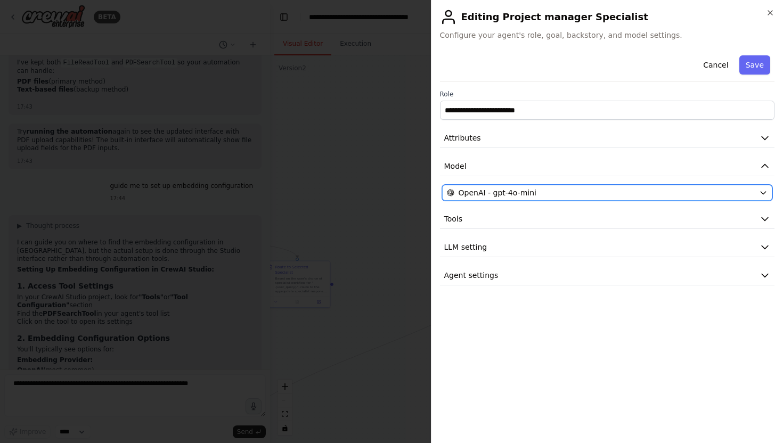
click at [629, 192] on div "OpenAI - gpt-4o-mini" at bounding box center [601, 192] width 308 height 11
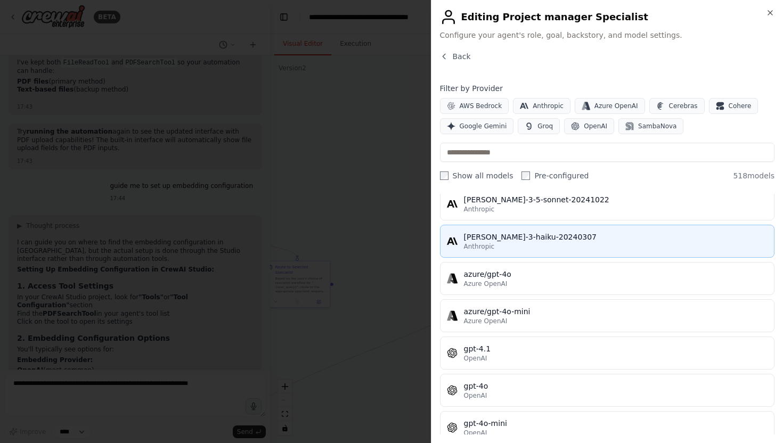
scroll to position [48, 0]
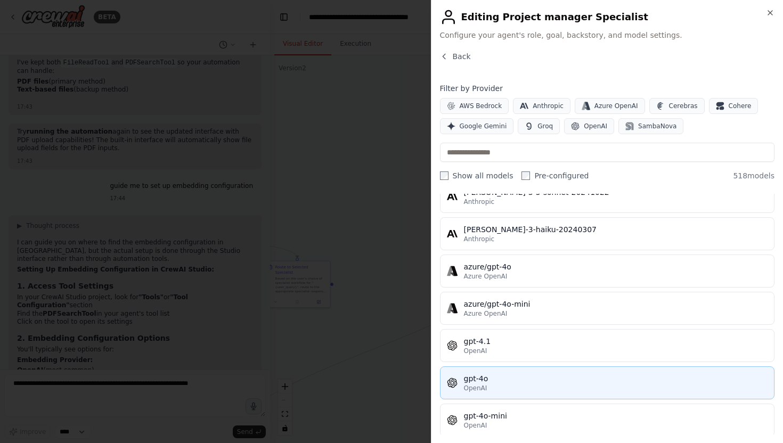
click at [515, 388] on div "OpenAI" at bounding box center [616, 388] width 304 height 9
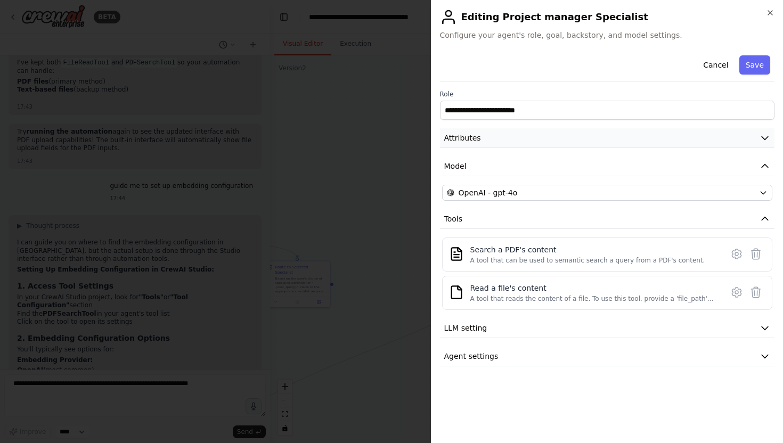
click at [547, 142] on button "Attributes" at bounding box center [607, 138] width 335 height 20
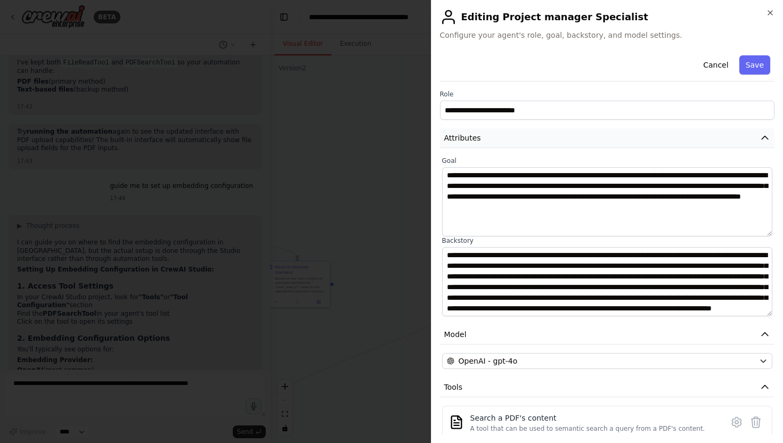
click at [547, 142] on button "Attributes" at bounding box center [607, 138] width 335 height 20
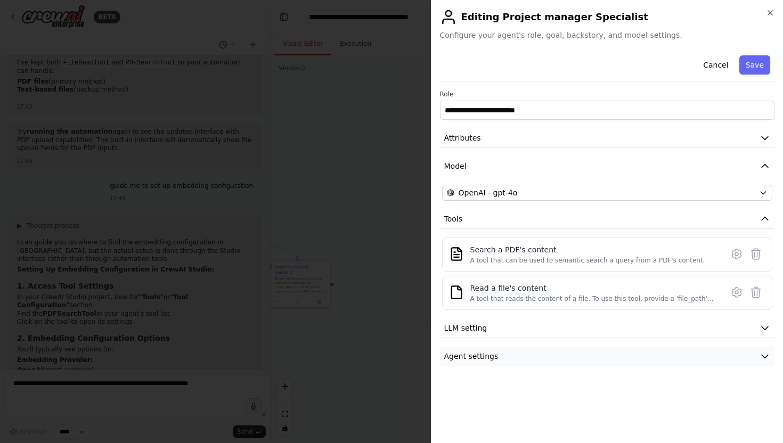
click at [531, 357] on button "Agent settings" at bounding box center [607, 357] width 335 height 20
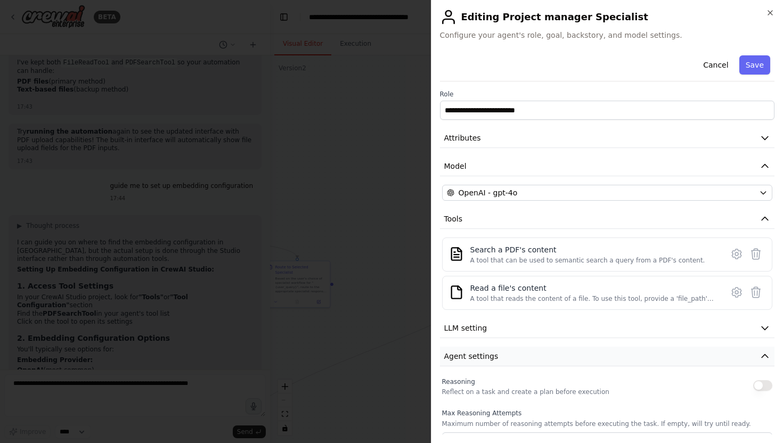
scroll to position [217, 0]
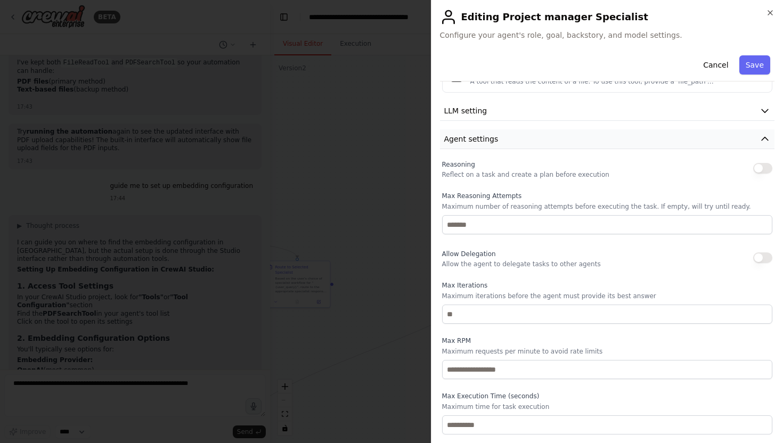
click at [511, 145] on button "Agent settings" at bounding box center [607, 139] width 335 height 20
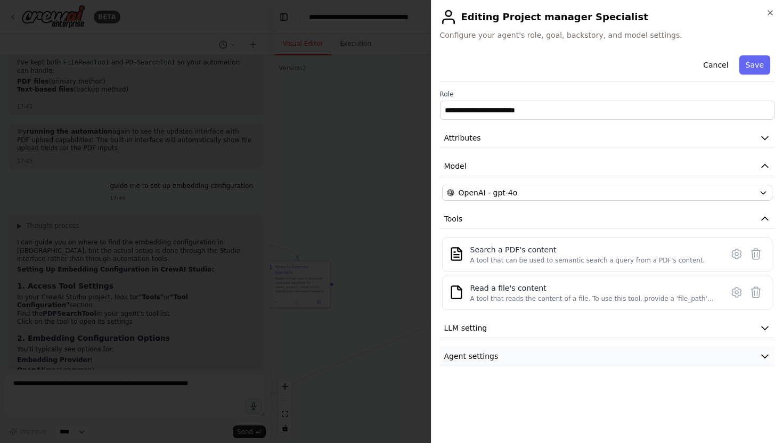
scroll to position [0, 0]
click at [507, 325] on button "LLM setting" at bounding box center [607, 328] width 335 height 20
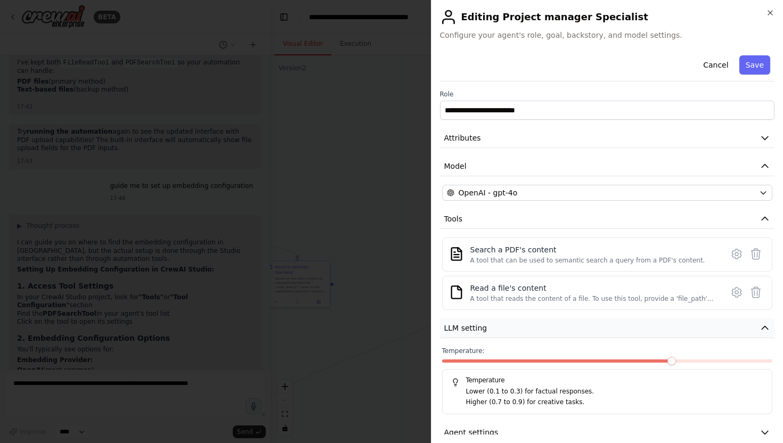
scroll to position [17, 0]
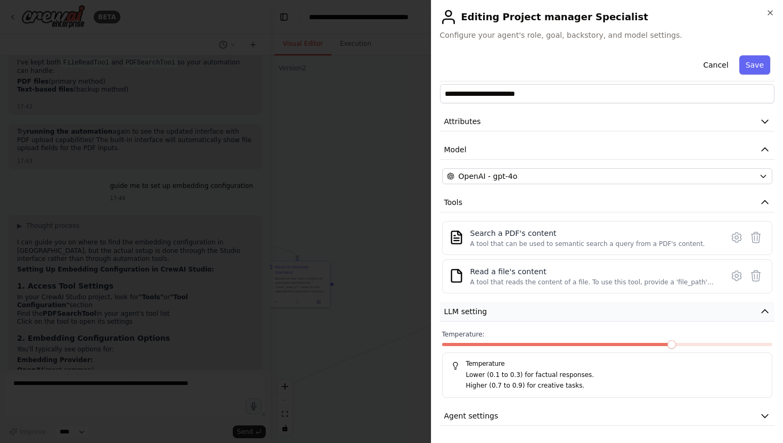
click at [499, 312] on button "LLM setting" at bounding box center [607, 312] width 335 height 20
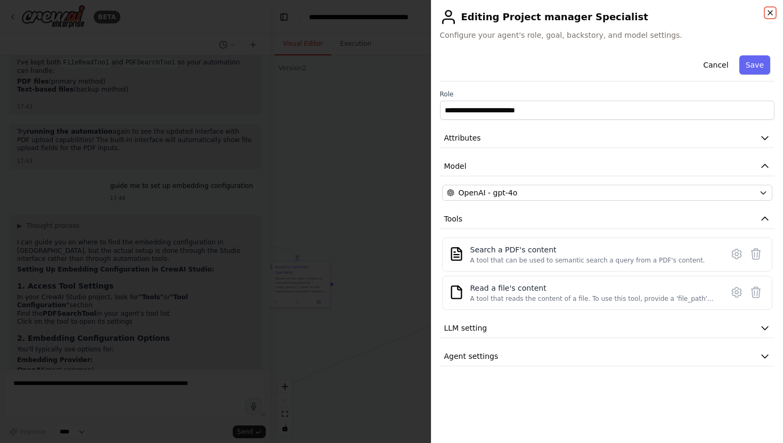
click at [768, 15] on icon "button" at bounding box center [770, 13] width 4 height 4
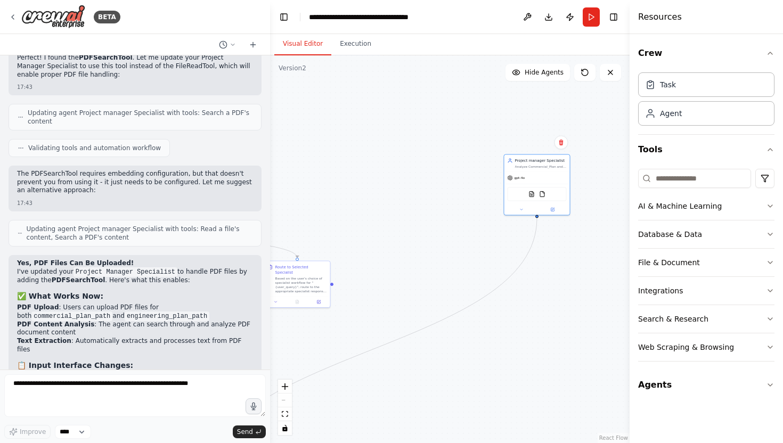
scroll to position [11434, 0]
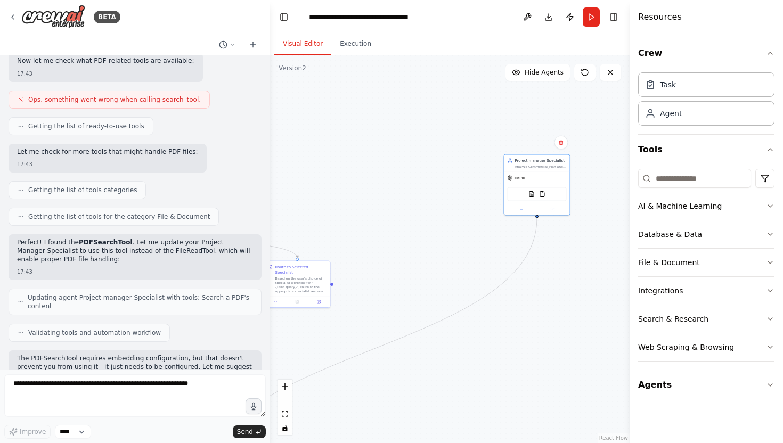
click at [61, 390] on textarea at bounding box center [134, 395] width 261 height 43
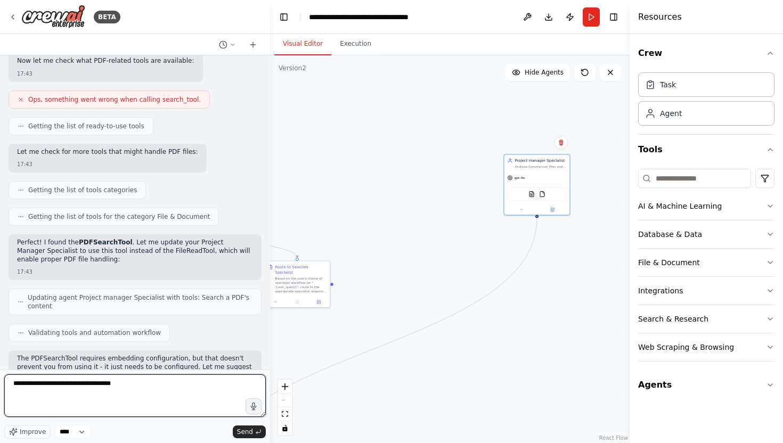
type textarea "**********"
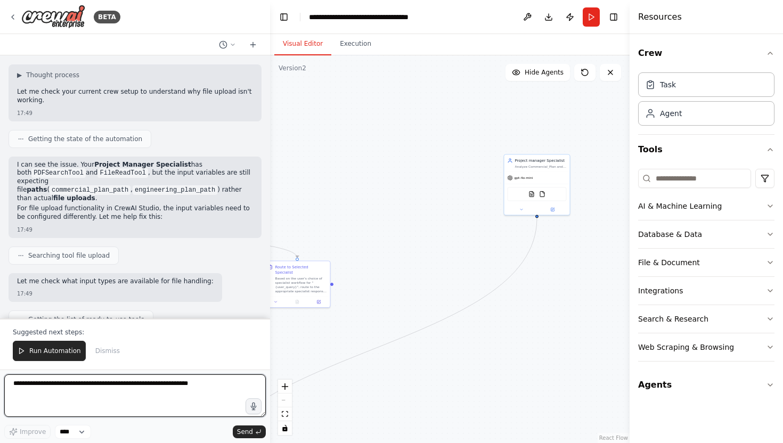
scroll to position [12763, 0]
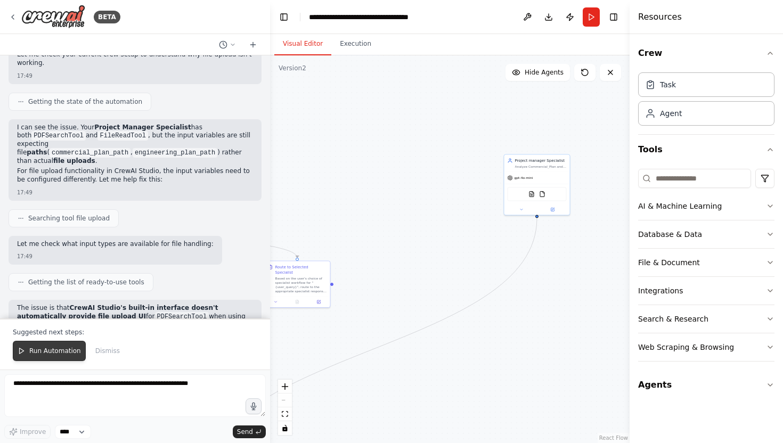
click at [69, 349] on span "Run Automation" at bounding box center [55, 351] width 52 height 9
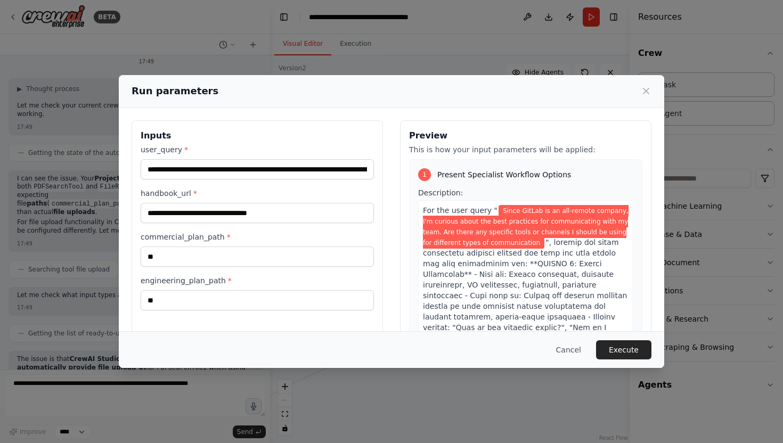
scroll to position [55, 0]
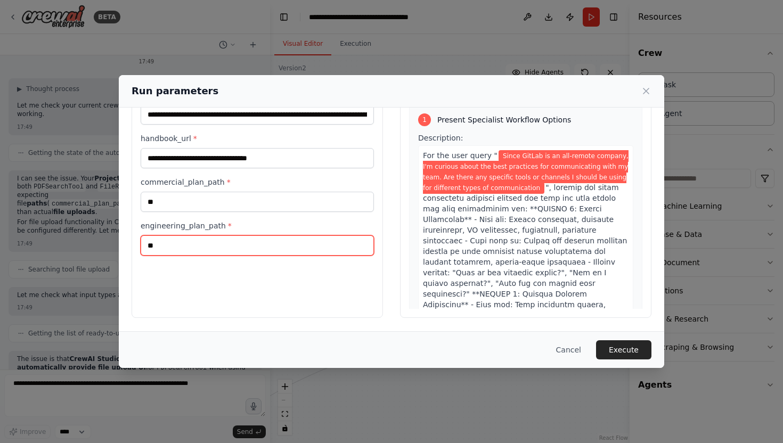
click at [278, 238] on input "**" at bounding box center [257, 245] width 233 height 20
click at [568, 347] on button "Cancel" at bounding box center [568, 349] width 42 height 19
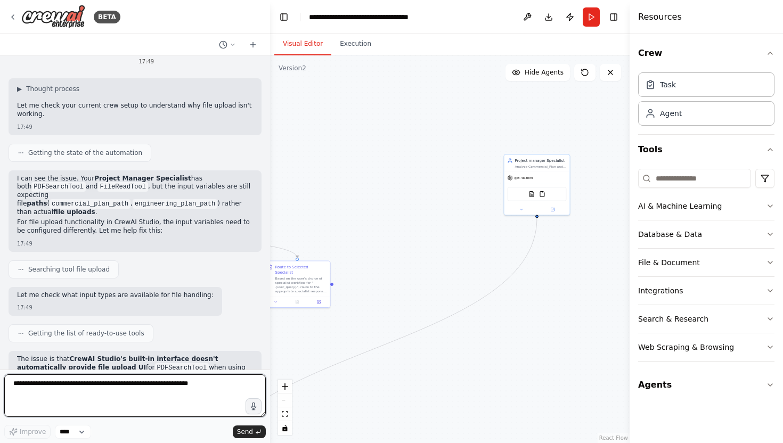
click at [98, 381] on textarea at bounding box center [134, 395] width 261 height 43
type textarea "**********"
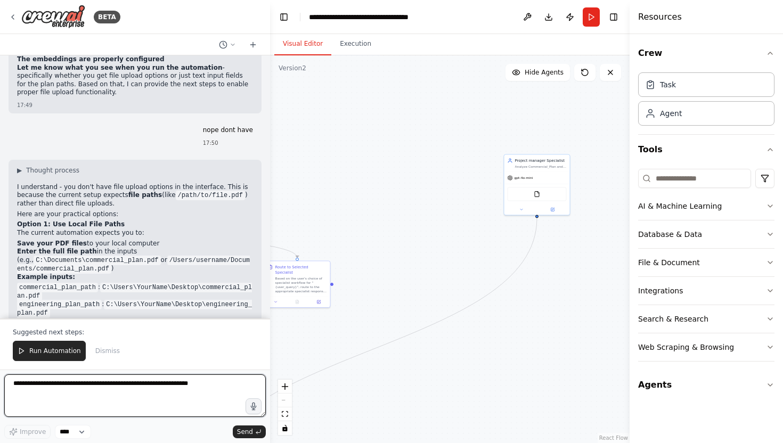
scroll to position [13325, 0]
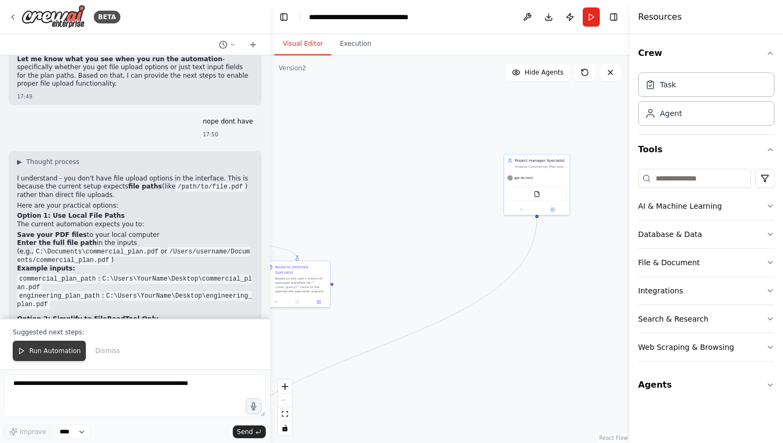
click at [67, 347] on span "Run Automation" at bounding box center [55, 351] width 52 height 9
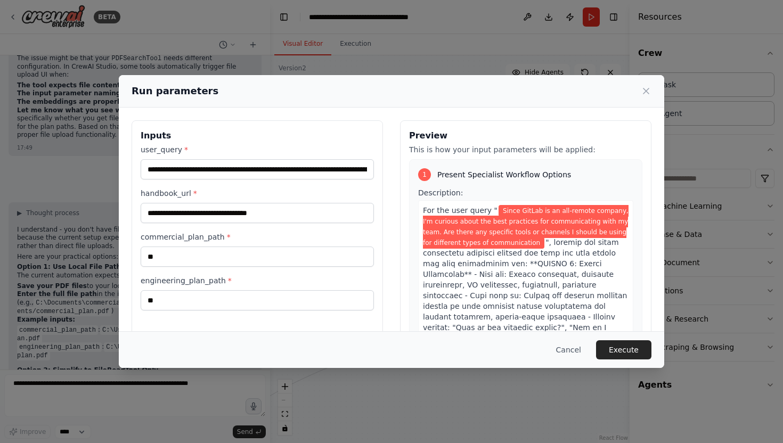
scroll to position [55, 0]
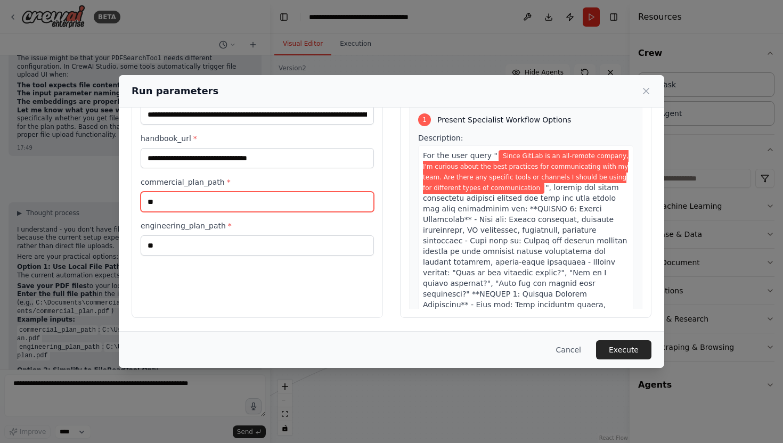
click at [225, 203] on input "**" at bounding box center [257, 202] width 233 height 20
click at [242, 190] on div "commercial_plan_path * **" at bounding box center [257, 194] width 233 height 35
click at [217, 274] on div "**********" at bounding box center [257, 191] width 251 height 252
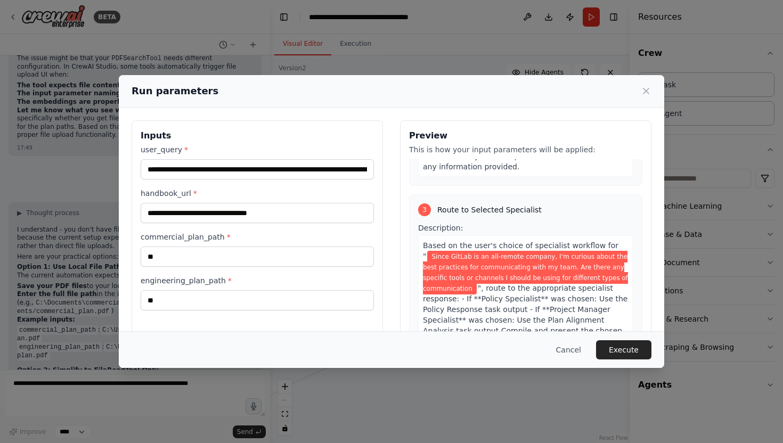
scroll to position [1300, 0]
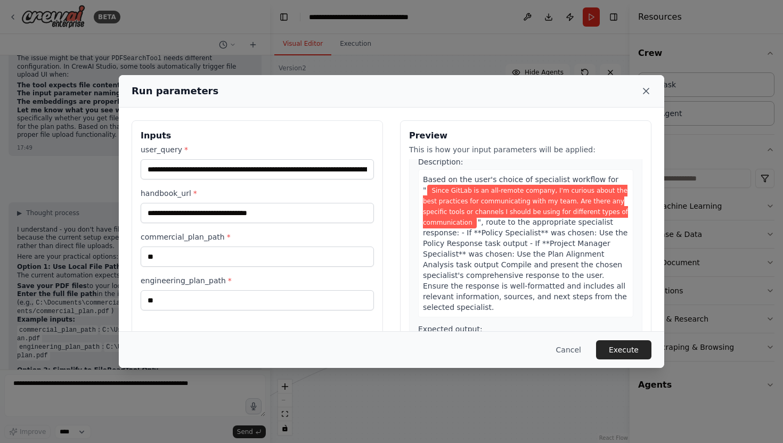
click at [645, 89] on icon at bounding box center [646, 91] width 11 height 11
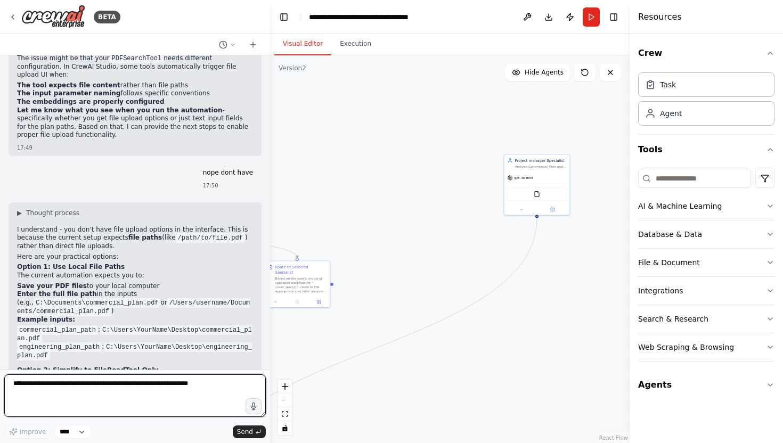
click at [128, 397] on textarea at bounding box center [134, 395] width 261 height 43
type textarea "*"
type textarea "**********"
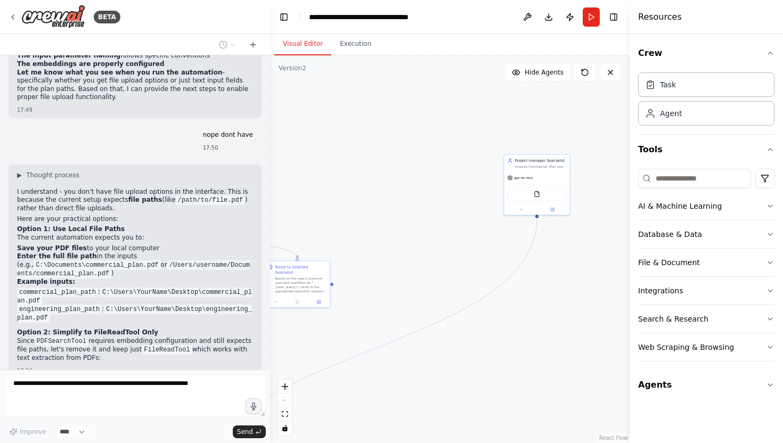
scroll to position [13339, 0]
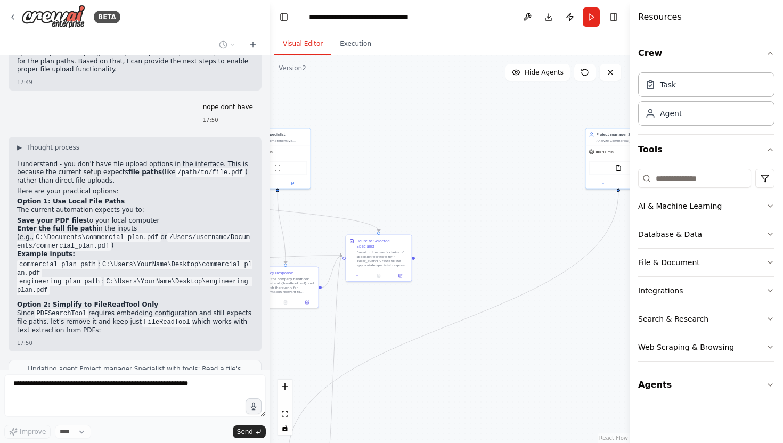
drag, startPoint x: 332, startPoint y: 155, endPoint x: 415, endPoint y: 132, distance: 86.3
click at [413, 129] on div ".deletable-edge-delete-btn { width: 20px; height: 20px; border: 0px solid #ffff…" at bounding box center [449, 249] width 359 height 388
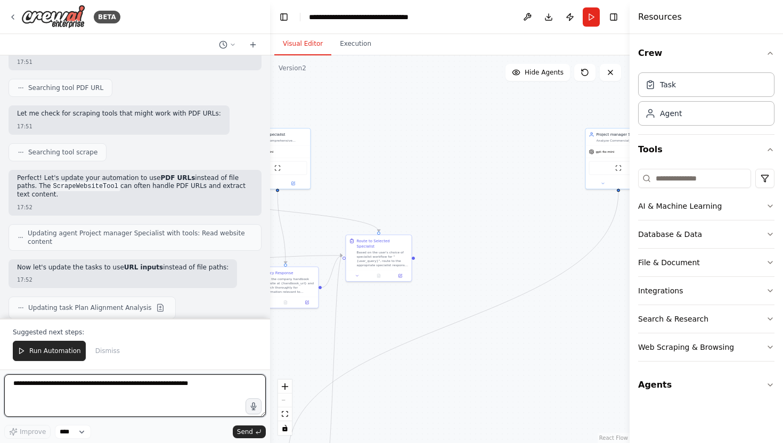
scroll to position [14042, 0]
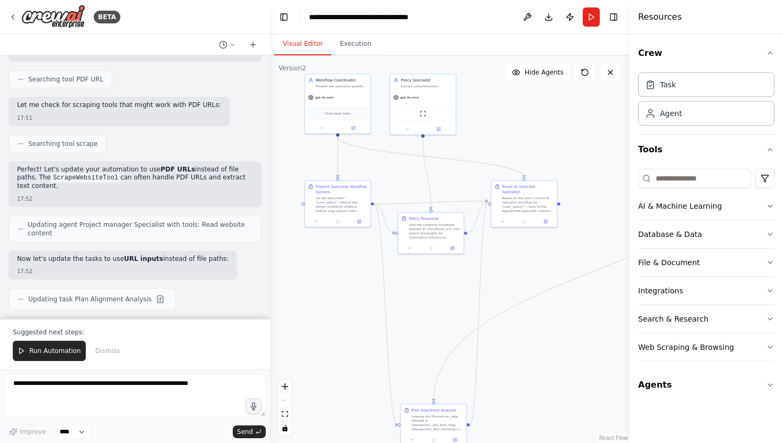
drag, startPoint x: 381, startPoint y: 170, endPoint x: 527, endPoint y: 116, distance: 155.2
click at [527, 116] on div ".deletable-edge-delete-btn { width: 20px; height: 20px; border: 0px solid #ffff…" at bounding box center [449, 249] width 359 height 388
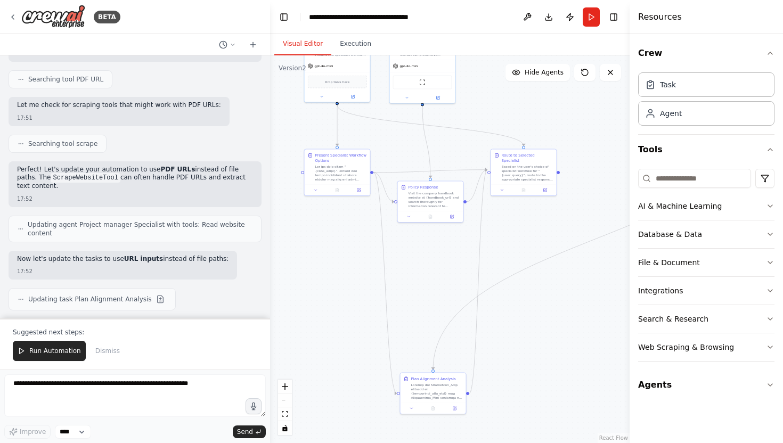
drag, startPoint x: 527, startPoint y: 116, endPoint x: 526, endPoint y: 85, distance: 31.4
click at [526, 85] on div ".deletable-edge-delete-btn { width: 20px; height: 20px; border: 0px solid #ffff…" at bounding box center [449, 249] width 359 height 388
click at [54, 358] on button "Run Automation" at bounding box center [49, 351] width 73 height 20
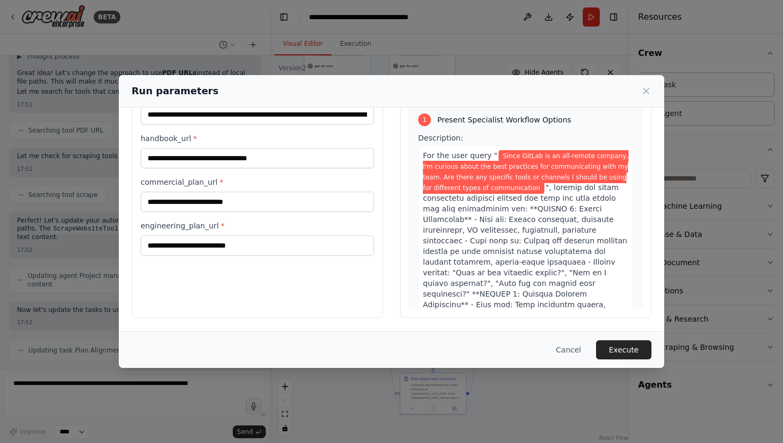
scroll to position [0, 0]
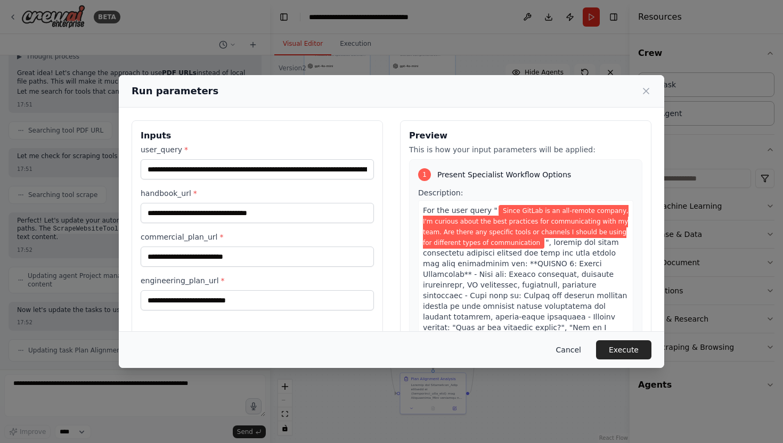
click at [576, 349] on button "Cancel" at bounding box center [568, 349] width 42 height 19
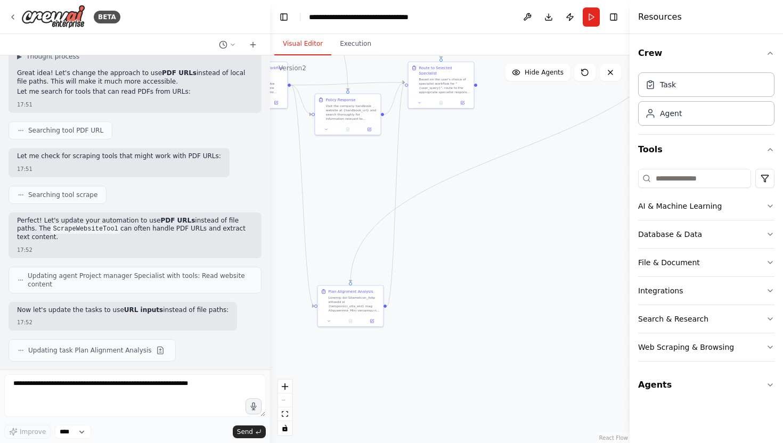
drag, startPoint x: 347, startPoint y: 258, endPoint x: 242, endPoint y: 177, distance: 132.1
click at [242, 177] on div "BETA Based on the user's question and the website provided by the user, go and …" at bounding box center [391, 221] width 783 height 443
drag, startPoint x: 533, startPoint y: 166, endPoint x: 373, endPoint y: 339, distance: 235.9
click at [373, 339] on div ".deletable-edge-delete-btn { width: 20px; height: 20px; border: 0px solid #ffff…" at bounding box center [449, 249] width 359 height 388
drag, startPoint x: 373, startPoint y: 339, endPoint x: 505, endPoint y: 252, distance: 157.9
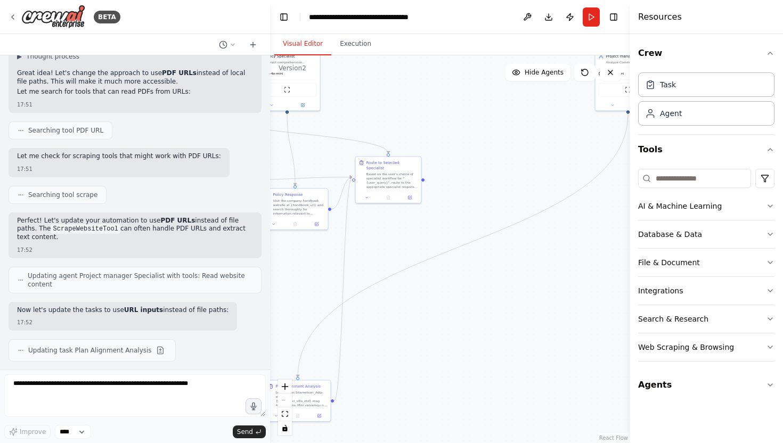
click at [505, 252] on div ".deletable-edge-delete-btn { width: 20px; height: 20px; border: 0px solid #ffff…" at bounding box center [449, 249] width 359 height 388
drag, startPoint x: 505, startPoint y: 252, endPoint x: 629, endPoint y: 241, distance: 124.6
click at [629, 241] on div "BETA Based on the user's question and the website provided by the user, go and …" at bounding box center [391, 221] width 783 height 443
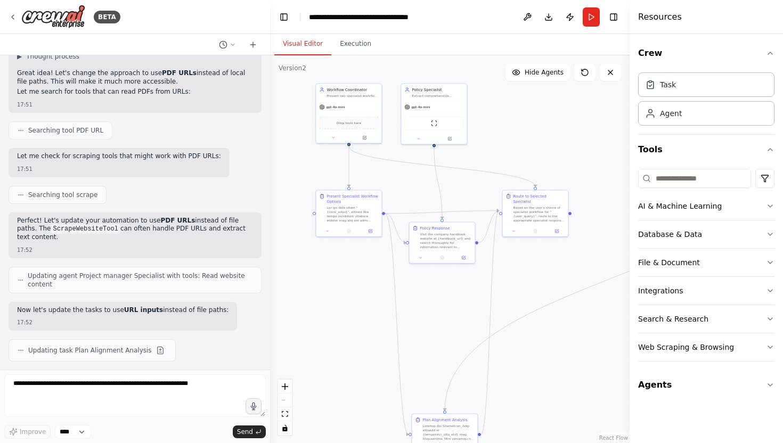
drag, startPoint x: 557, startPoint y: 309, endPoint x: 578, endPoint y: 353, distance: 48.1
click at [578, 353] on div ".deletable-edge-delete-btn { width: 20px; height: 20px; border: 0px solid #ffff…" at bounding box center [449, 249] width 359 height 388
click at [456, 104] on div "gpt-4o-mini" at bounding box center [435, 102] width 65 height 12
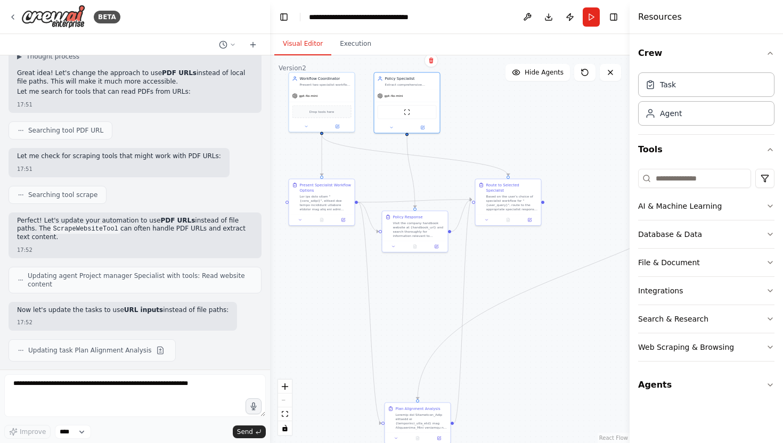
drag, startPoint x: 366, startPoint y: 277, endPoint x: 338, endPoint y: 270, distance: 29.2
click at [338, 270] on div ".deletable-edge-delete-btn { width: 20px; height: 20px; border: 0px solid #ffff…" at bounding box center [449, 249] width 359 height 388
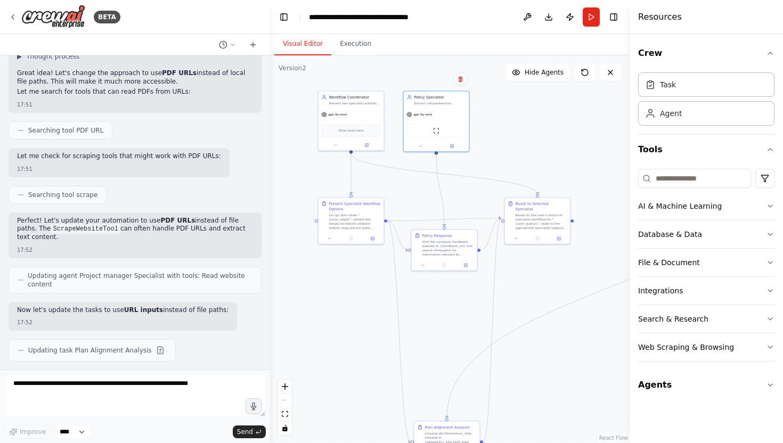
drag, startPoint x: 392, startPoint y: 297, endPoint x: 142, endPoint y: 348, distance: 254.8
click at [142, 348] on div "BETA Based on the user's question and the website provided by the user, go and …" at bounding box center [391, 221] width 783 height 443
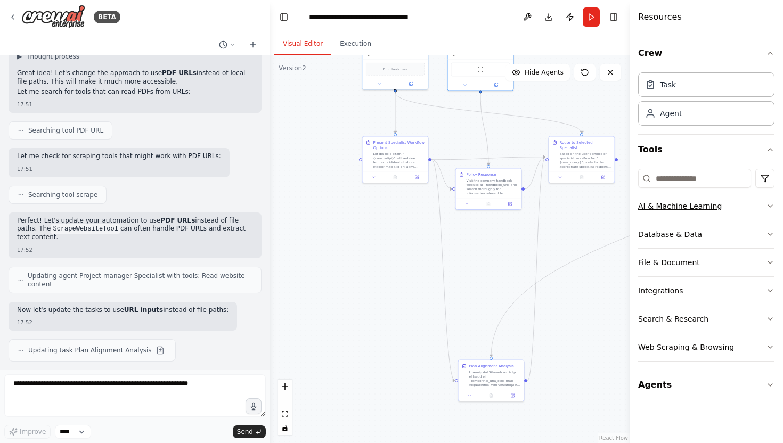
drag, startPoint x: 412, startPoint y: 310, endPoint x: 735, endPoint y: 217, distance: 336.4
click at [735, 217] on div "BETA Based on the user's question and the website provided by the user, go and …" at bounding box center [391, 221] width 783 height 443
drag, startPoint x: 502, startPoint y: 225, endPoint x: 479, endPoint y: 274, distance: 54.3
click at [479, 274] on div ".deletable-edge-delete-btn { width: 20px; height: 20px; border: 0px solid #ffff…" at bounding box center [449, 249] width 359 height 388
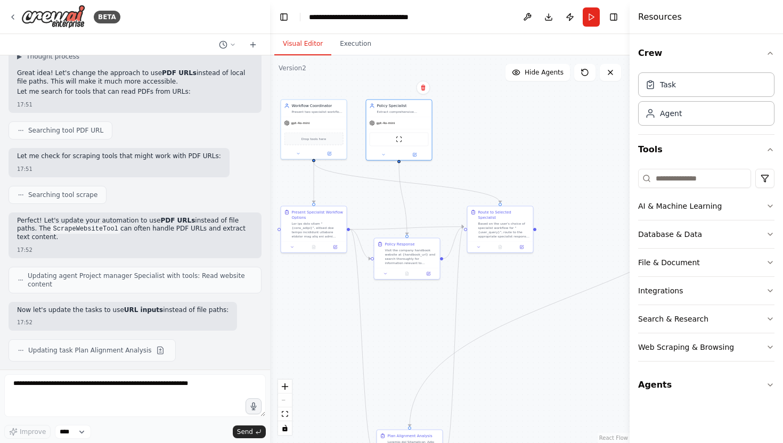
drag, startPoint x: 477, startPoint y: 291, endPoint x: 417, endPoint y: 312, distance: 62.5
click at [417, 312] on div ".deletable-edge-delete-btn { width: 20px; height: 20px; border: 0px solid #ffff…" at bounding box center [449, 249] width 359 height 388
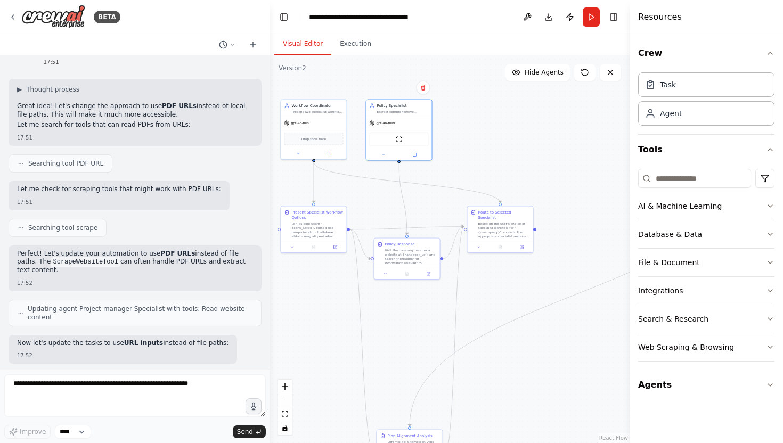
scroll to position [13991, 0]
